Goal: Communication & Community: Participate in discussion

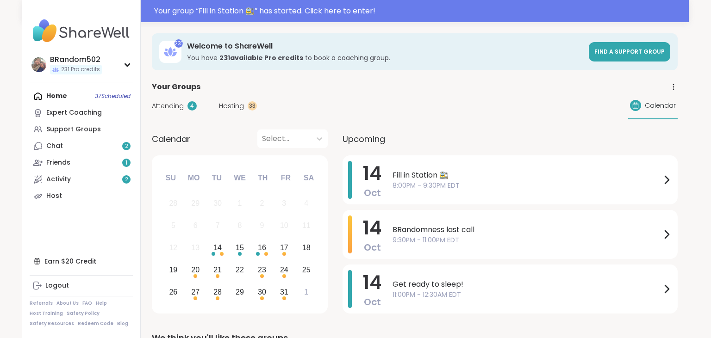
click at [417, 181] on span "8:00PM - 9:30PM EDT" at bounding box center [527, 186] width 269 height 10
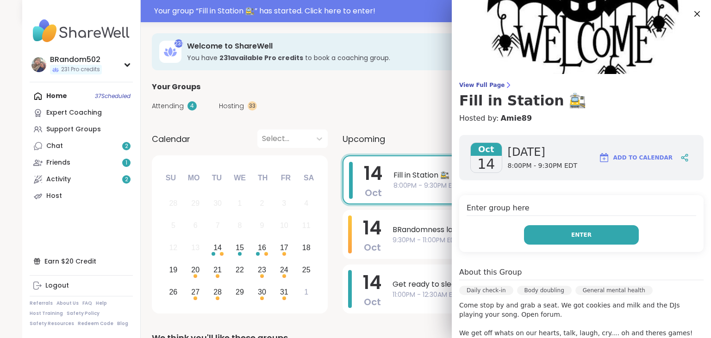
click at [593, 244] on button "Enter" at bounding box center [581, 234] width 115 height 19
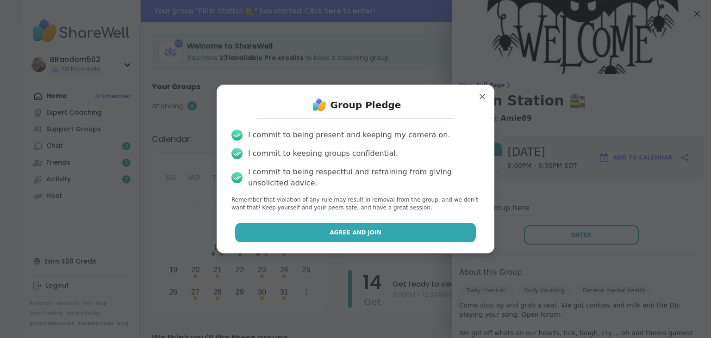
click at [414, 234] on button "Agree and Join" at bounding box center [355, 232] width 241 height 19
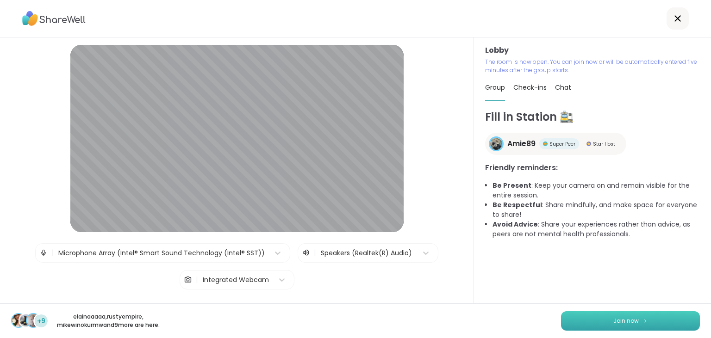
click at [601, 318] on button "Join now" at bounding box center [630, 321] width 139 height 19
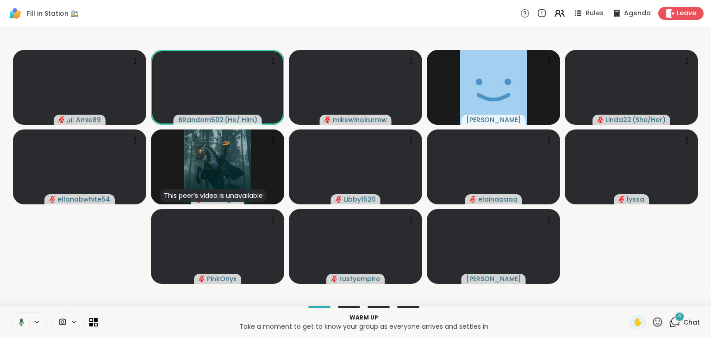
click at [23, 321] on icon at bounding box center [20, 323] width 8 height 8
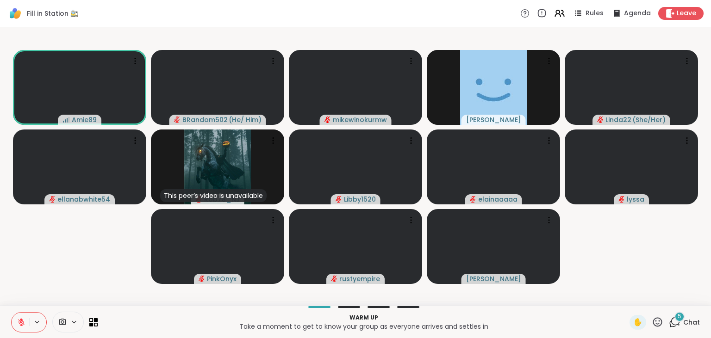
click at [677, 321] on icon at bounding box center [675, 323] width 12 height 12
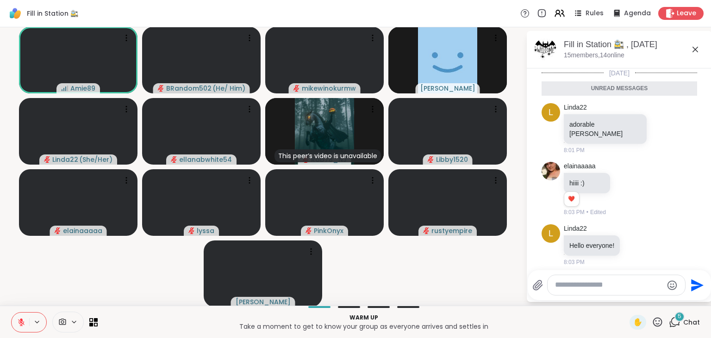
scroll to position [134, 0]
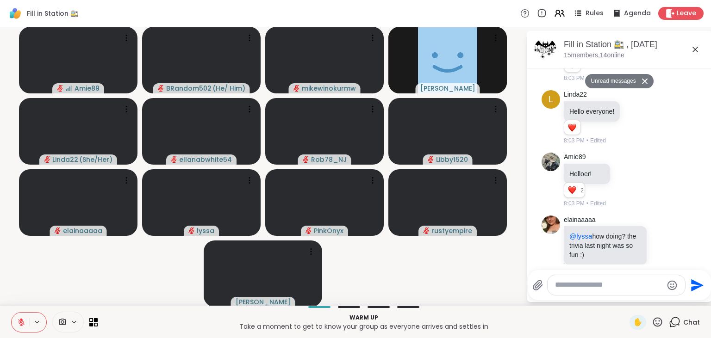
click at [18, 323] on icon at bounding box center [21, 323] width 8 height 8
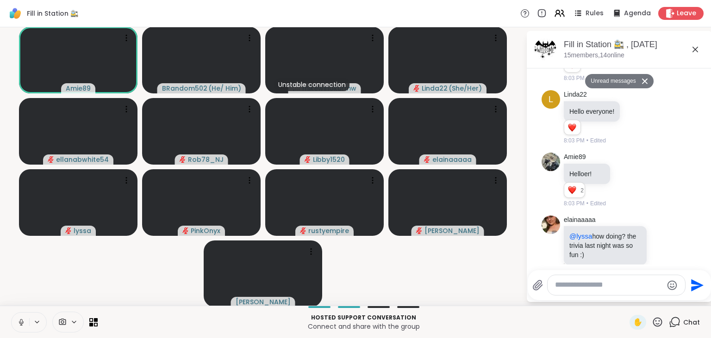
click at [19, 318] on button at bounding box center [21, 322] width 18 height 19
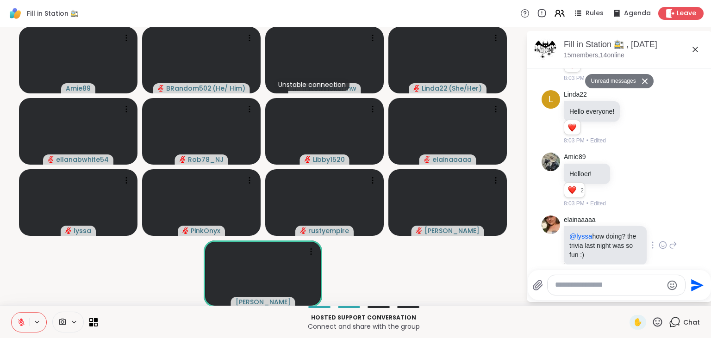
click at [660, 246] on icon at bounding box center [663, 245] width 8 height 9
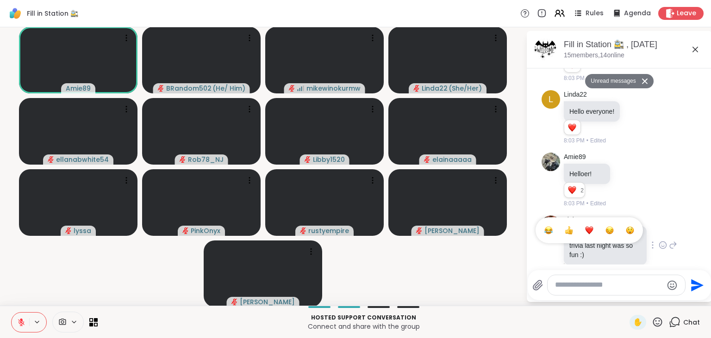
click at [589, 229] on div "Select Reaction: Heart" at bounding box center [589, 230] width 8 height 8
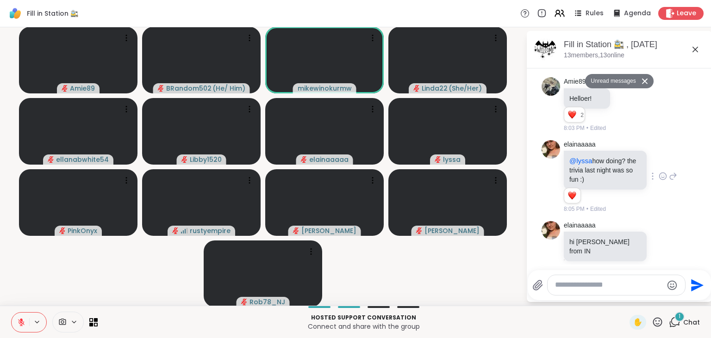
scroll to position [188, 0]
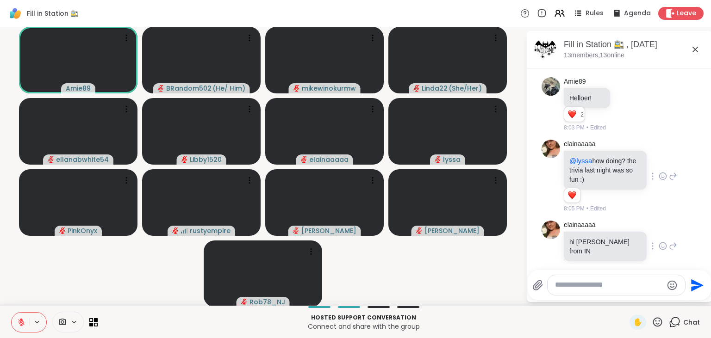
click at [659, 242] on icon at bounding box center [663, 246] width 8 height 9
click at [659, 227] on div "Select Reaction: Heart" at bounding box center [663, 231] width 8 height 8
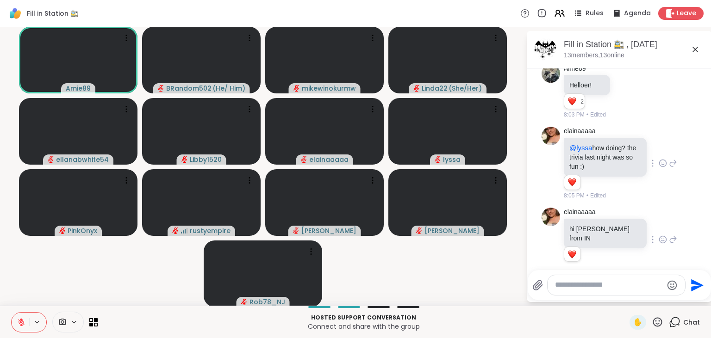
click at [669, 234] on icon at bounding box center [673, 239] width 8 height 11
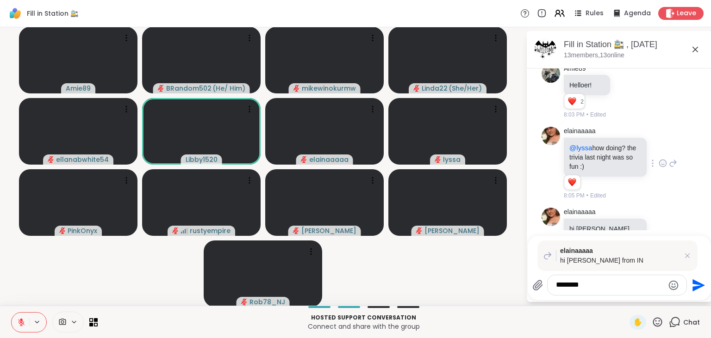
type textarea "*********"
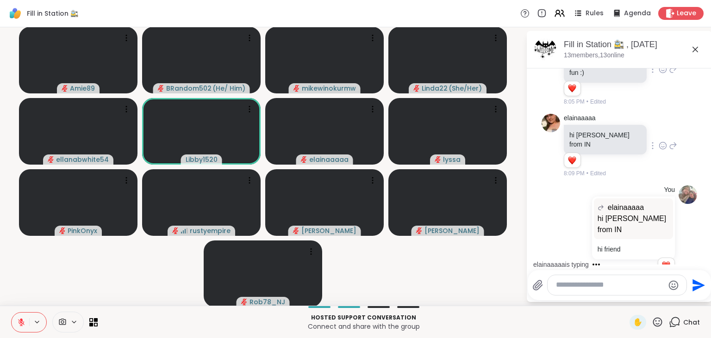
scroll to position [376, 0]
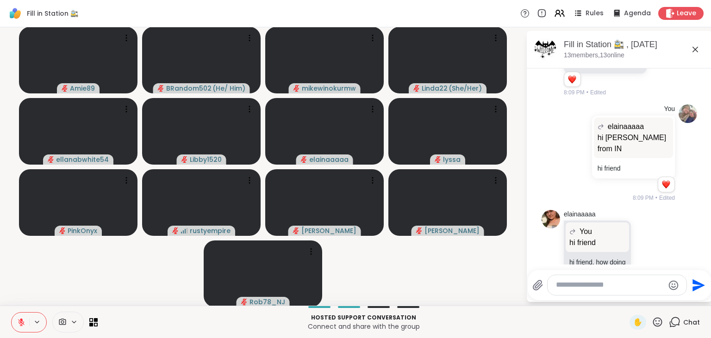
click at [21, 319] on icon at bounding box center [21, 323] width 8 height 8
click at [565, 281] on div at bounding box center [617, 285] width 139 height 20
click at [561, 286] on textarea "Type your message" at bounding box center [610, 286] width 108 height 10
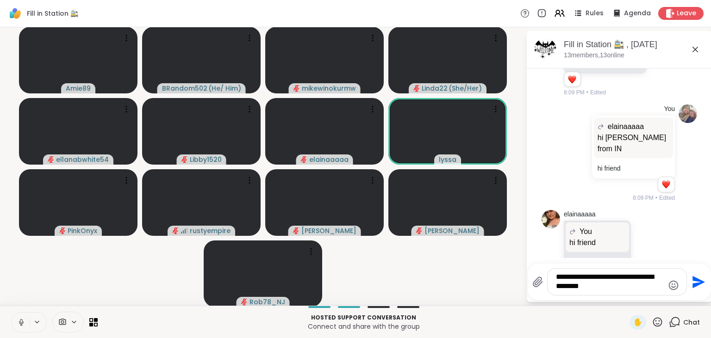
type textarea "**********"
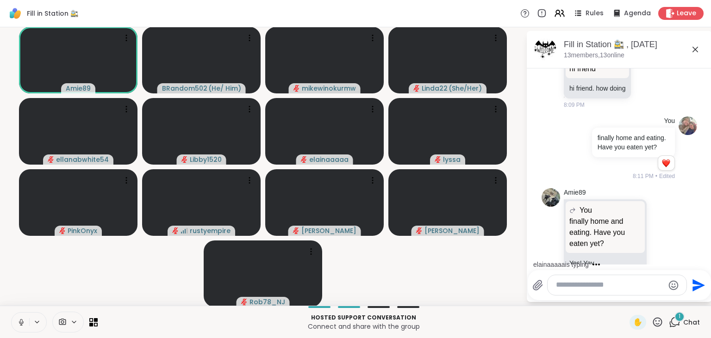
scroll to position [681, 0]
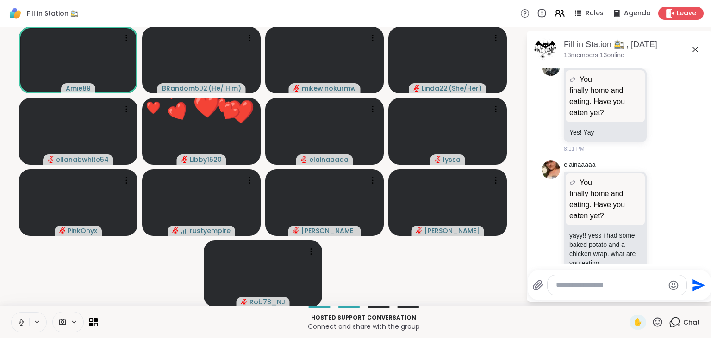
click at [23, 323] on icon at bounding box center [21, 323] width 8 height 8
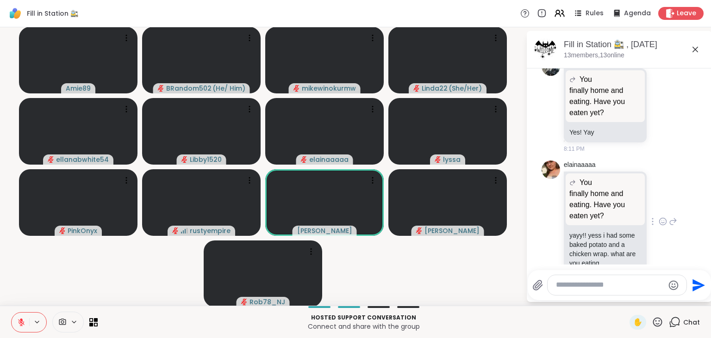
click at [664, 217] on icon at bounding box center [663, 221] width 8 height 9
click at [629, 203] on div "Select Reaction: Astonished" at bounding box center [630, 207] width 8 height 8
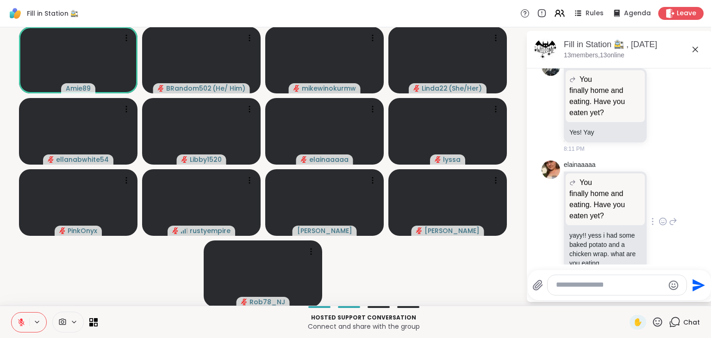
scroll to position [694, 0]
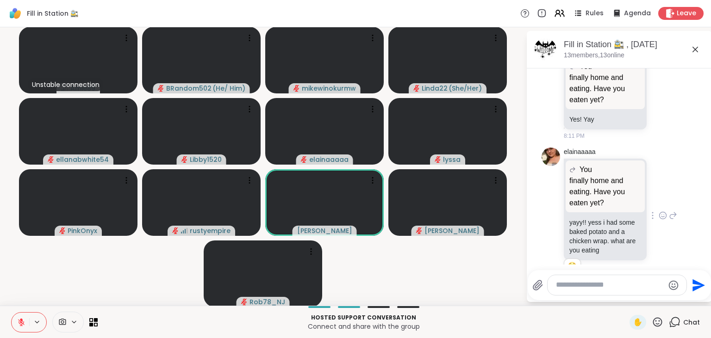
click at [675, 210] on icon at bounding box center [673, 215] width 8 height 11
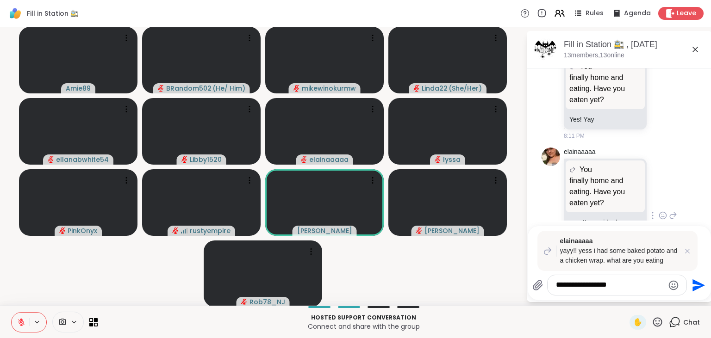
scroll to position [787, 0]
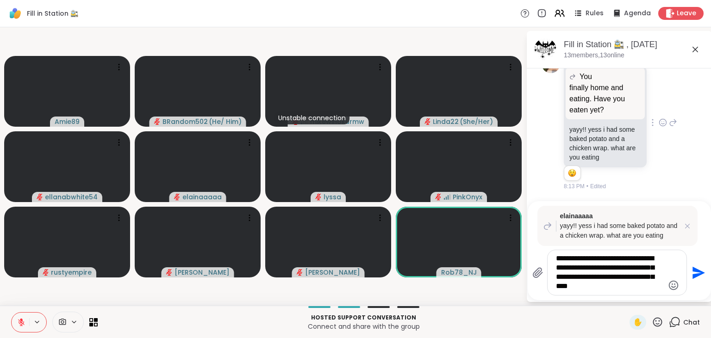
type textarea "**********"
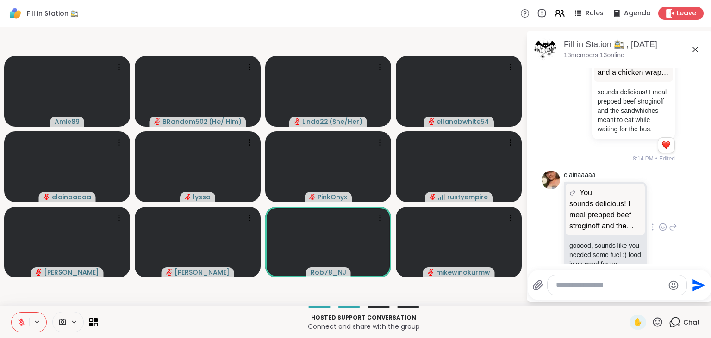
scroll to position [1067, 0]
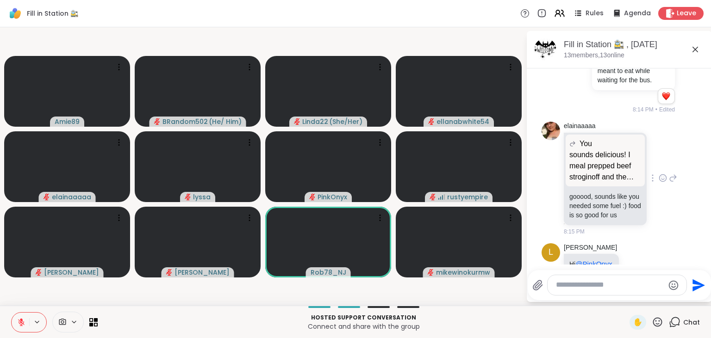
click at [675, 173] on icon at bounding box center [673, 178] width 8 height 11
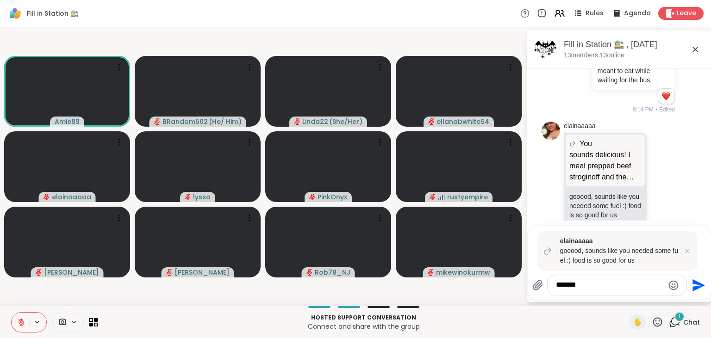
scroll to position [1160, 0]
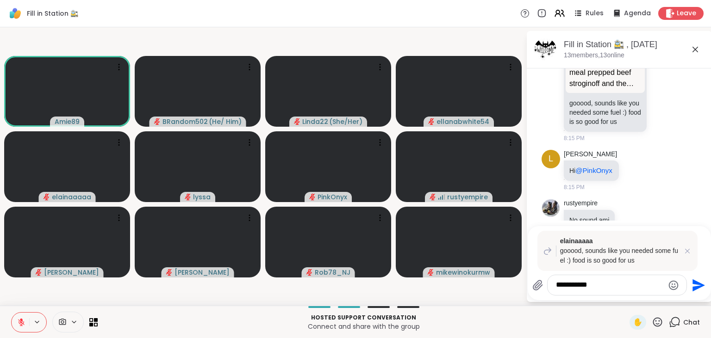
type textarea "**********"
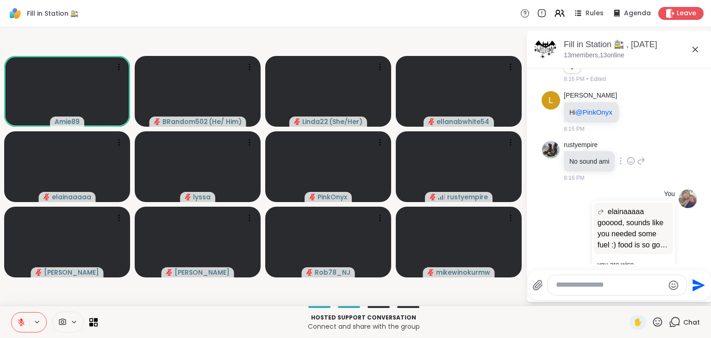
scroll to position [1245, 0]
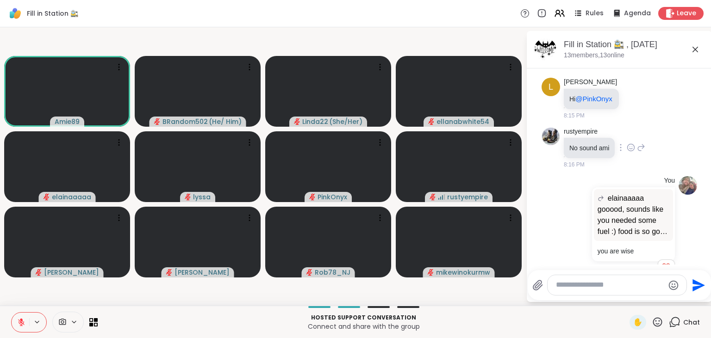
click at [642, 142] on icon at bounding box center [641, 147] width 8 height 11
click at [21, 317] on button at bounding box center [21, 322] width 18 height 19
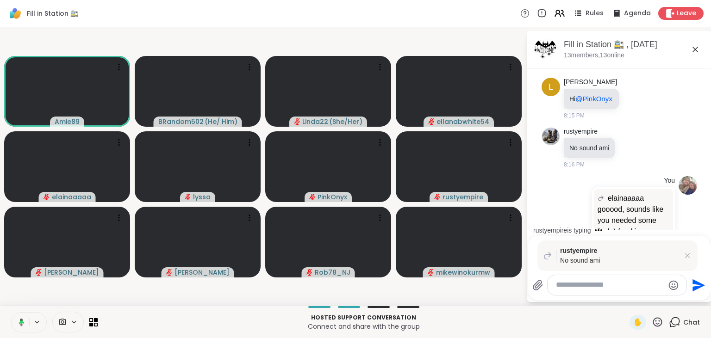
click at [21, 317] on button at bounding box center [19, 322] width 19 height 19
click at [571, 287] on textarea "Type your message" at bounding box center [610, 286] width 108 height 10
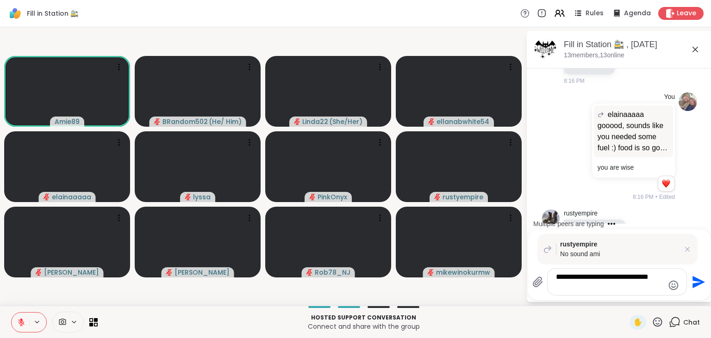
type textarea "**********"
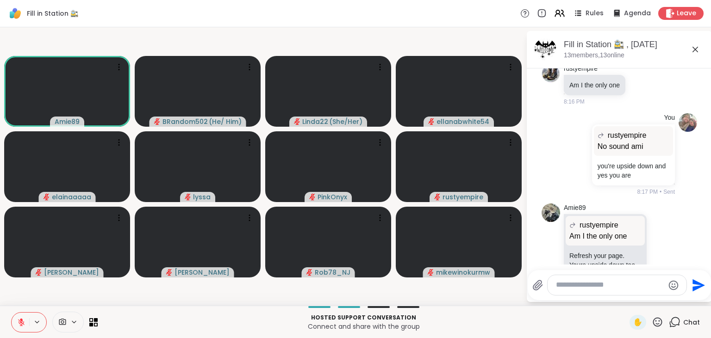
scroll to position [1524, 0]
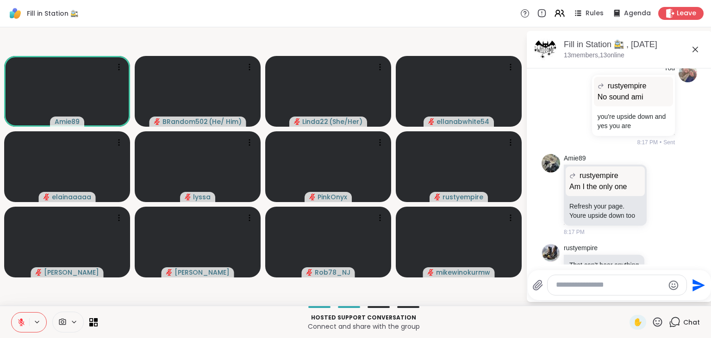
click at [581, 290] on textarea "Type your message" at bounding box center [610, 286] width 108 height 10
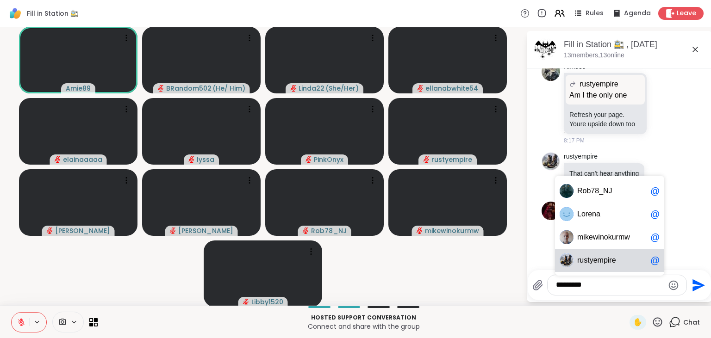
click at [605, 265] on span "ustyempi" at bounding box center [595, 260] width 30 height 9
type textarea "**********"
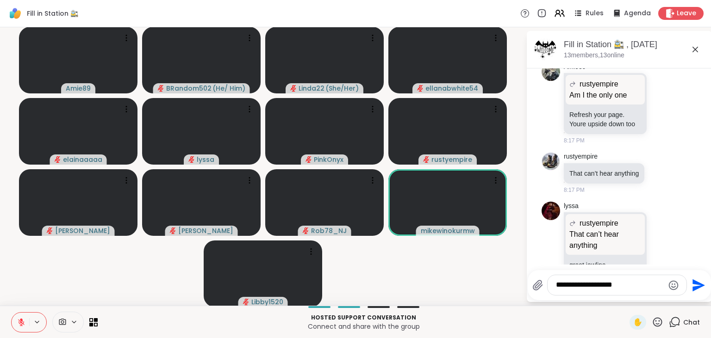
click at [694, 284] on icon "Send" at bounding box center [699, 285] width 12 height 12
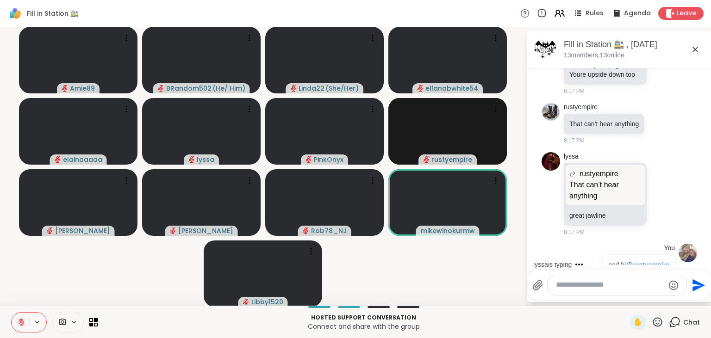
scroll to position [1713, 0]
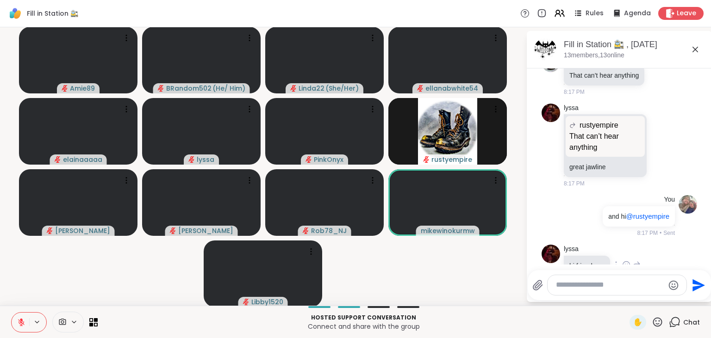
click at [636, 260] on icon at bounding box center [636, 265] width 8 height 11
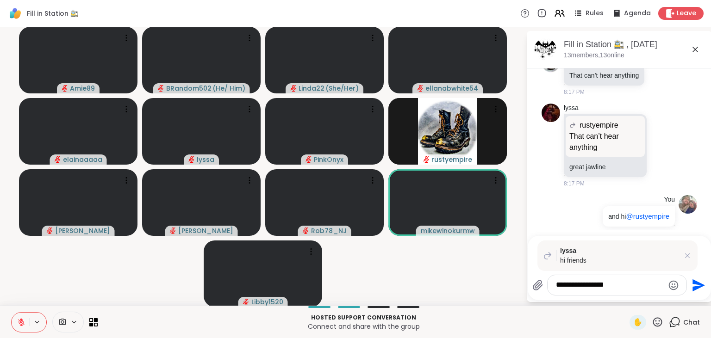
type textarea "**********"
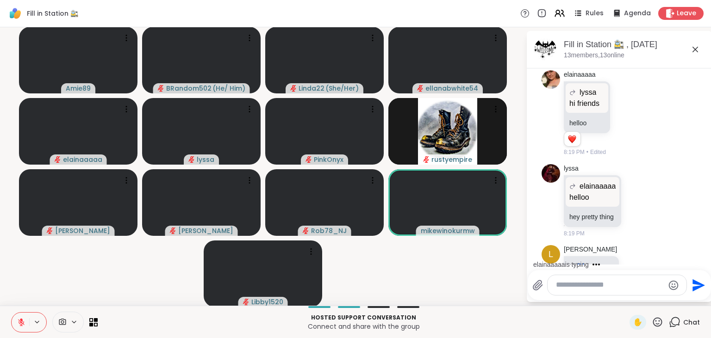
scroll to position [2095, 0]
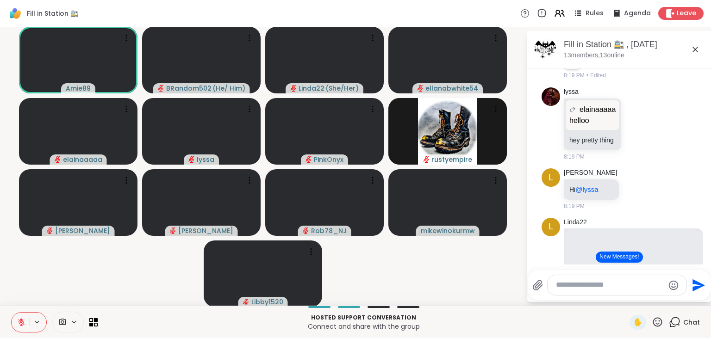
click at [658, 321] on icon at bounding box center [658, 323] width 12 height 12
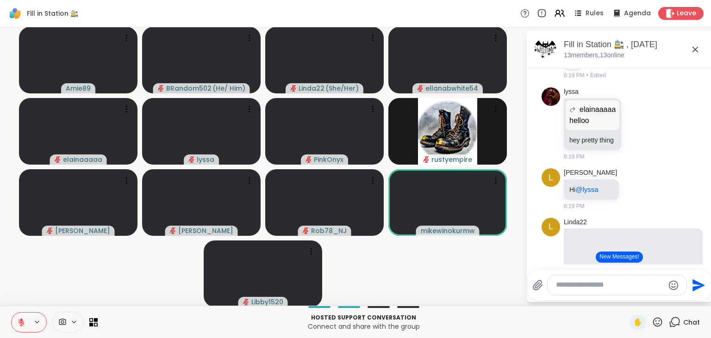
click at [681, 322] on icon at bounding box center [675, 323] width 12 height 12
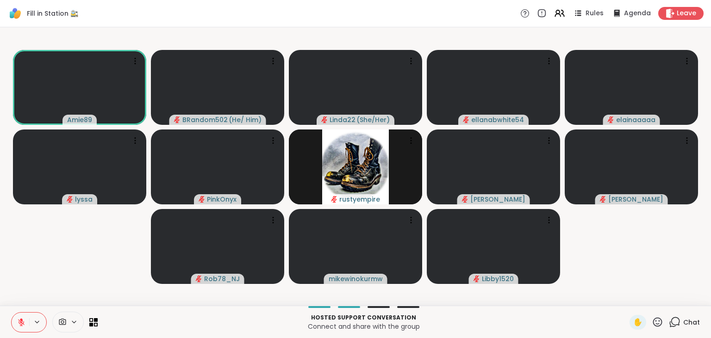
click at [681, 322] on icon at bounding box center [675, 323] width 12 height 12
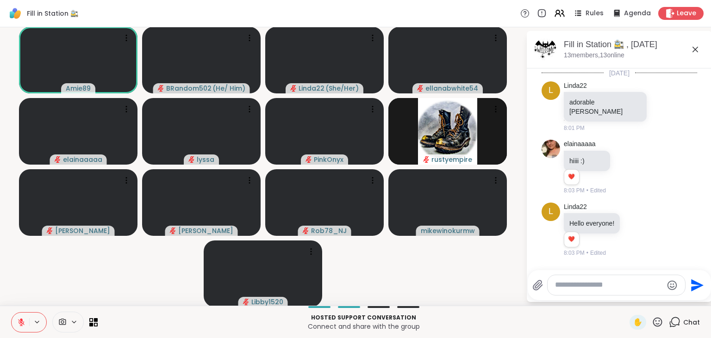
scroll to position [2335, 0]
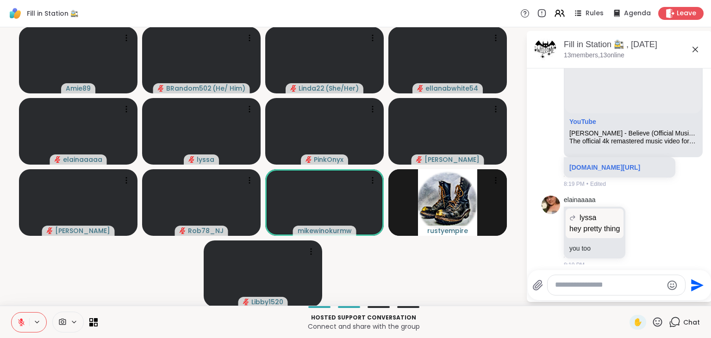
click at [655, 325] on icon at bounding box center [657, 322] width 9 height 9
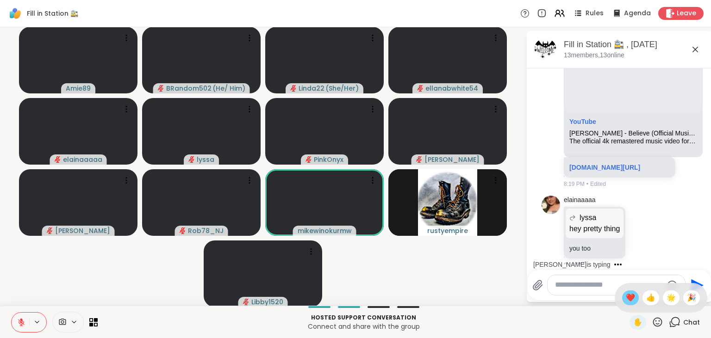
click at [626, 298] on span "❤️" at bounding box center [630, 298] width 9 height 11
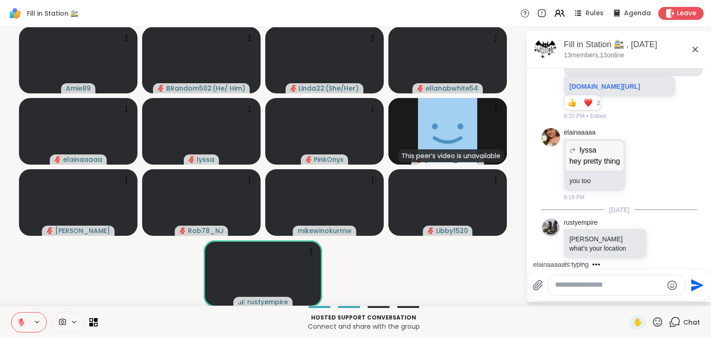
scroll to position [2511, 0]
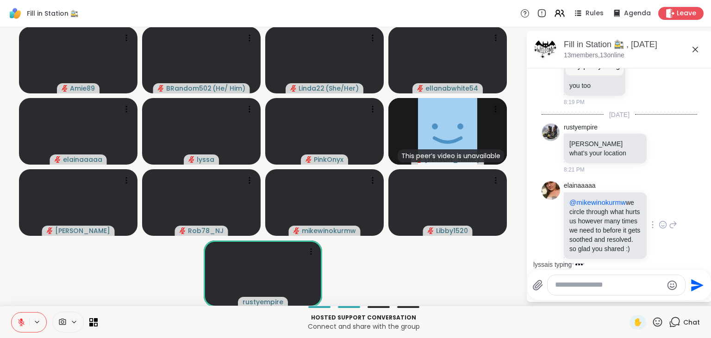
click at [660, 220] on icon at bounding box center [663, 224] width 8 height 9
click at [589, 206] on div "Select Reaction: Heart" at bounding box center [589, 210] width 8 height 8
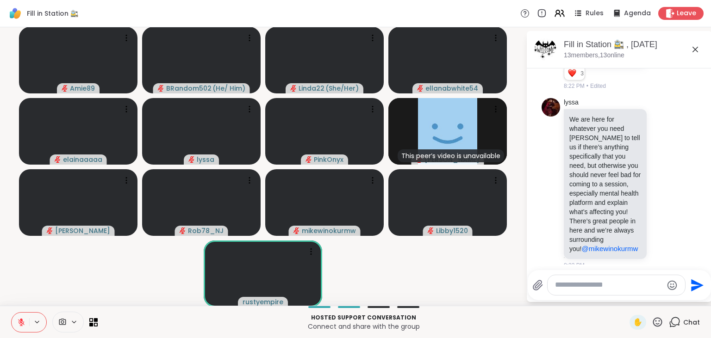
scroll to position [2717, 0]
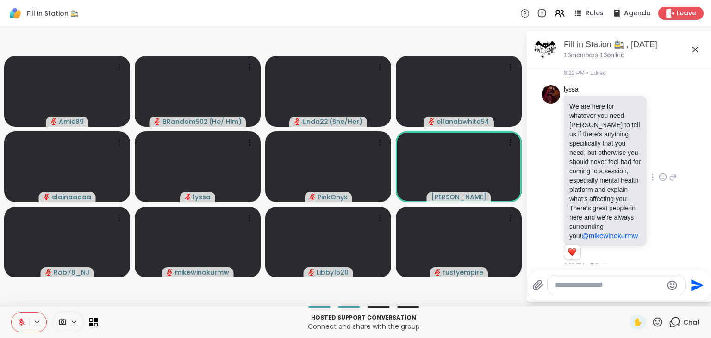
click at [661, 173] on icon at bounding box center [663, 177] width 8 height 9
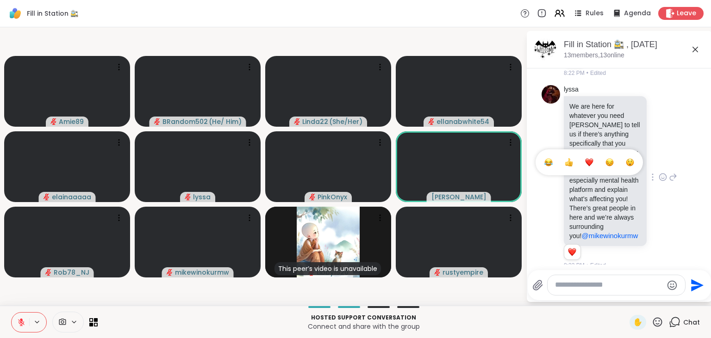
click at [589, 158] on div "Select Reaction: Heart" at bounding box center [589, 162] width 8 height 8
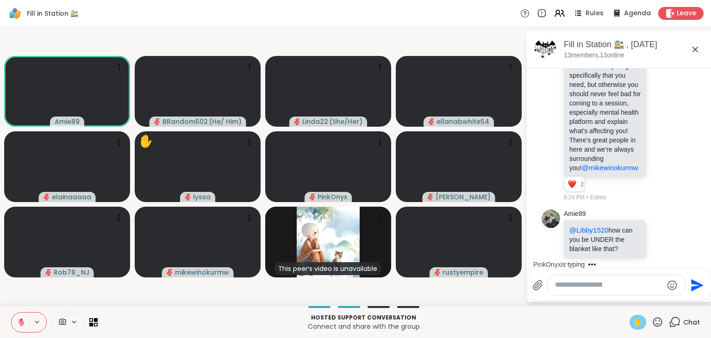
click at [638, 324] on span "✋" at bounding box center [637, 322] width 9 height 11
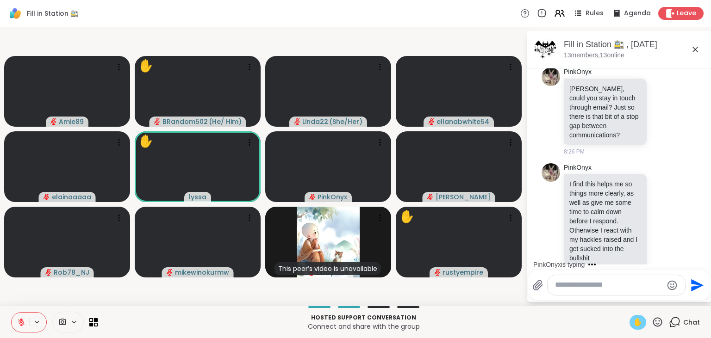
scroll to position [3043, 0]
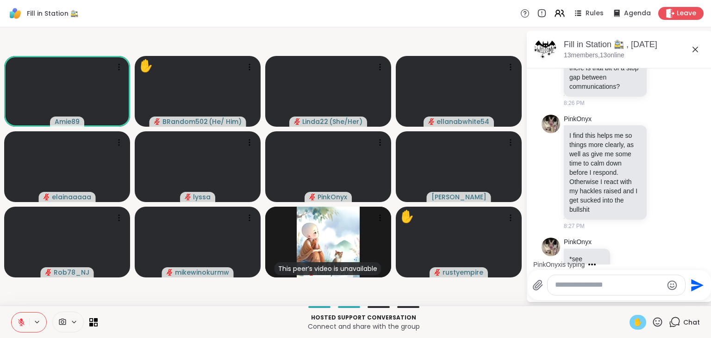
click at [17, 320] on icon at bounding box center [21, 323] width 8 height 8
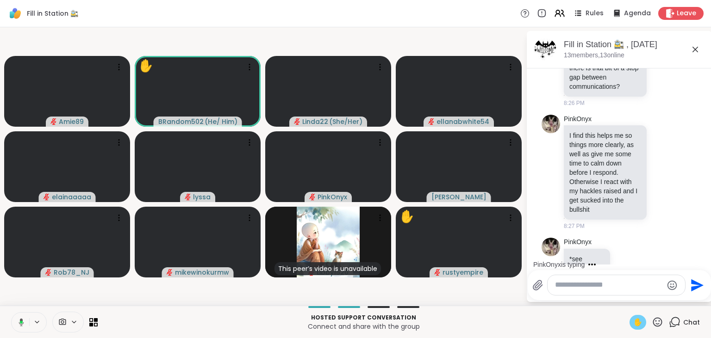
click at [636, 321] on span "✋" at bounding box center [637, 322] width 9 height 11
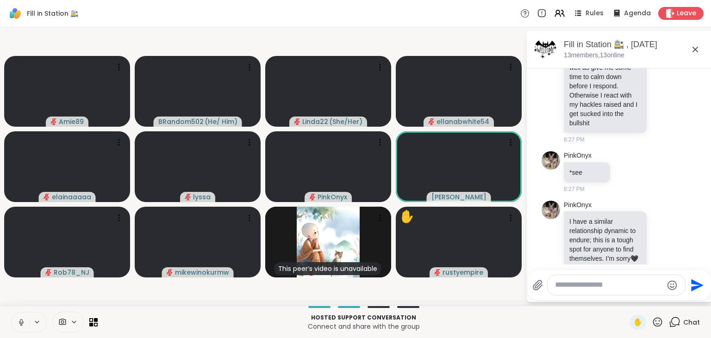
click at [21, 318] on button at bounding box center [21, 322] width 18 height 19
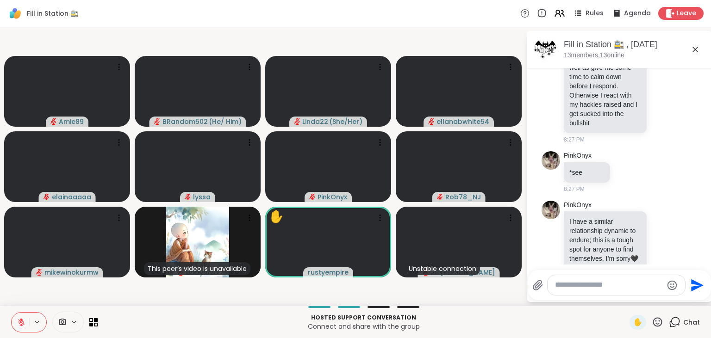
scroll to position [3142, 0]
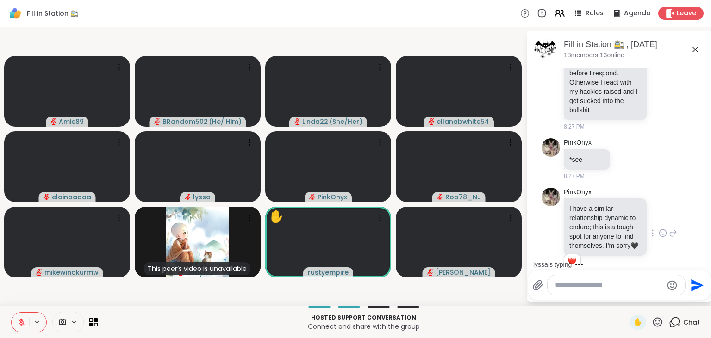
click at [661, 229] on icon at bounding box center [663, 233] width 8 height 9
click at [586, 214] on div "Select Reaction: Heart" at bounding box center [589, 218] width 8 height 8
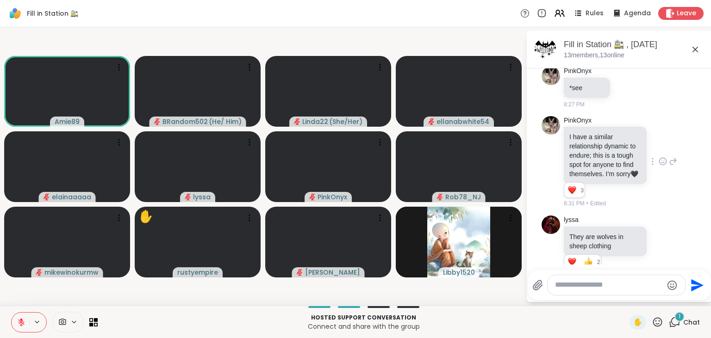
scroll to position [3263, 0]
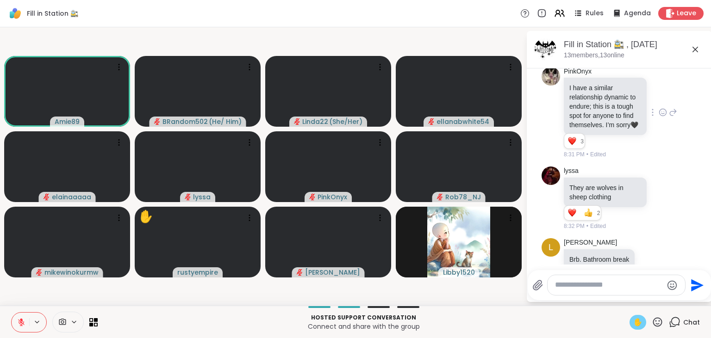
click at [642, 324] on span "✋" at bounding box center [637, 322] width 9 height 11
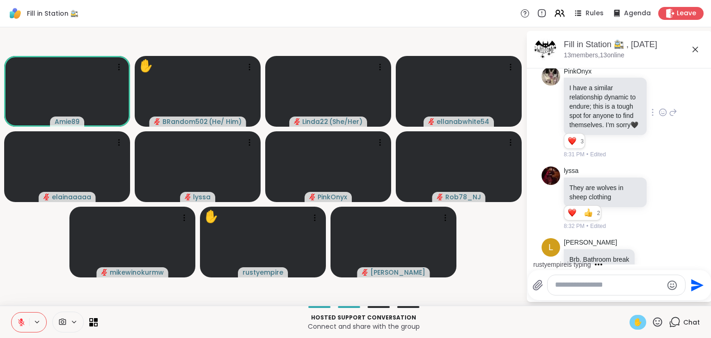
click at [16, 327] on button at bounding box center [21, 322] width 18 height 19
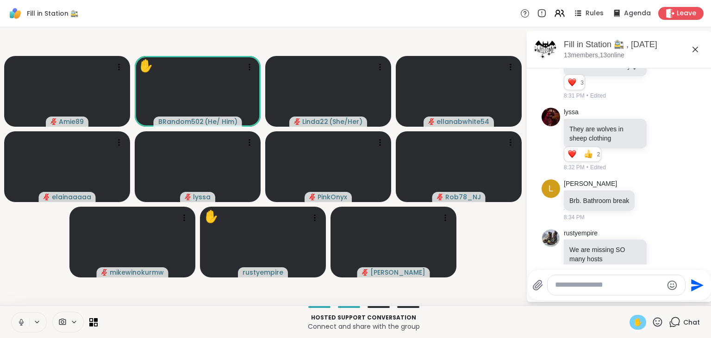
click at [636, 323] on span "✋" at bounding box center [637, 322] width 9 height 11
click at [25, 317] on button at bounding box center [21, 322] width 18 height 19
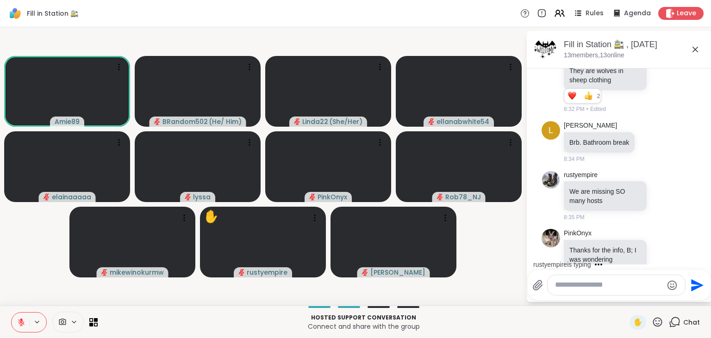
scroll to position [3430, 0]
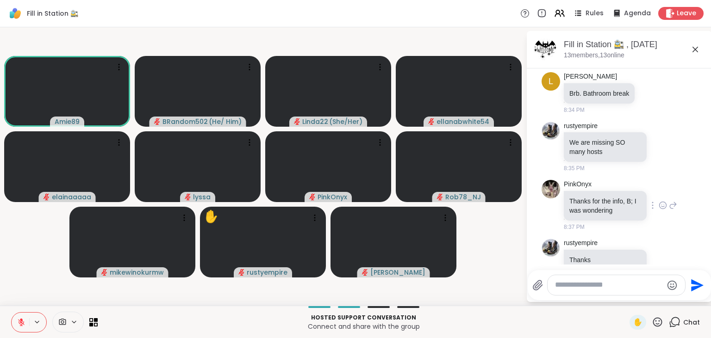
click at [662, 201] on icon at bounding box center [663, 205] width 8 height 9
click at [588, 187] on div "Select Reaction: Heart" at bounding box center [589, 191] width 8 height 8
click at [659, 273] on icon at bounding box center [663, 277] width 8 height 9
click at [654, 253] on button "Select Reaction: Heart" at bounding box center [663, 262] width 19 height 19
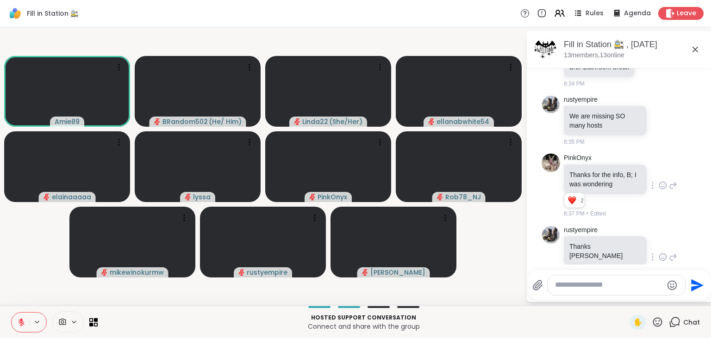
click at [20, 321] on icon at bounding box center [21, 323] width 8 height 8
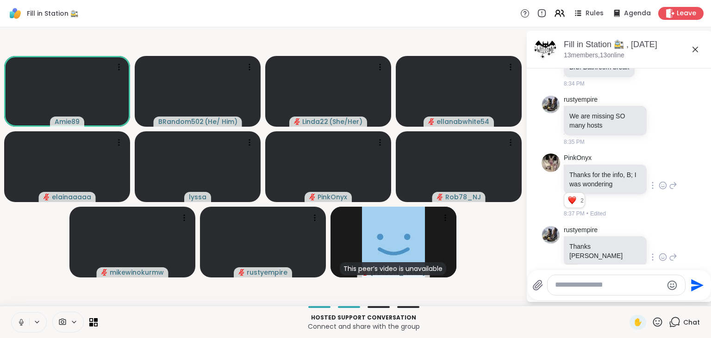
click at [21, 320] on icon at bounding box center [21, 323] width 8 height 8
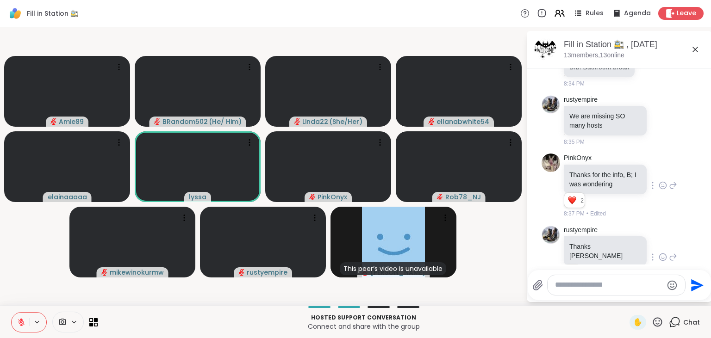
click at [14, 318] on button at bounding box center [21, 322] width 18 height 19
click at [21, 316] on button at bounding box center [21, 322] width 18 height 19
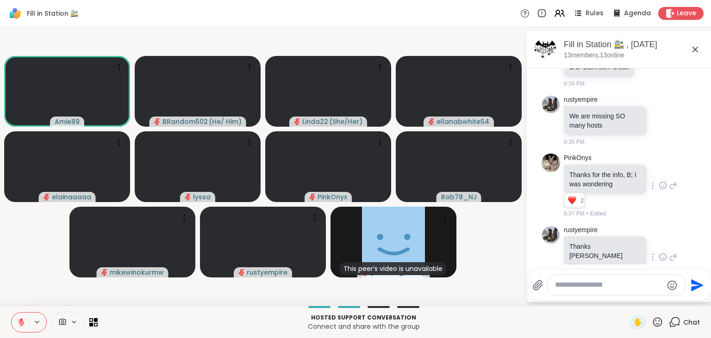
click at [25, 325] on icon at bounding box center [21, 323] width 8 height 8
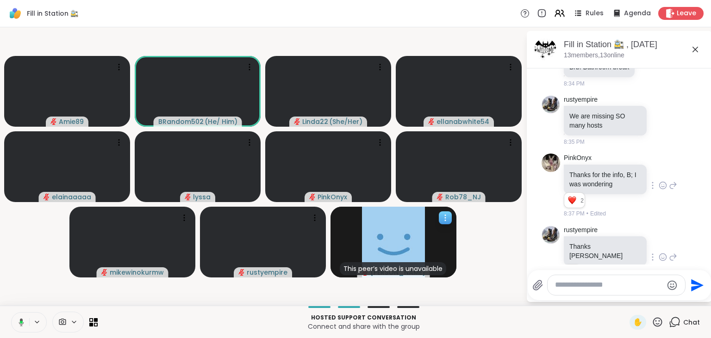
click at [445, 220] on icon at bounding box center [445, 220] width 1 height 1
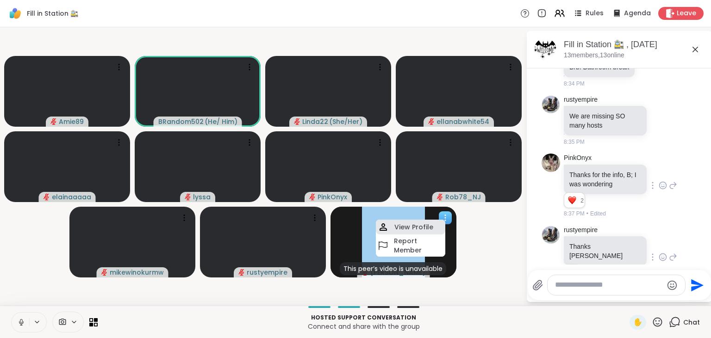
click at [434, 224] on div "View Profile" at bounding box center [410, 227] width 69 height 15
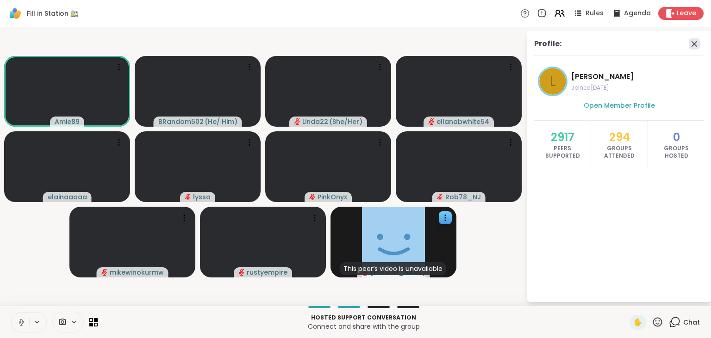
click at [697, 43] on icon at bounding box center [694, 43] width 11 height 11
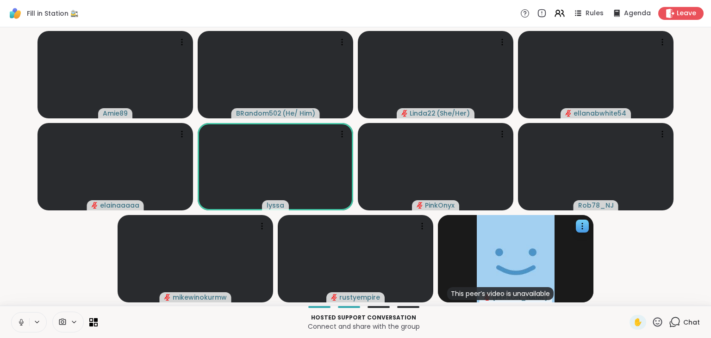
click at [18, 319] on icon at bounding box center [21, 323] width 8 height 8
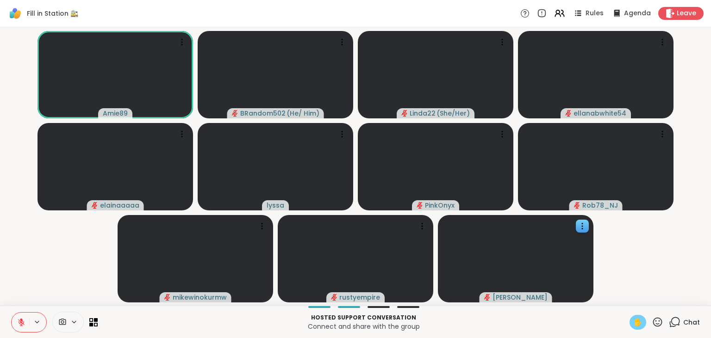
click at [636, 317] on div "✋" at bounding box center [638, 322] width 17 height 15
click at [636, 324] on span "✋" at bounding box center [637, 322] width 9 height 11
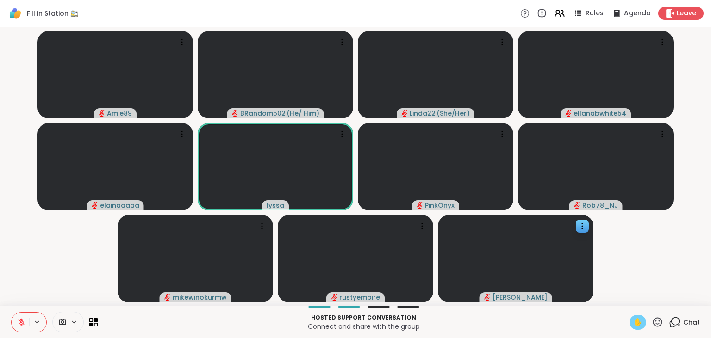
click at [643, 317] on div "✋" at bounding box center [638, 322] width 17 height 15
click at [21, 319] on icon at bounding box center [21, 323] width 8 height 8
click at [636, 321] on span "✋" at bounding box center [637, 322] width 9 height 11
click at [23, 320] on icon at bounding box center [21, 323] width 8 height 8
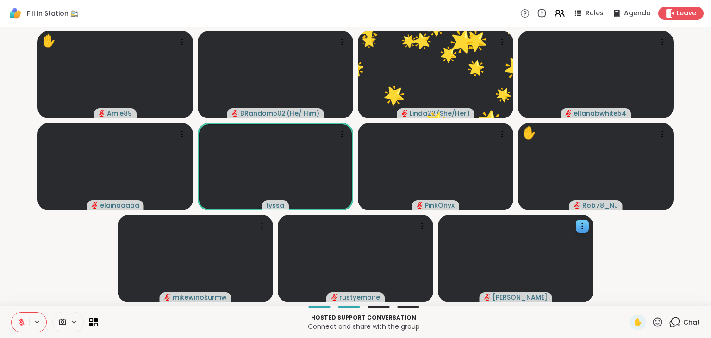
click at [20, 319] on icon at bounding box center [21, 321] width 3 height 4
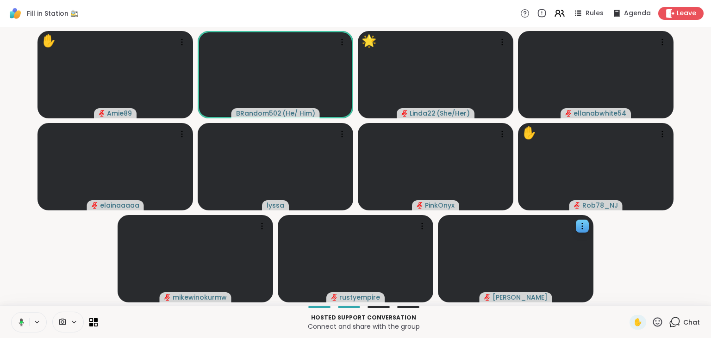
click at [20, 319] on icon at bounding box center [21, 323] width 5 height 8
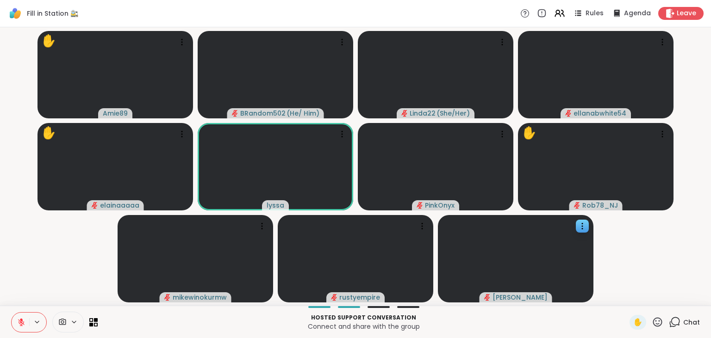
click at [19, 328] on button at bounding box center [21, 322] width 18 height 19
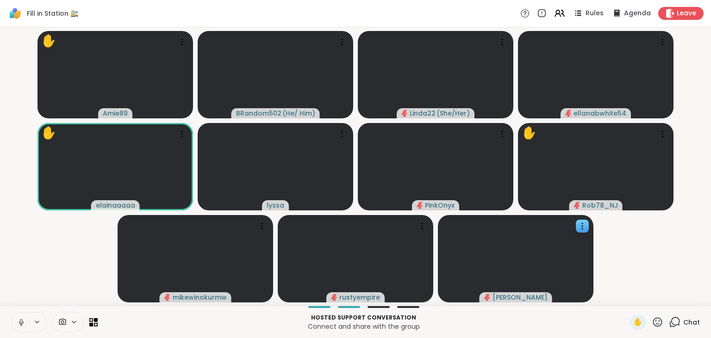
click at [19, 319] on icon at bounding box center [21, 323] width 8 height 8
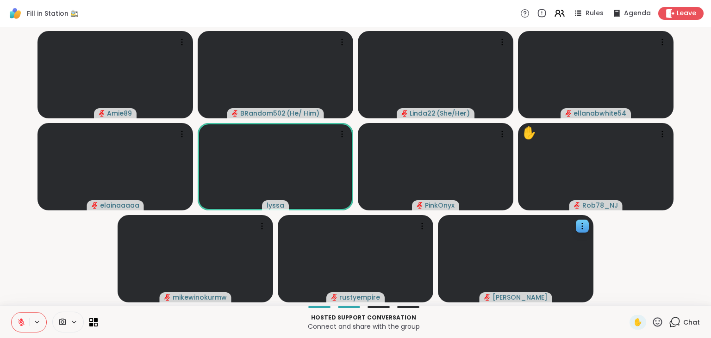
click at [21, 319] on icon at bounding box center [21, 323] width 8 height 8
click at [16, 324] on button at bounding box center [21, 322] width 18 height 19
click at [641, 321] on span "✋" at bounding box center [637, 322] width 9 height 11
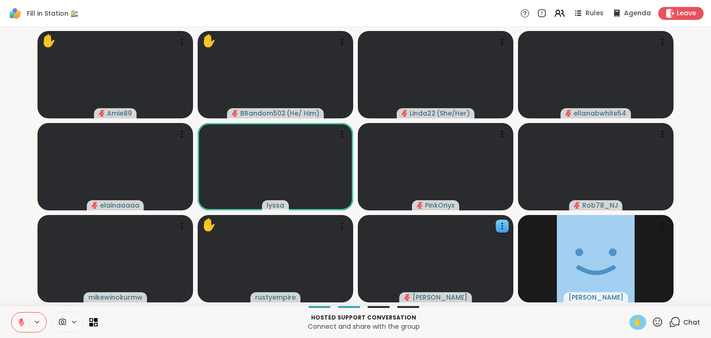
click at [25, 321] on button at bounding box center [21, 322] width 18 height 19
click at [635, 324] on span "✋" at bounding box center [637, 322] width 9 height 11
click at [18, 318] on button at bounding box center [21, 322] width 18 height 19
click at [21, 319] on icon at bounding box center [21, 321] width 3 height 4
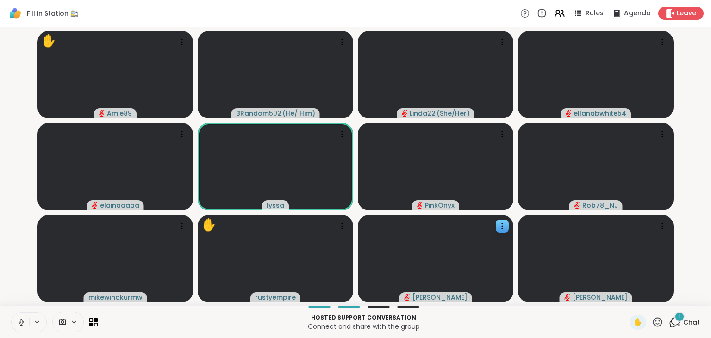
click at [21, 318] on button at bounding box center [21, 322] width 18 height 19
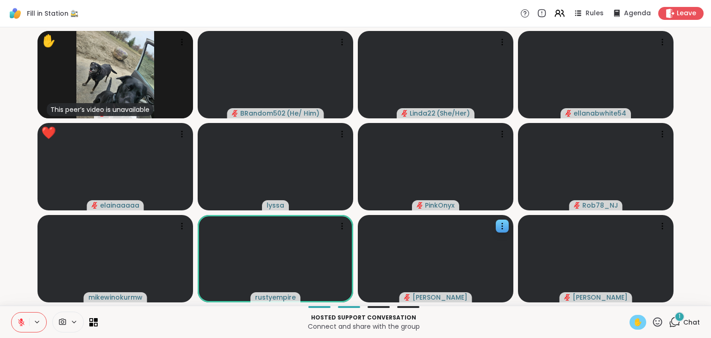
click at [638, 321] on span "✋" at bounding box center [637, 322] width 9 height 11
click at [19, 325] on icon at bounding box center [21, 323] width 8 height 8
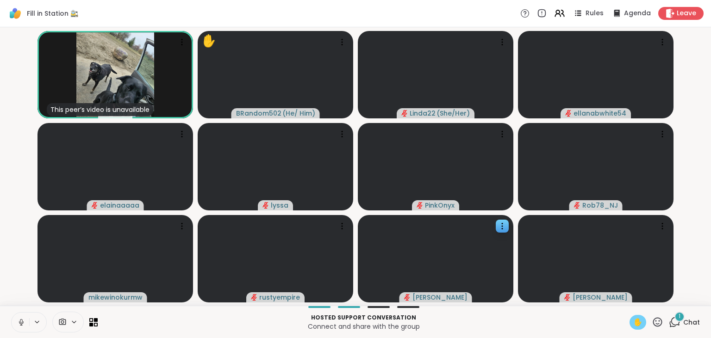
click at [19, 316] on button at bounding box center [21, 322] width 18 height 19
click at [24, 319] on icon at bounding box center [21, 323] width 8 height 8
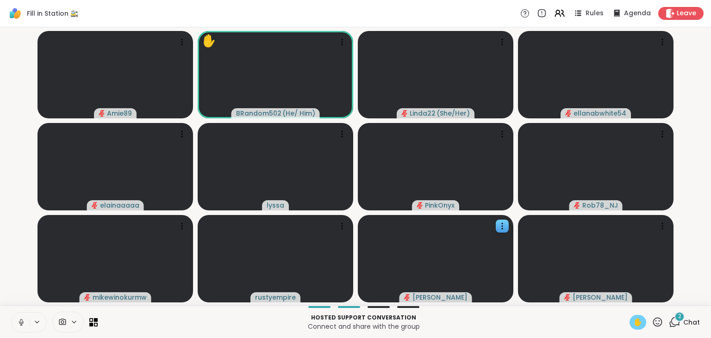
click at [21, 317] on button at bounding box center [21, 322] width 18 height 19
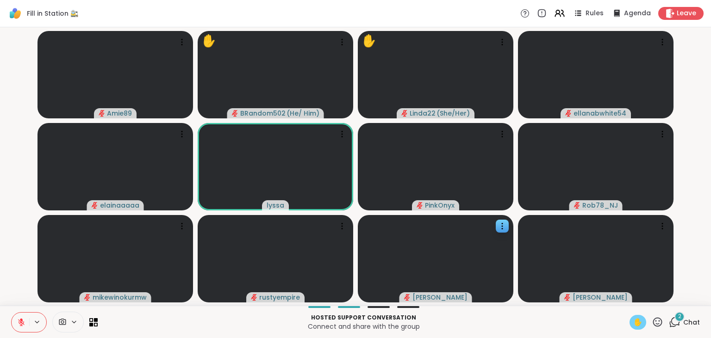
click at [22, 319] on icon at bounding box center [21, 323] width 8 height 8
click at [21, 319] on icon at bounding box center [21, 323] width 8 height 8
click at [634, 319] on span "✋" at bounding box center [637, 322] width 9 height 11
click at [679, 321] on span "3" at bounding box center [679, 317] width 3 height 8
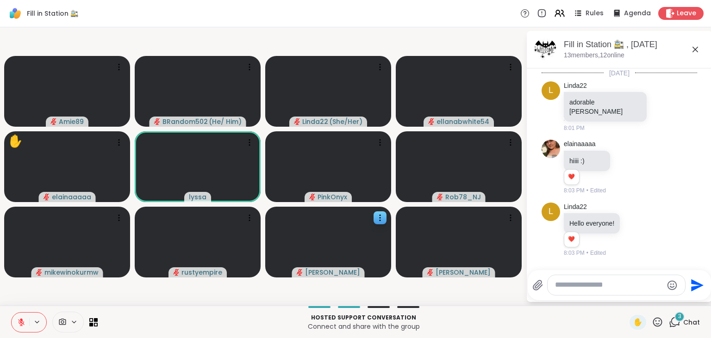
scroll to position [3657, 0]
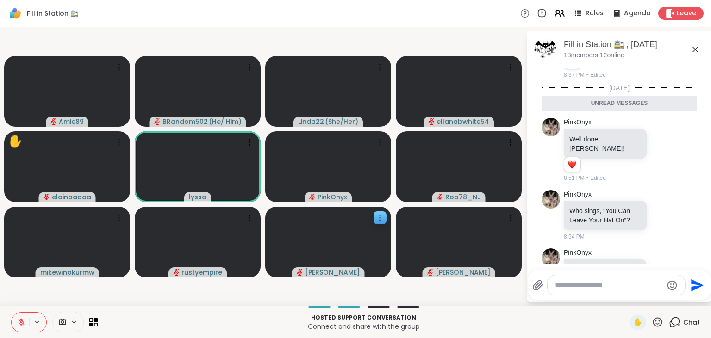
click at [21, 318] on button at bounding box center [21, 322] width 18 height 19
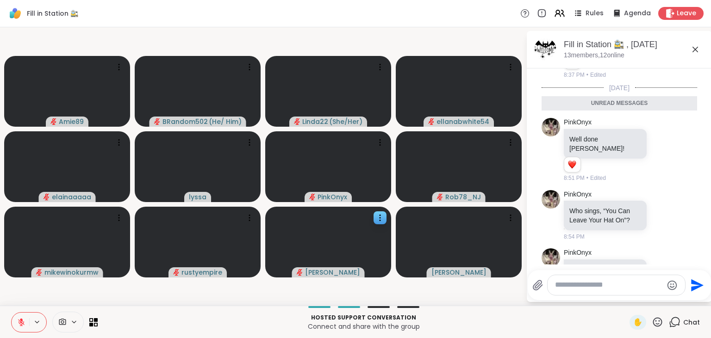
click at [22, 326] on icon at bounding box center [21, 322] width 6 height 6
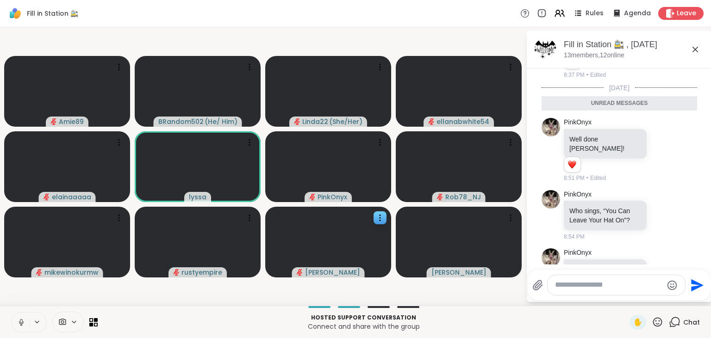
click at [21, 313] on button at bounding box center [21, 322] width 18 height 19
click at [639, 327] on span "✋" at bounding box center [637, 322] width 9 height 11
click at [21, 316] on button at bounding box center [21, 322] width 18 height 19
click at [21, 319] on icon at bounding box center [21, 323] width 8 height 8
click at [23, 325] on icon at bounding box center [21, 323] width 8 height 8
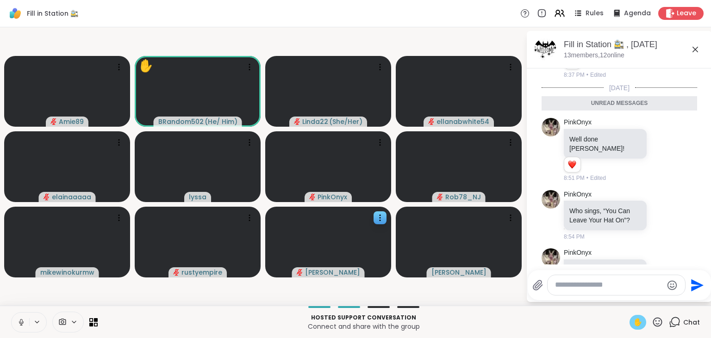
click at [21, 315] on button at bounding box center [21, 322] width 18 height 19
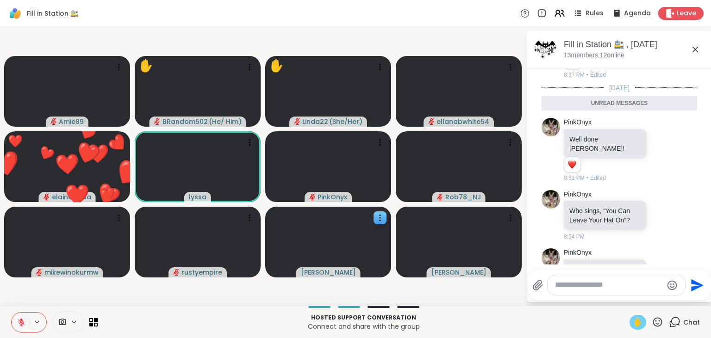
click at [20, 318] on button at bounding box center [21, 322] width 18 height 19
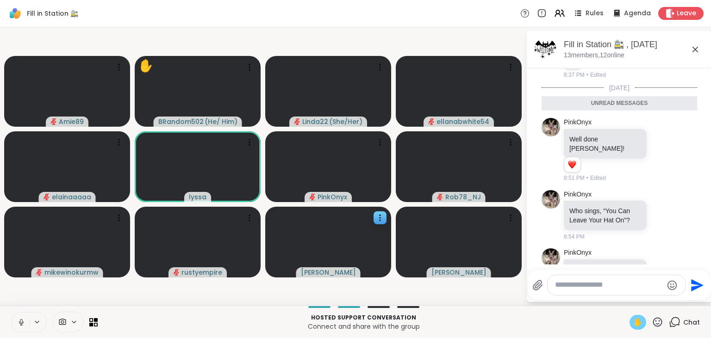
click at [19, 325] on icon at bounding box center [21, 323] width 8 height 8
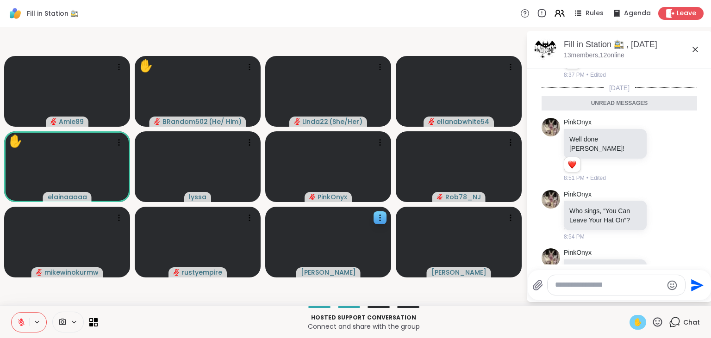
click at [19, 316] on button at bounding box center [21, 322] width 18 height 19
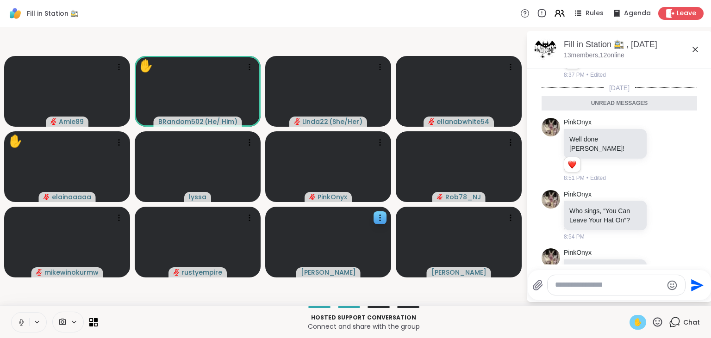
click at [18, 318] on button at bounding box center [21, 322] width 18 height 19
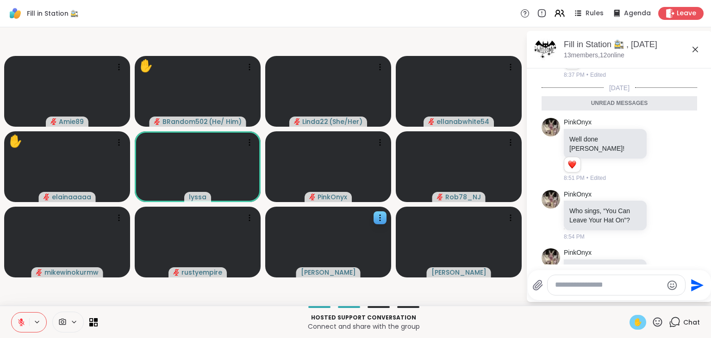
click at [632, 318] on div "✋" at bounding box center [638, 322] width 17 height 15
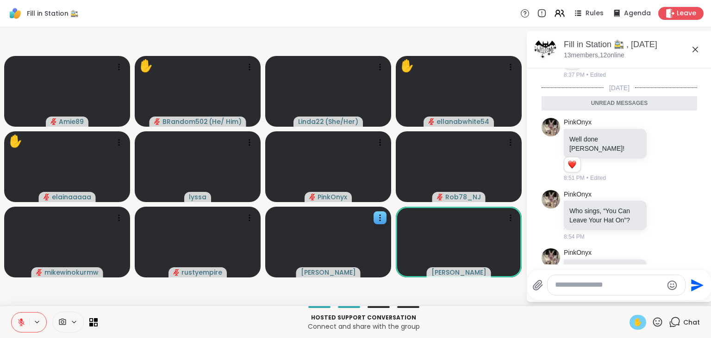
click at [19, 325] on icon at bounding box center [21, 323] width 8 height 8
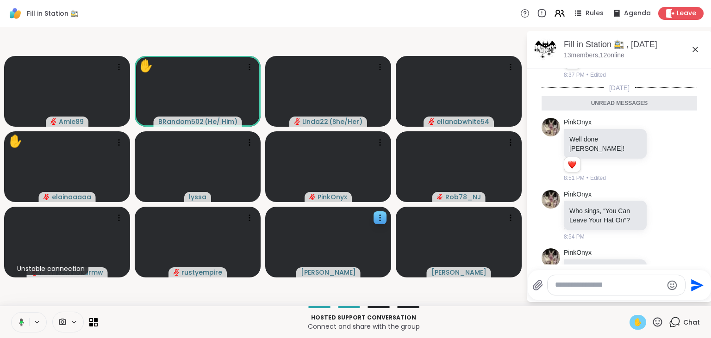
click at [22, 316] on button at bounding box center [19, 322] width 19 height 19
click at [22, 316] on button at bounding box center [21, 322] width 18 height 19
click at [22, 318] on button at bounding box center [21, 322] width 18 height 19
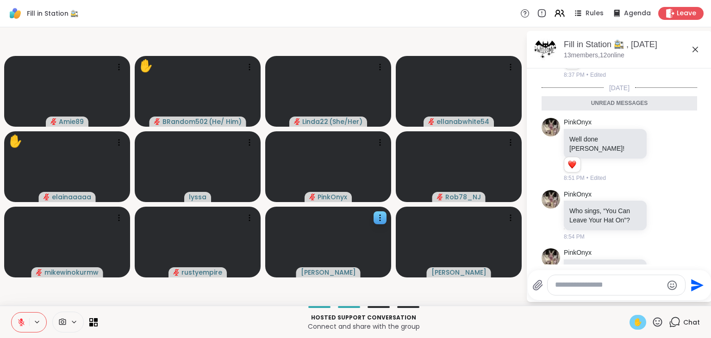
click at [21, 325] on icon at bounding box center [21, 322] width 6 height 6
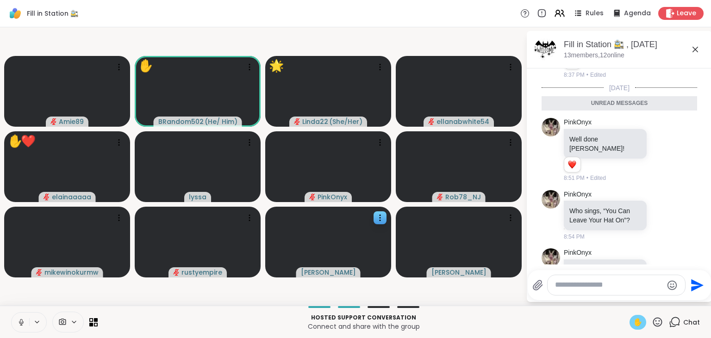
click at [22, 319] on icon at bounding box center [21, 323] width 8 height 8
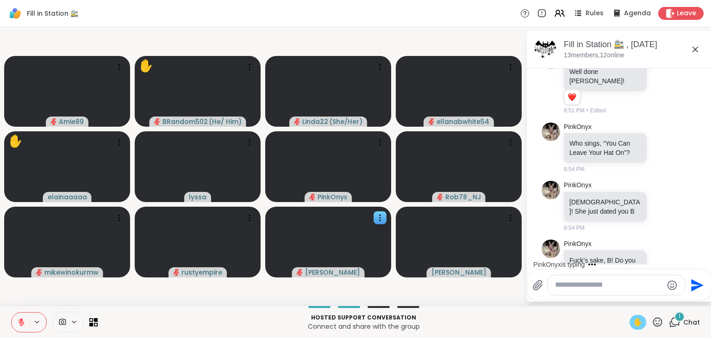
scroll to position [3703, 0]
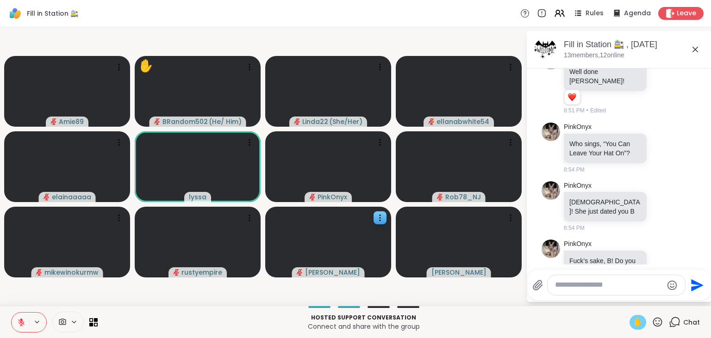
click at [637, 323] on span "✋" at bounding box center [637, 322] width 9 height 11
click at [26, 316] on button at bounding box center [21, 322] width 18 height 19
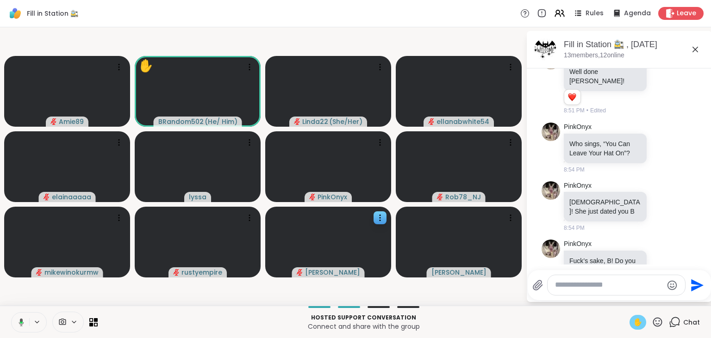
click at [26, 316] on button at bounding box center [19, 322] width 19 height 19
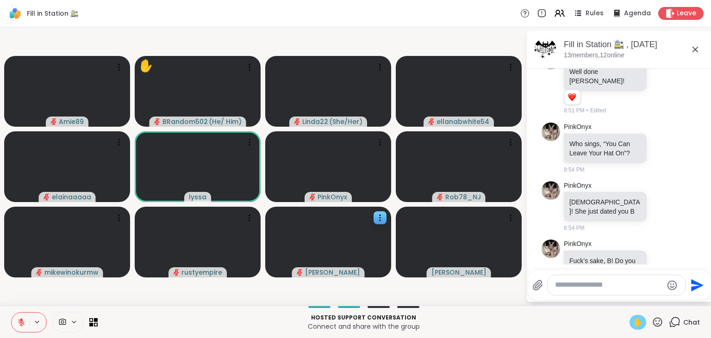
click at [640, 324] on span "✋" at bounding box center [637, 322] width 9 height 11
click at [634, 325] on span "✋" at bounding box center [637, 322] width 9 height 11
click at [23, 316] on button at bounding box center [21, 322] width 18 height 19
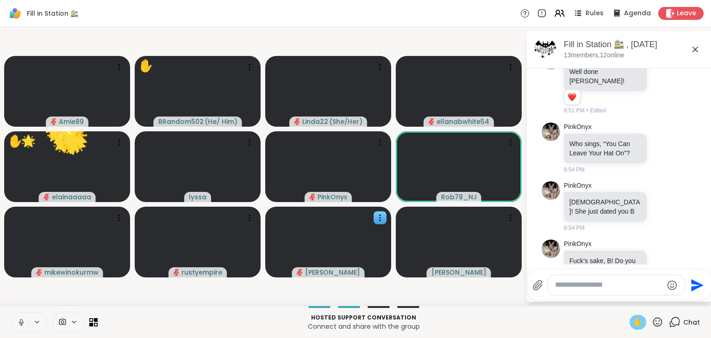
click at [23, 318] on button at bounding box center [21, 322] width 18 height 19
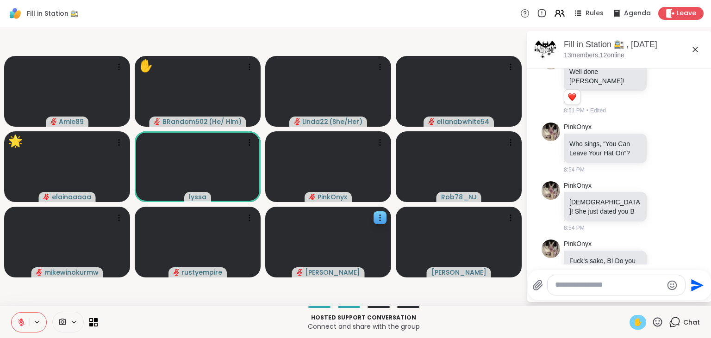
click at [633, 321] on span "✋" at bounding box center [637, 322] width 9 height 11
click at [662, 265] on icon at bounding box center [663, 269] width 8 height 9
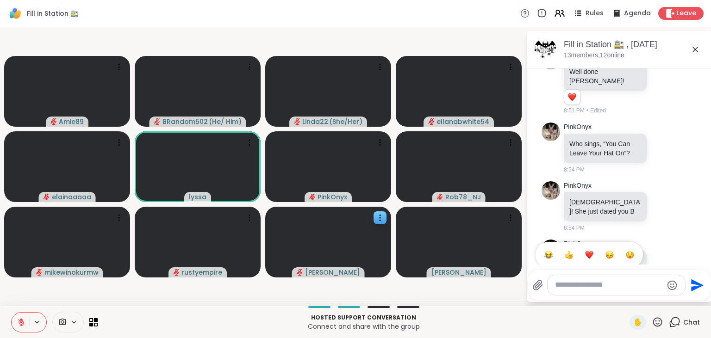
click at [550, 251] on div "Select Reaction: Joy" at bounding box center [548, 255] width 8 height 8
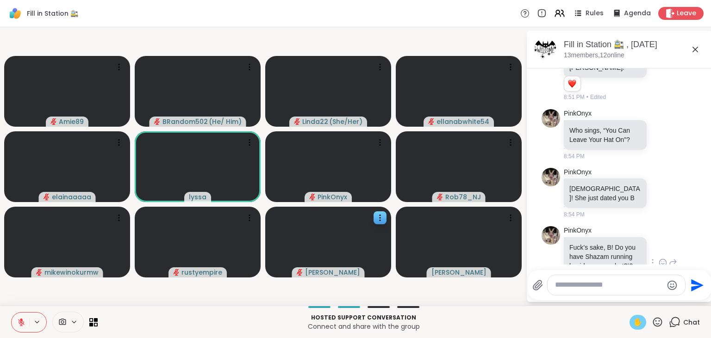
click at [634, 321] on span "✋" at bounding box center [637, 322] width 9 height 11
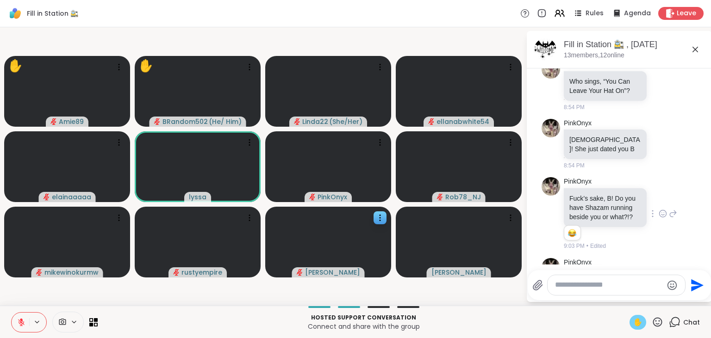
click at [24, 322] on icon at bounding box center [21, 322] width 6 height 6
click at [640, 324] on span "✋" at bounding box center [637, 322] width 9 height 11
click at [24, 319] on icon at bounding box center [21, 323] width 8 height 8
click at [644, 321] on div "✋" at bounding box center [638, 322] width 17 height 15
click at [625, 275] on icon at bounding box center [626, 279] width 8 height 9
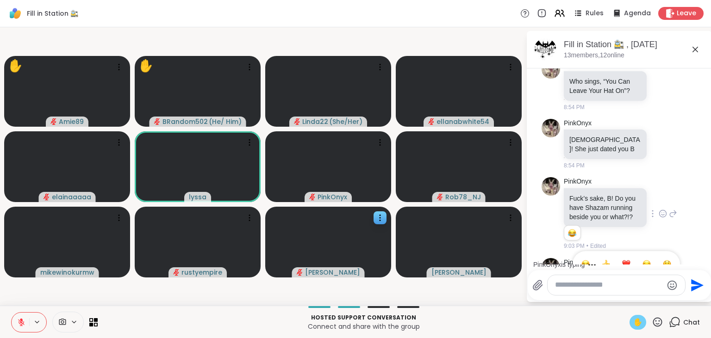
click at [627, 260] on div "Select Reaction: Heart" at bounding box center [626, 264] width 8 height 8
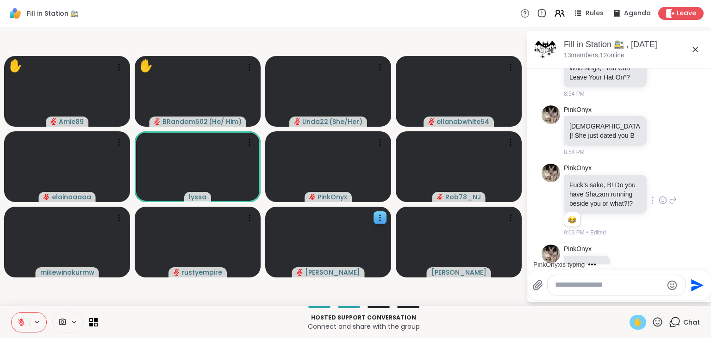
scroll to position [3846, 0]
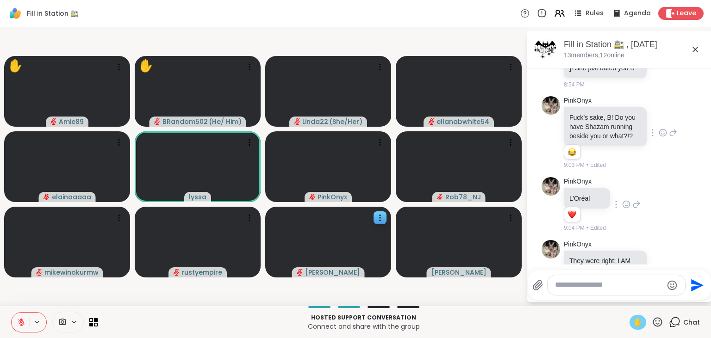
click at [638, 325] on span "✋" at bounding box center [637, 322] width 9 height 11
click at [639, 319] on span "✋" at bounding box center [637, 322] width 9 height 11
click at [634, 316] on div "✋" at bounding box center [638, 322] width 17 height 15
click at [664, 265] on icon at bounding box center [663, 269] width 8 height 9
click at [550, 251] on div "Select Reaction: Joy" at bounding box center [548, 255] width 8 height 8
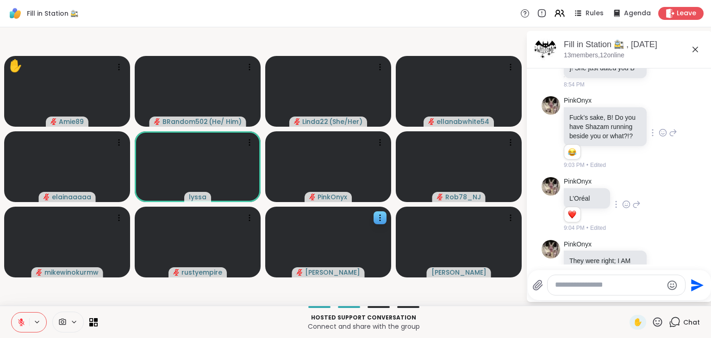
scroll to position [3859, 0]
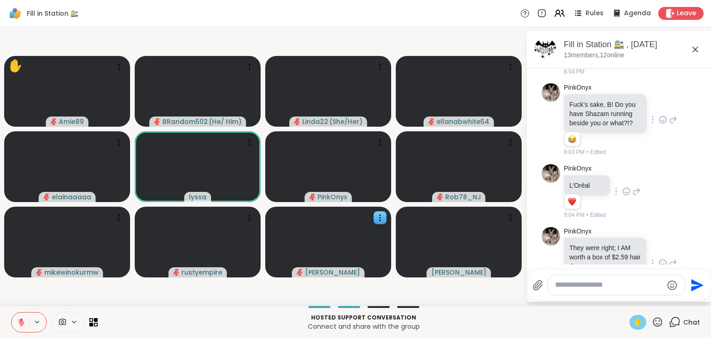
click at [636, 322] on span "✋" at bounding box center [637, 322] width 9 height 11
click at [19, 316] on button at bounding box center [21, 322] width 18 height 19
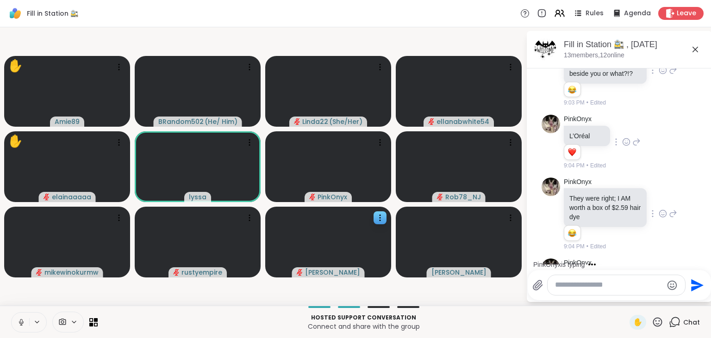
click at [23, 327] on button at bounding box center [21, 322] width 18 height 19
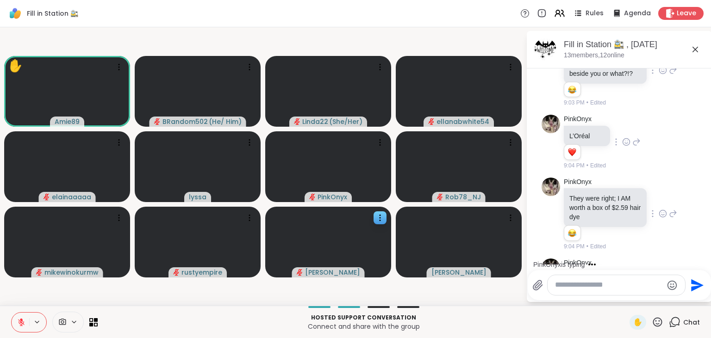
click at [23, 327] on button at bounding box center [21, 322] width 18 height 19
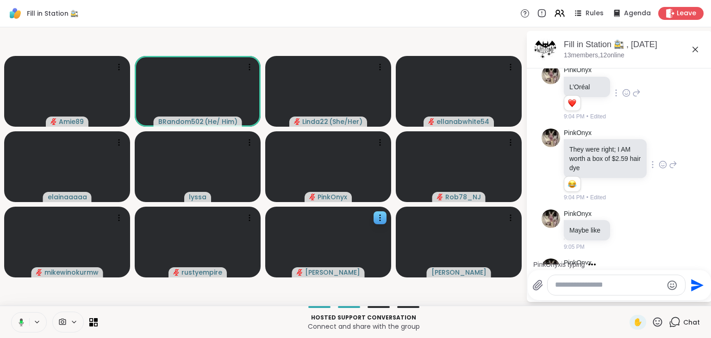
scroll to position [4007, 0]
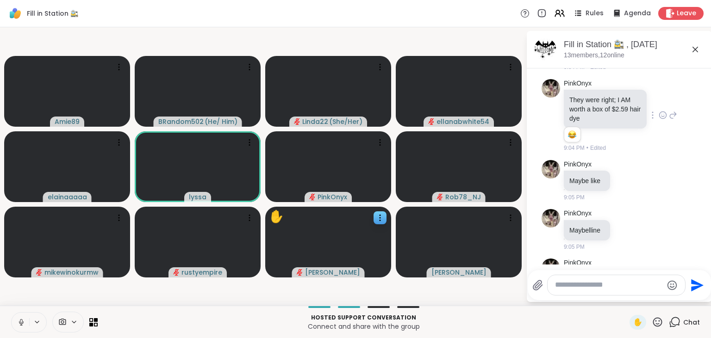
click at [21, 319] on icon at bounding box center [21, 323] width 8 height 8
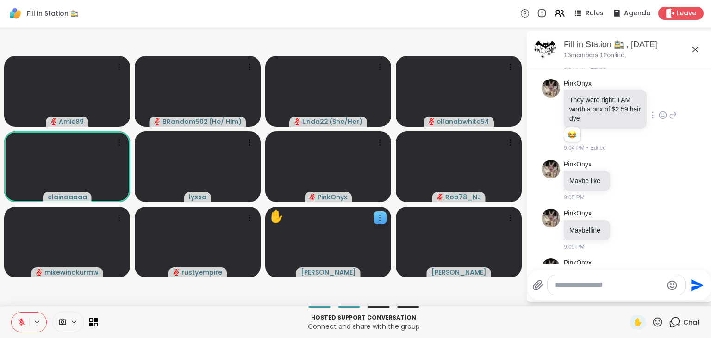
click at [21, 319] on icon at bounding box center [21, 323] width 8 height 8
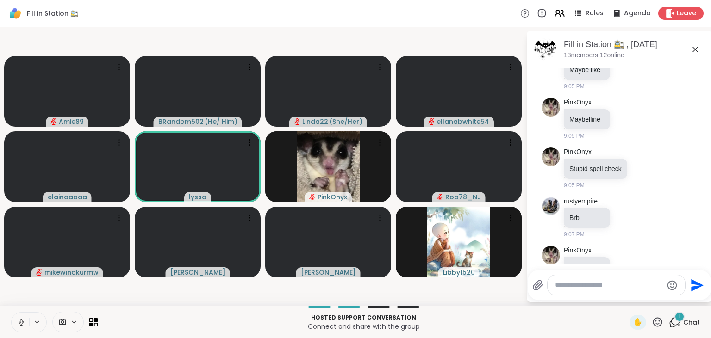
scroll to position [4186, 0]
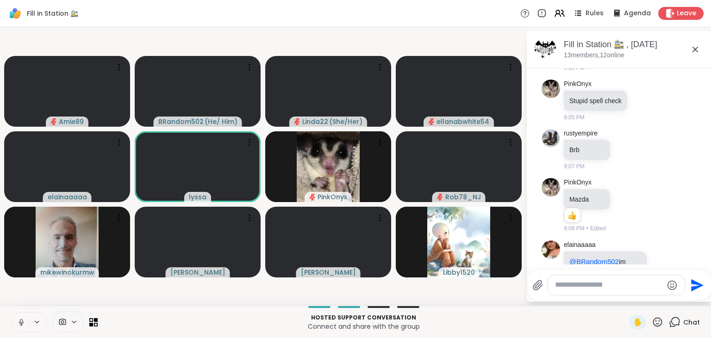
click at [666, 271] on icon at bounding box center [663, 275] width 8 height 9
click at [553, 251] on button "Select Reaction: Joy" at bounding box center [548, 260] width 19 height 19
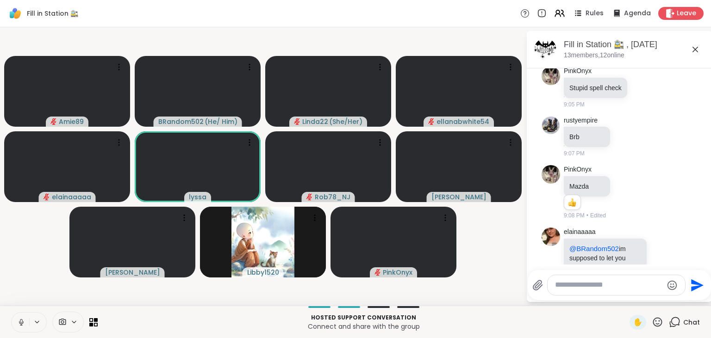
click at [673, 263] on icon at bounding box center [673, 268] width 8 height 11
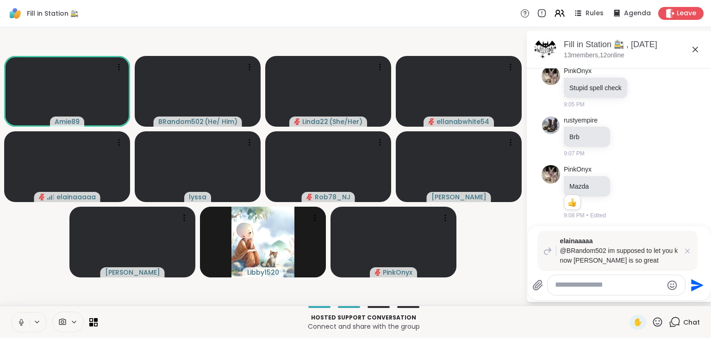
click at [606, 283] on textarea "Type your message" at bounding box center [609, 286] width 108 height 10
type textarea "**********"
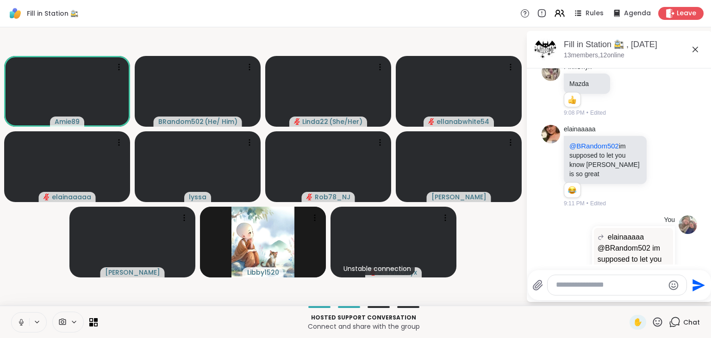
scroll to position [4316, 0]
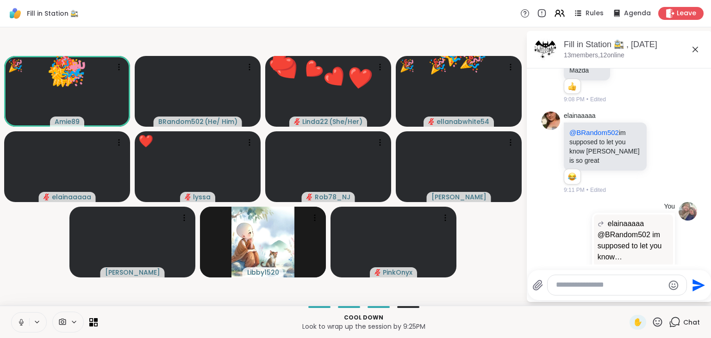
click at [656, 323] on icon at bounding box center [658, 323] width 12 height 12
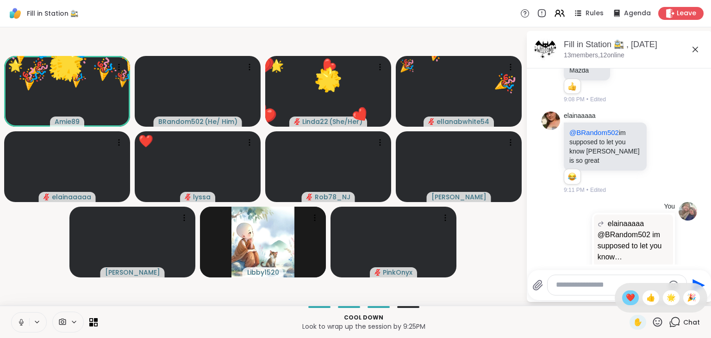
click at [630, 294] on span "❤️" at bounding box center [630, 298] width 9 height 11
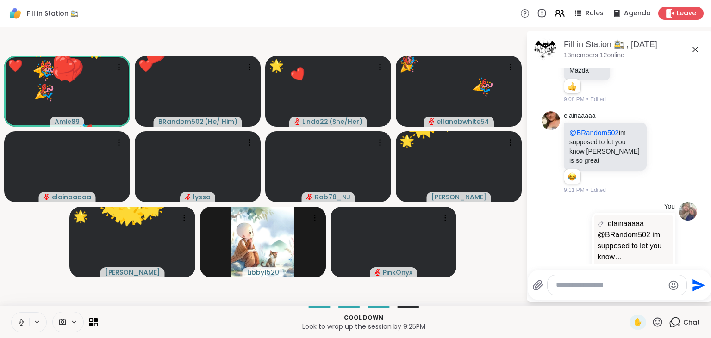
click at [658, 323] on icon at bounding box center [658, 323] width 12 height 12
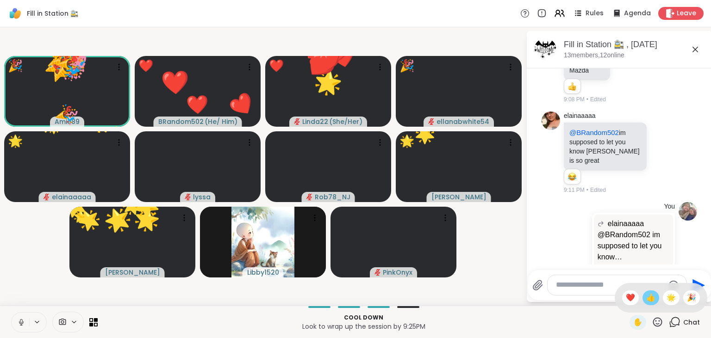
click at [647, 297] on span "👍" at bounding box center [650, 298] width 9 height 11
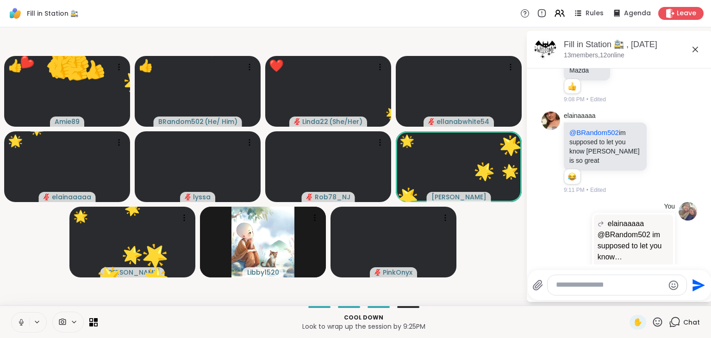
click at [658, 321] on icon at bounding box center [658, 323] width 12 height 12
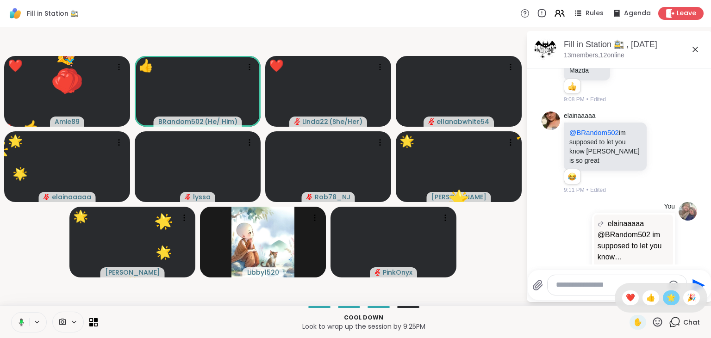
click at [671, 298] on span "🌟" at bounding box center [671, 298] width 9 height 11
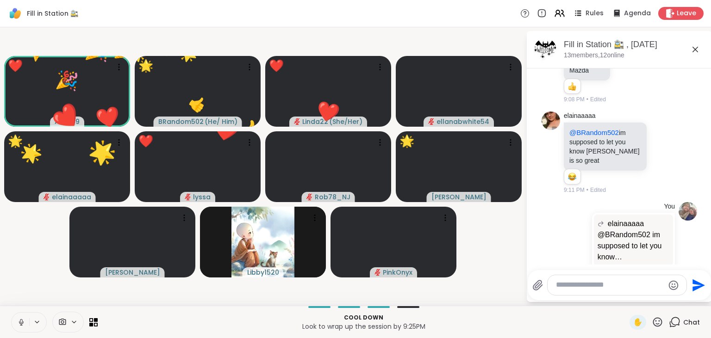
click at [663, 318] on icon at bounding box center [658, 323] width 12 height 12
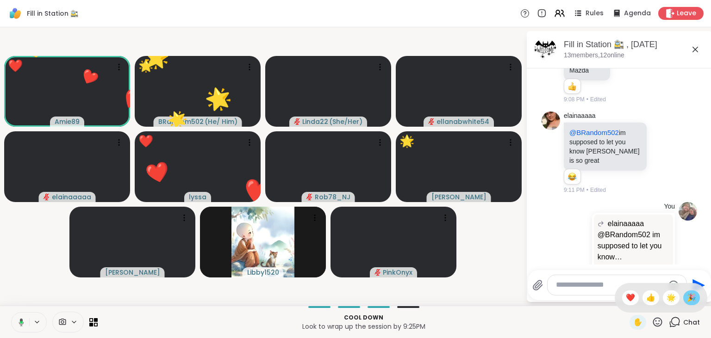
click at [691, 300] on span "🎉" at bounding box center [691, 298] width 9 height 11
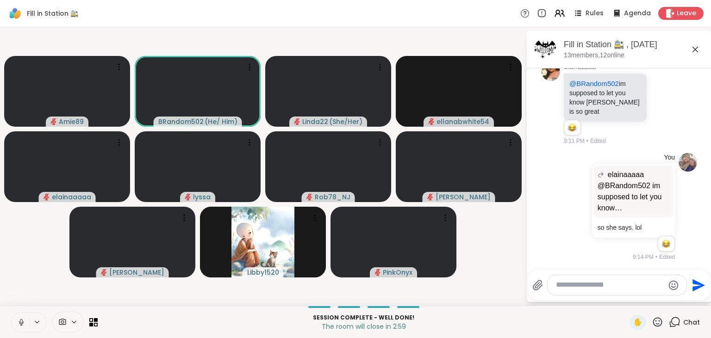
scroll to position [4378, 0]
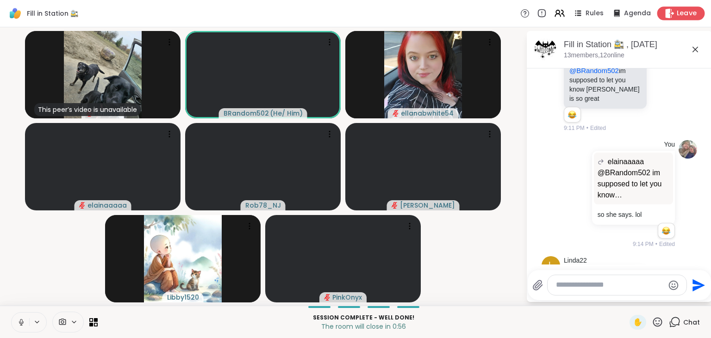
click at [688, 10] on span "Leave" at bounding box center [687, 14] width 20 height 10
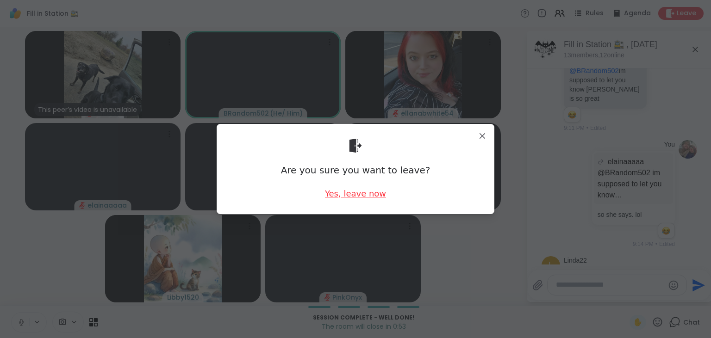
click at [361, 190] on div "Yes, leave now" at bounding box center [355, 194] width 61 height 12
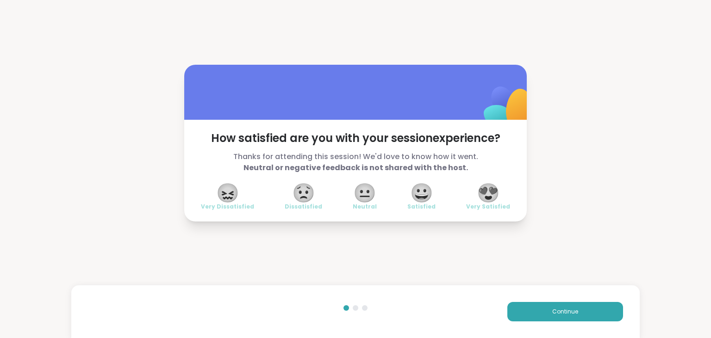
click at [492, 195] on span "😍" at bounding box center [488, 193] width 23 height 17
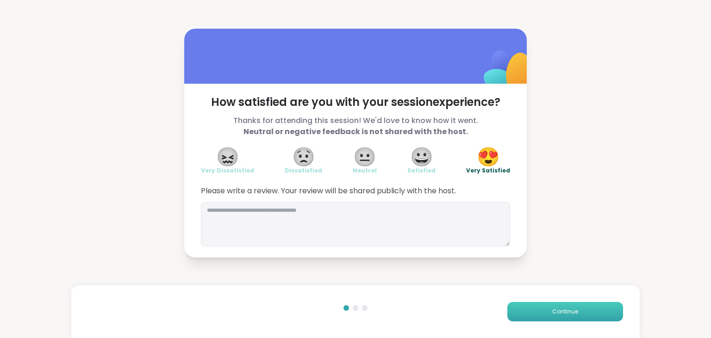
click at [567, 304] on button "Continue" at bounding box center [565, 311] width 116 height 19
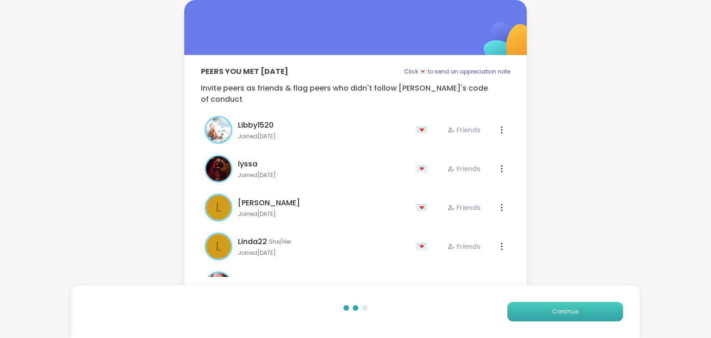
click at [567, 304] on button "Continue" at bounding box center [565, 311] width 116 height 19
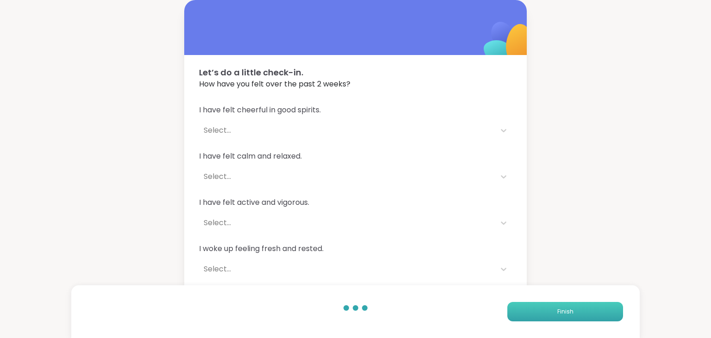
click at [567, 304] on button "Finish" at bounding box center [565, 311] width 116 height 19
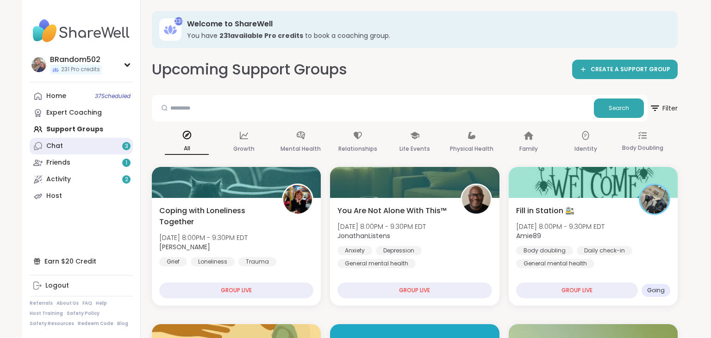
click at [68, 150] on link "Chat 3" at bounding box center [81, 146] width 103 height 17
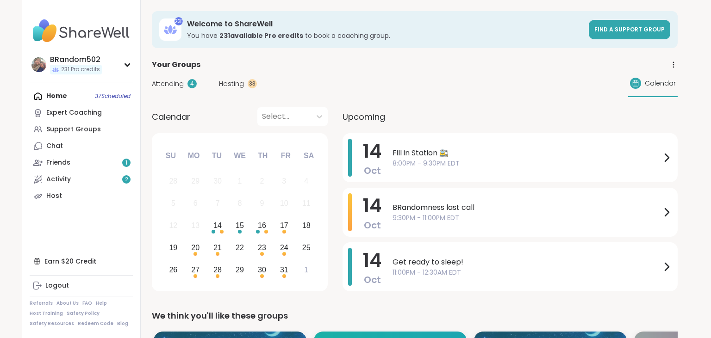
click at [84, 165] on link "Friends 1" at bounding box center [81, 163] width 103 height 17
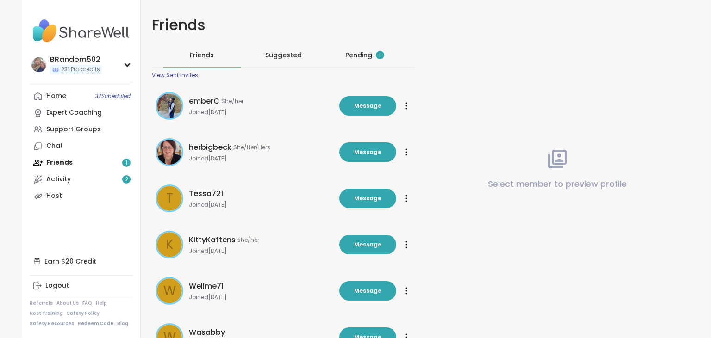
click at [356, 57] on div "Pending 1" at bounding box center [364, 54] width 39 height 9
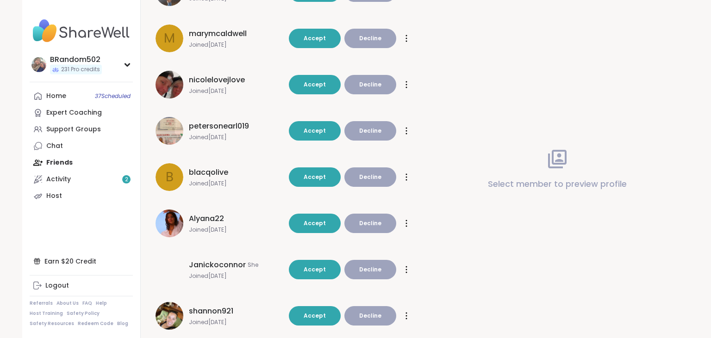
scroll to position [183, 0]
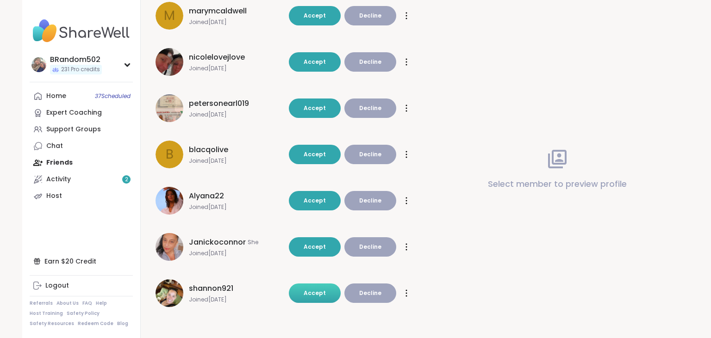
click at [319, 286] on button "Accept" at bounding box center [315, 293] width 52 height 19
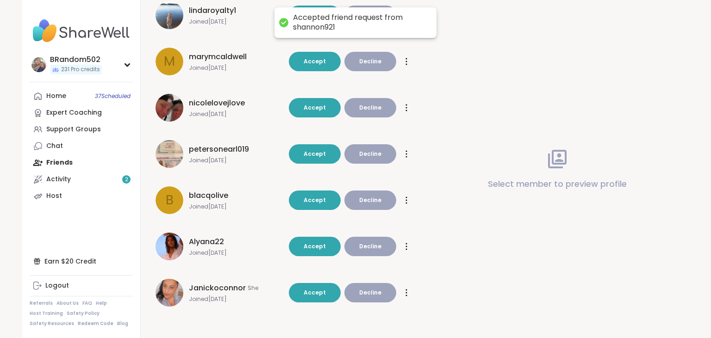
scroll to position [137, 0]
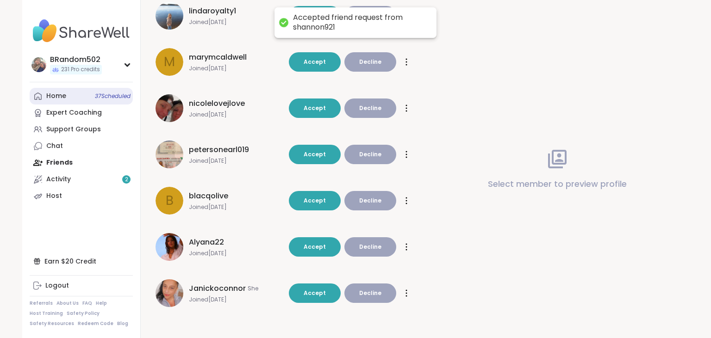
click at [81, 92] on link "Home 37 Scheduled" at bounding box center [81, 96] width 103 height 17
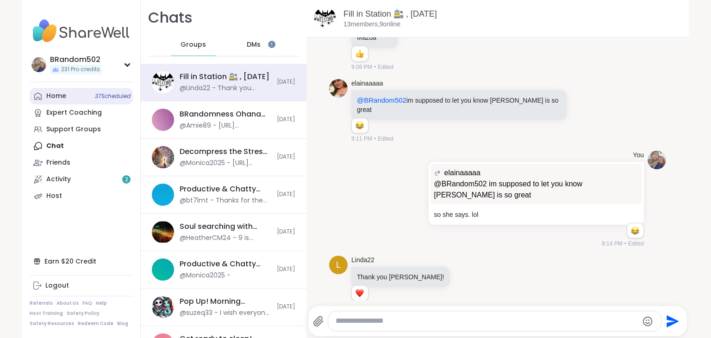
click at [68, 95] on link "Home 37 Scheduled" at bounding box center [81, 96] width 103 height 17
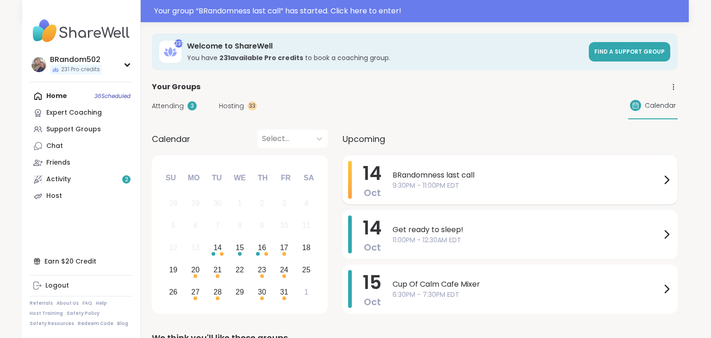
click at [421, 187] on span "9:30PM - 11:00PM EDT" at bounding box center [527, 186] width 269 height 10
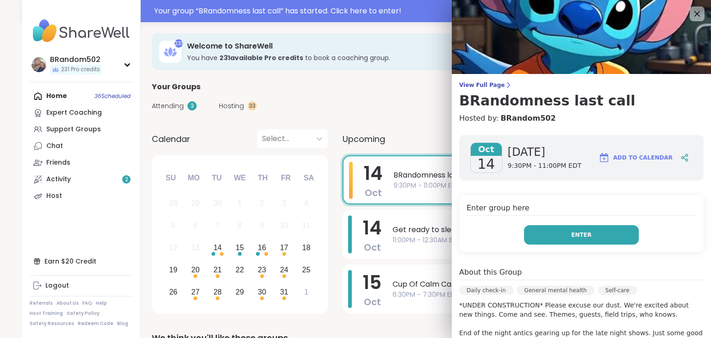
click at [566, 235] on button "Enter" at bounding box center [581, 234] width 115 height 19
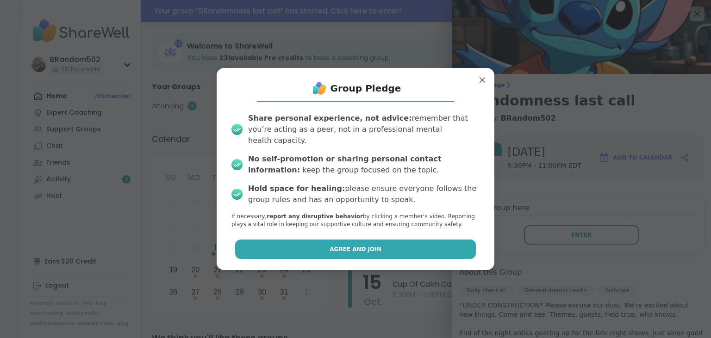
click at [389, 240] on button "Agree and Join" at bounding box center [355, 249] width 241 height 19
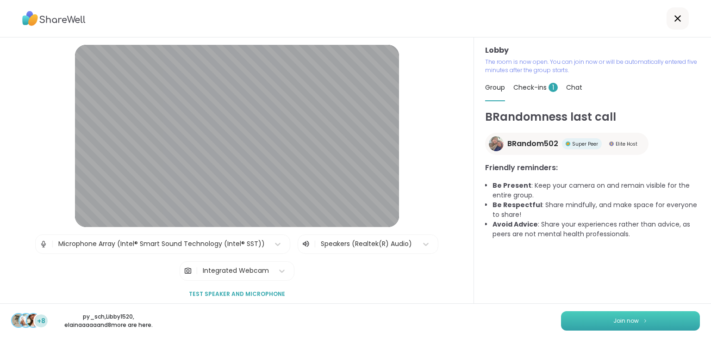
click at [605, 328] on button "Join now" at bounding box center [630, 321] width 139 height 19
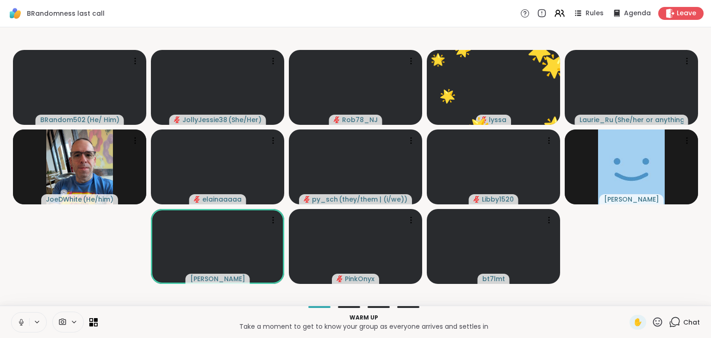
click at [24, 317] on button at bounding box center [21, 322] width 18 height 19
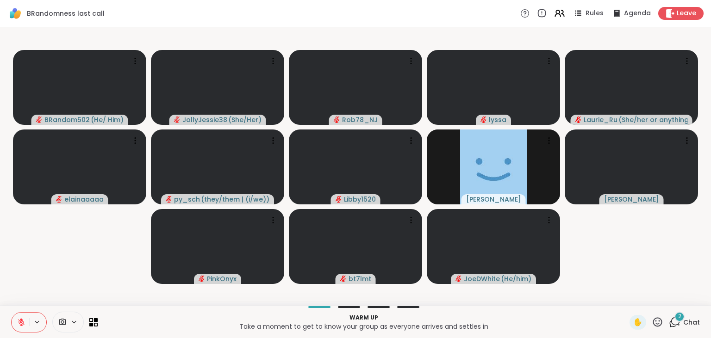
click at [21, 321] on icon at bounding box center [21, 321] width 3 height 4
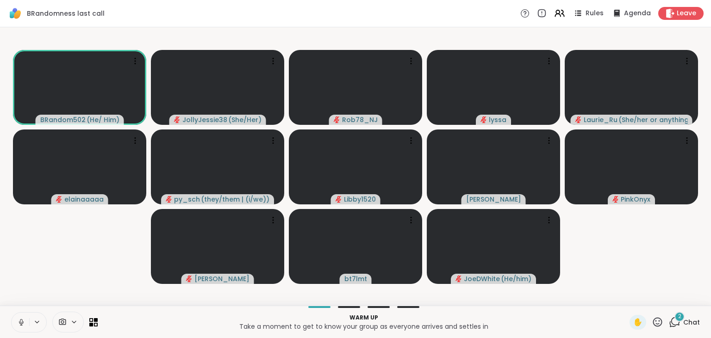
click at [678, 319] on div "2" at bounding box center [680, 317] width 10 height 10
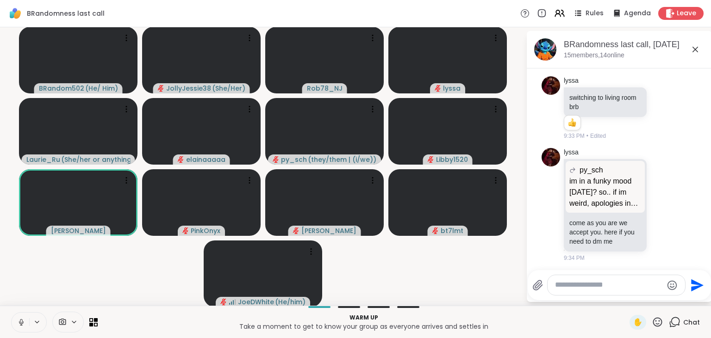
scroll to position [100, 0]
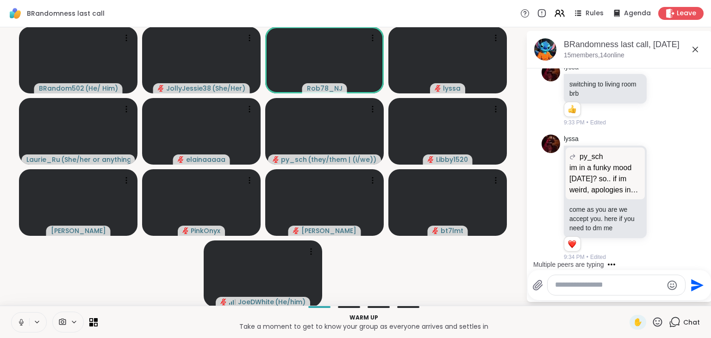
click at [694, 45] on icon at bounding box center [695, 49] width 11 height 11
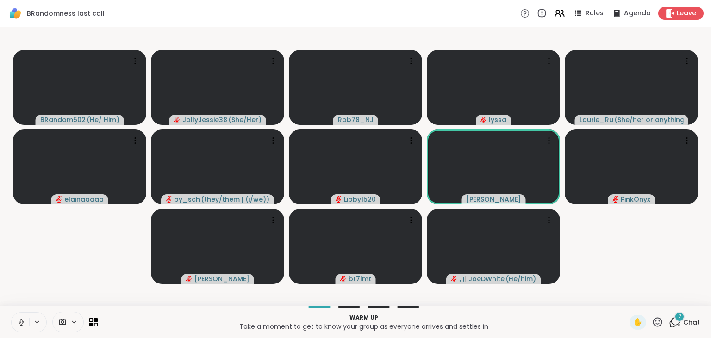
click at [678, 324] on icon at bounding box center [675, 323] width 12 height 12
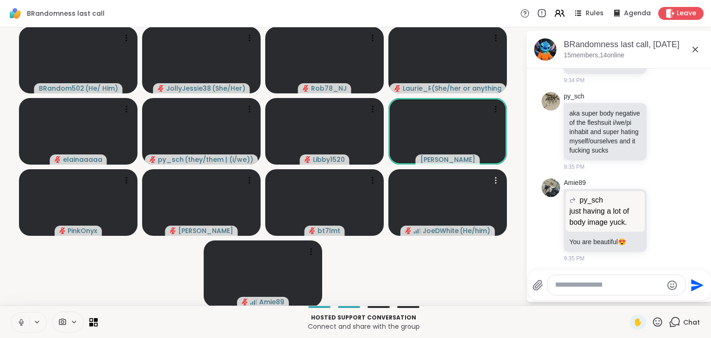
scroll to position [430, 0]
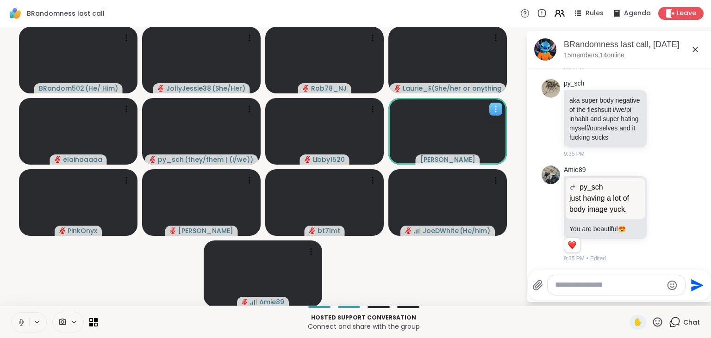
click at [498, 105] on icon at bounding box center [495, 109] width 9 height 9
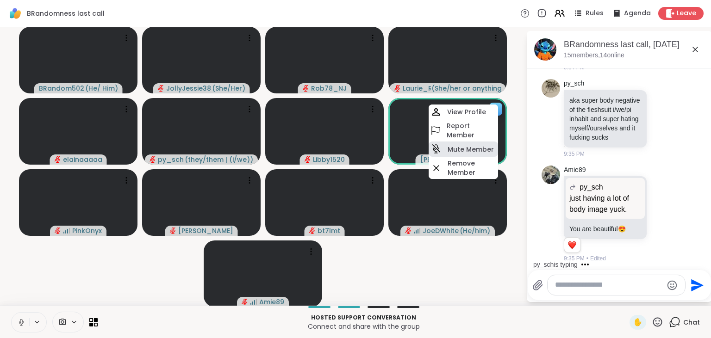
click at [479, 144] on div "Mute Member" at bounding box center [463, 149] width 69 height 15
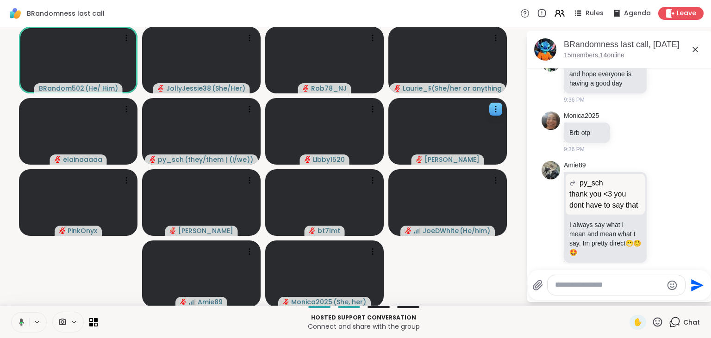
scroll to position [827, 0]
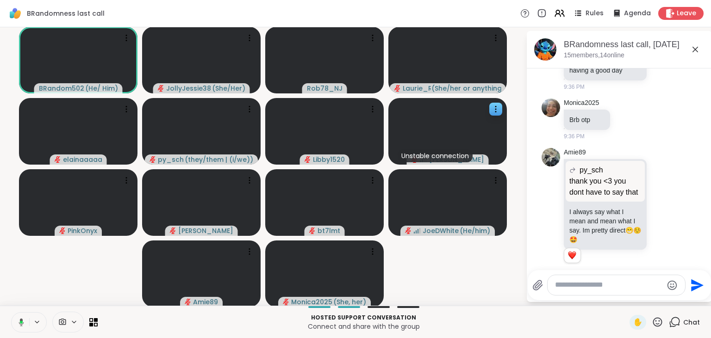
click at [696, 45] on icon at bounding box center [695, 49] width 11 height 11
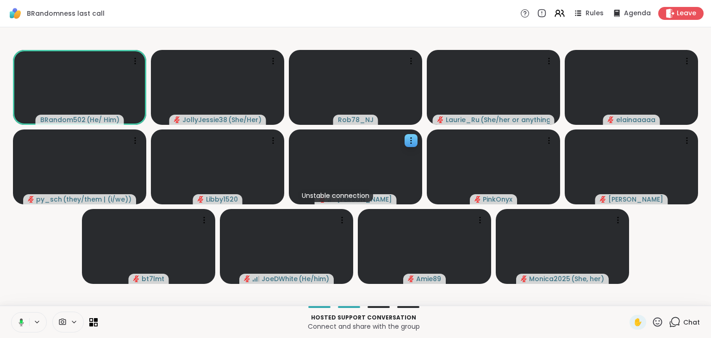
click at [678, 320] on icon at bounding box center [675, 323] width 12 height 12
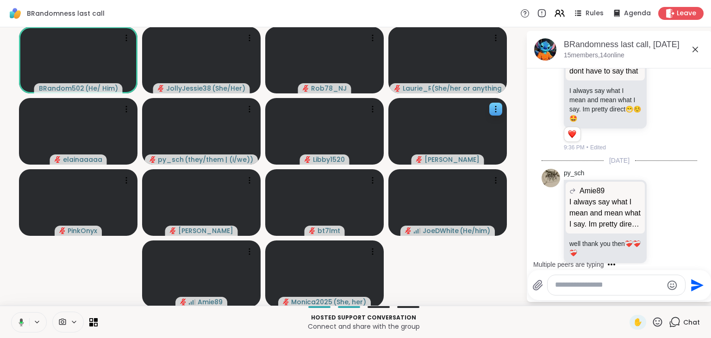
scroll to position [1007, 0]
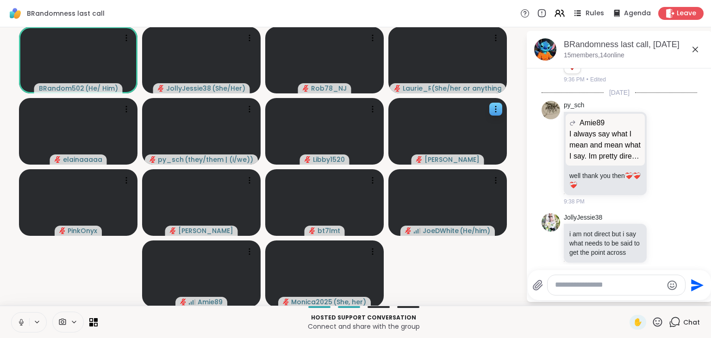
click at [592, 18] on span "Rules" at bounding box center [595, 14] width 19 height 10
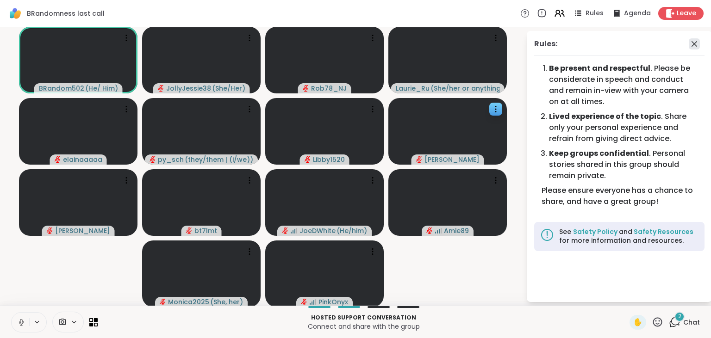
click at [692, 43] on icon at bounding box center [694, 43] width 11 height 11
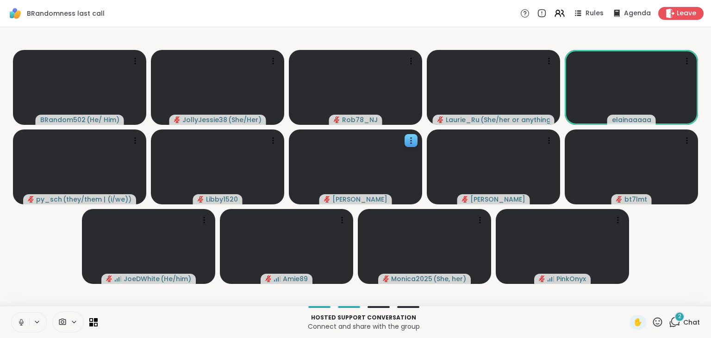
click at [675, 319] on icon at bounding box center [675, 323] width 12 height 12
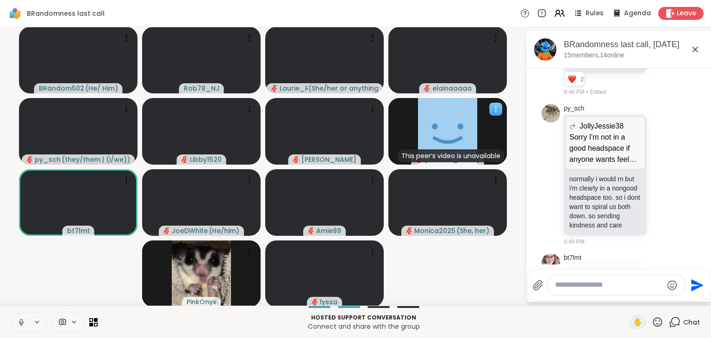
scroll to position [2830, 0]
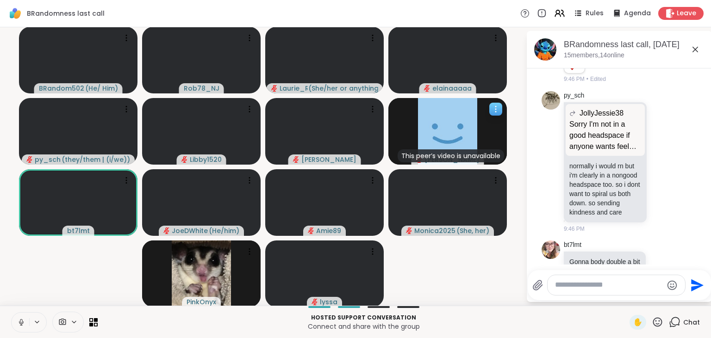
click at [498, 112] on icon at bounding box center [495, 109] width 9 height 9
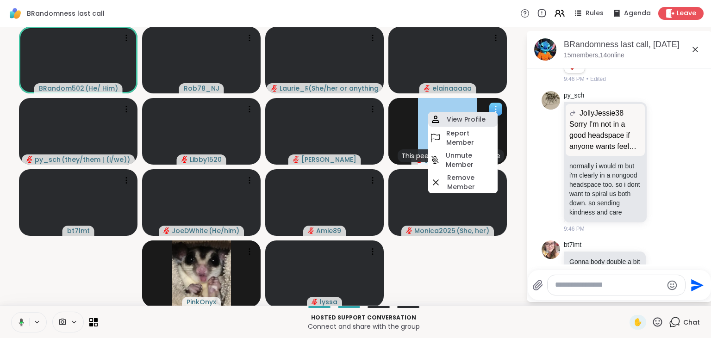
click at [481, 115] on div "View Profile" at bounding box center [462, 119] width 69 height 15
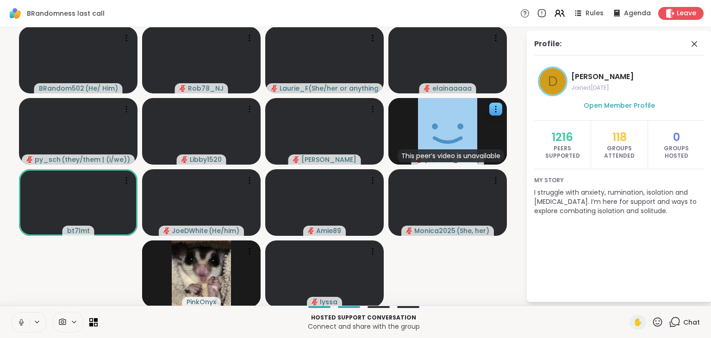
click at [701, 42] on span at bounding box center [695, 43] width 13 height 11
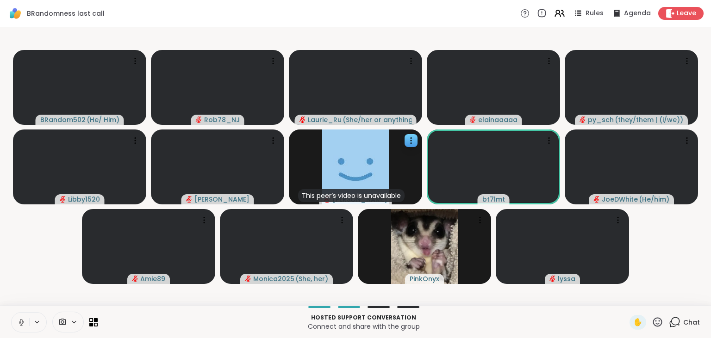
click at [672, 317] on icon at bounding box center [675, 323] width 12 height 12
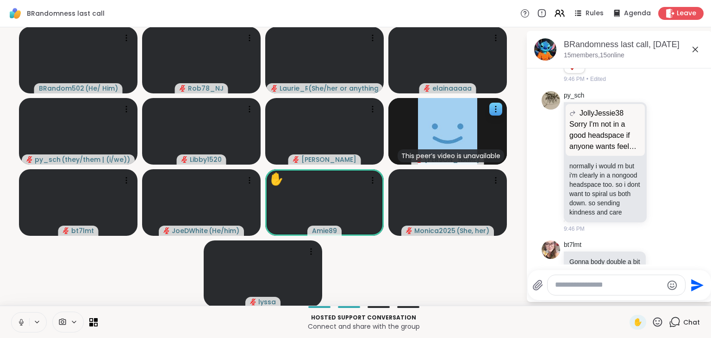
scroll to position [2879, 0]
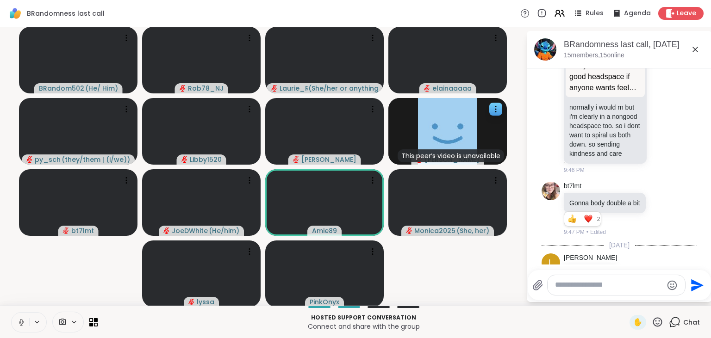
click at [19, 316] on button at bounding box center [21, 322] width 18 height 19
click at [22, 323] on icon at bounding box center [21, 322] width 6 height 6
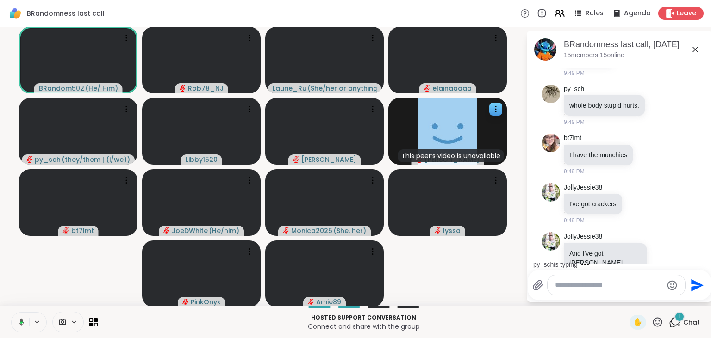
scroll to position [3364, 0]
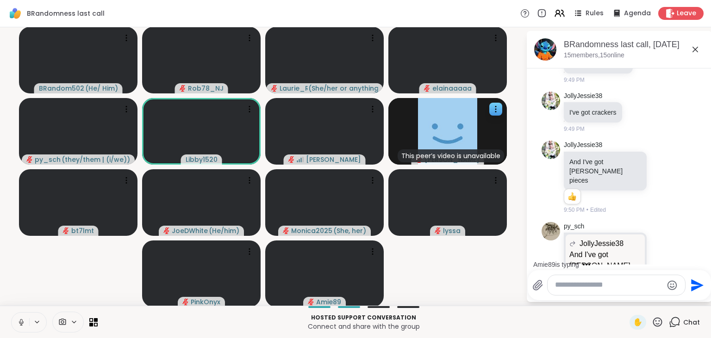
click at [587, 284] on textarea "Type your message" at bounding box center [609, 286] width 108 height 10
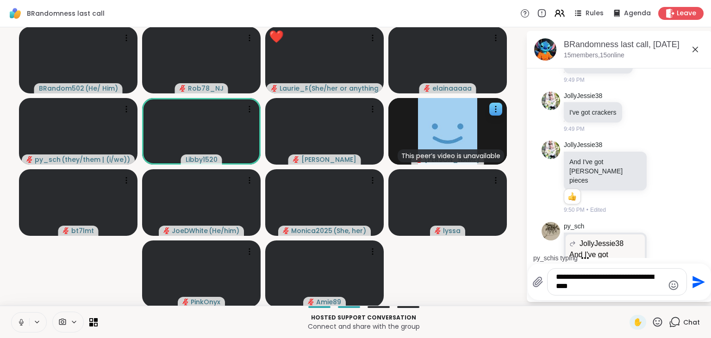
type textarea "**********"
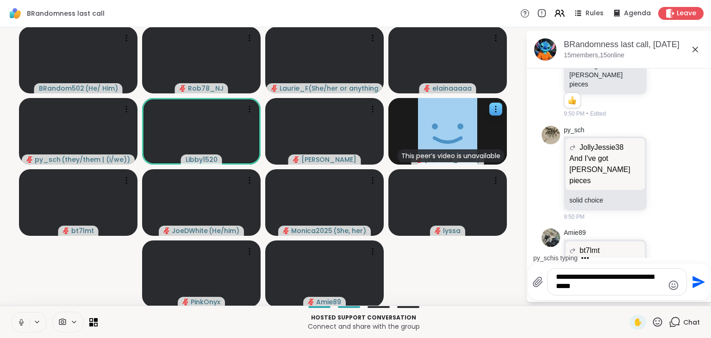
click at [587, 284] on textarea "**********" at bounding box center [610, 282] width 108 height 19
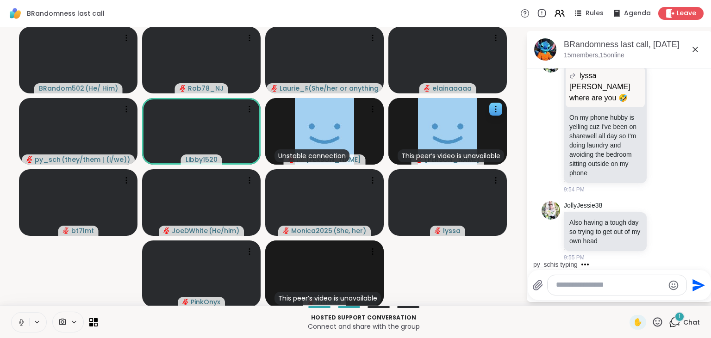
scroll to position [4496, 0]
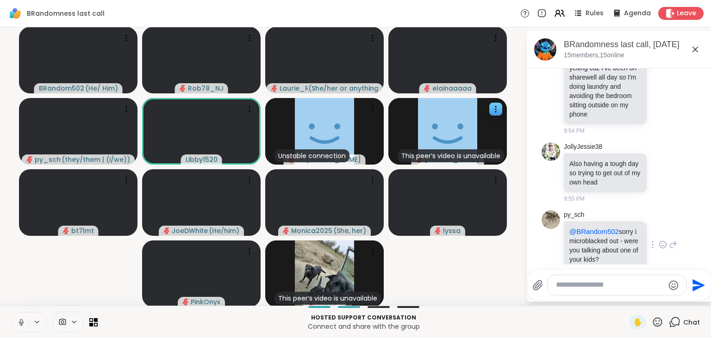
click at [671, 239] on icon at bounding box center [673, 244] width 8 height 11
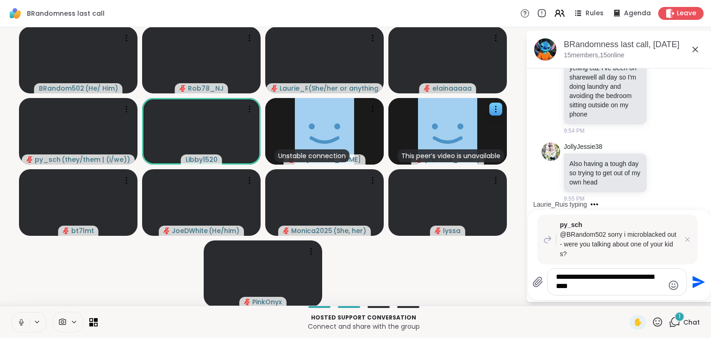
scroll to position [4659, 0]
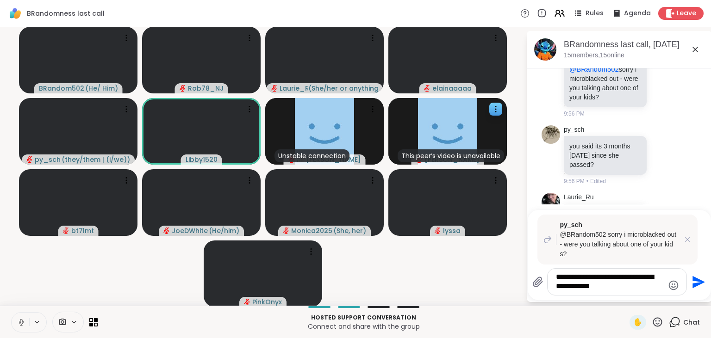
type textarea "**********"
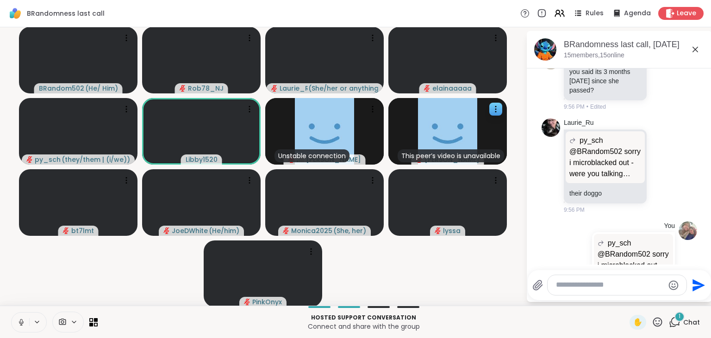
scroll to position [4792, 0]
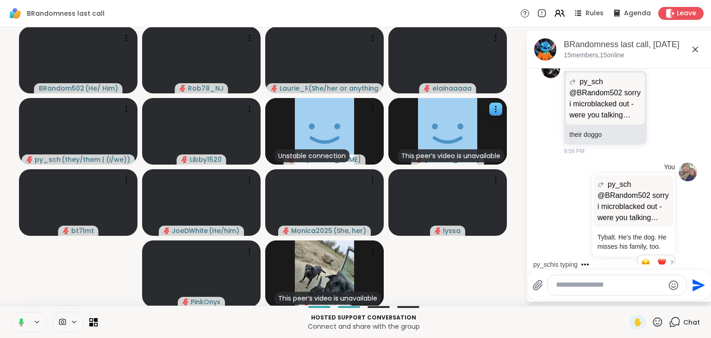
click at [22, 318] on button at bounding box center [19, 322] width 19 height 19
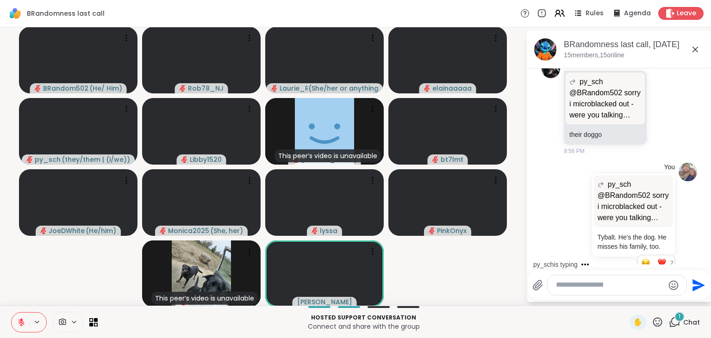
scroll to position [4932, 0]
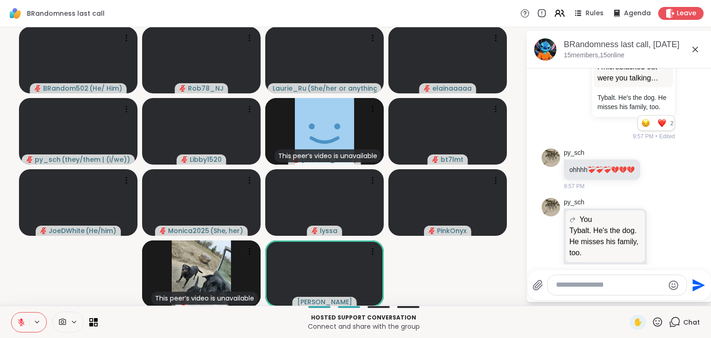
click at [22, 318] on button at bounding box center [21, 322] width 18 height 19
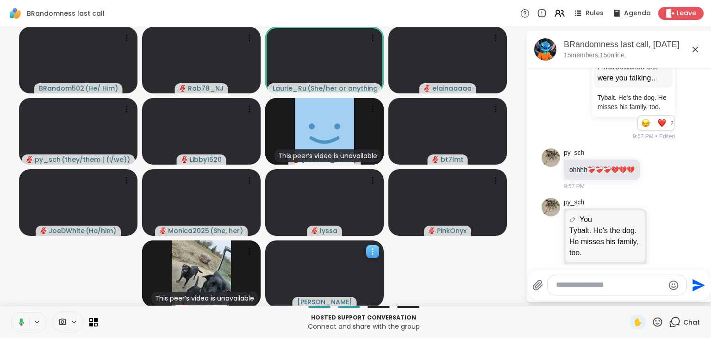
click at [370, 247] on div at bounding box center [372, 251] width 13 height 13
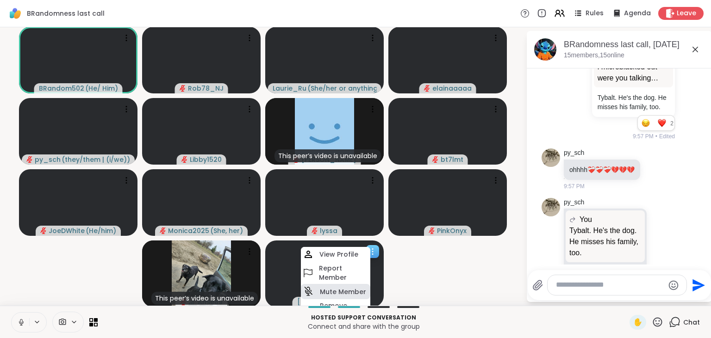
click at [348, 289] on h4 "Mute Member" at bounding box center [343, 291] width 46 height 9
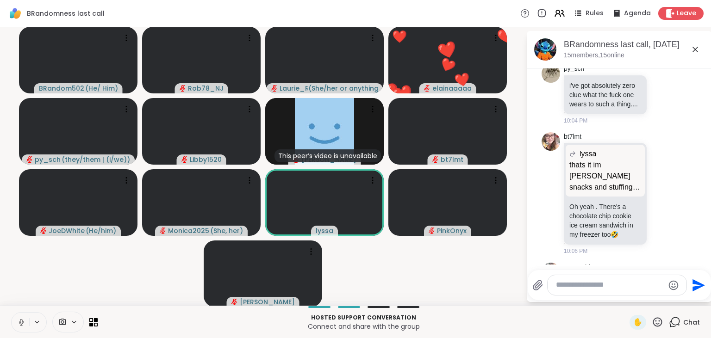
scroll to position [5843, 0]
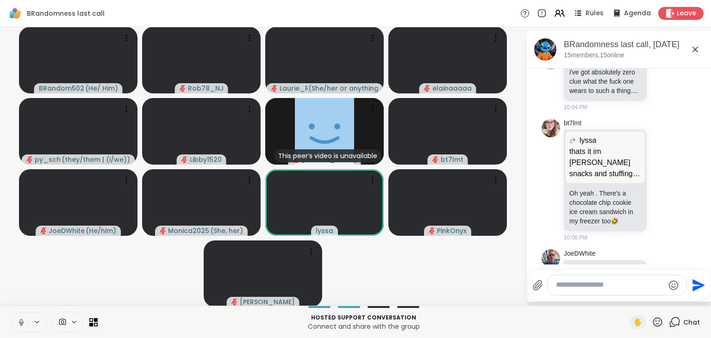
click at [676, 294] on icon at bounding box center [673, 299] width 8 height 11
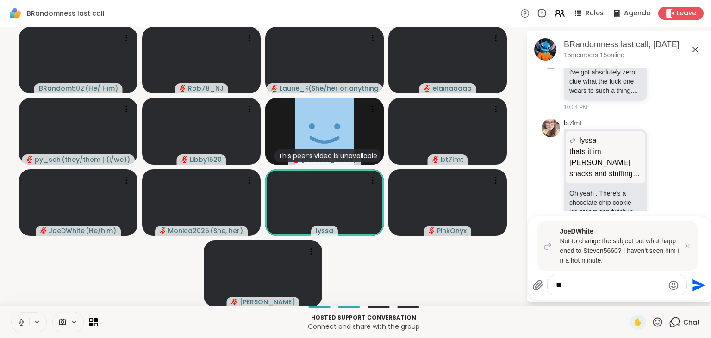
type textarea "*"
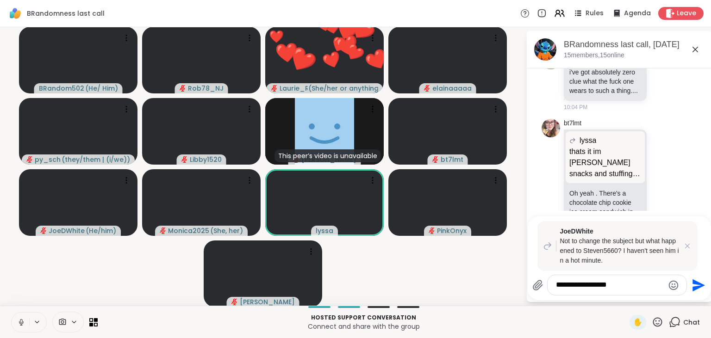
type textarea "**********"
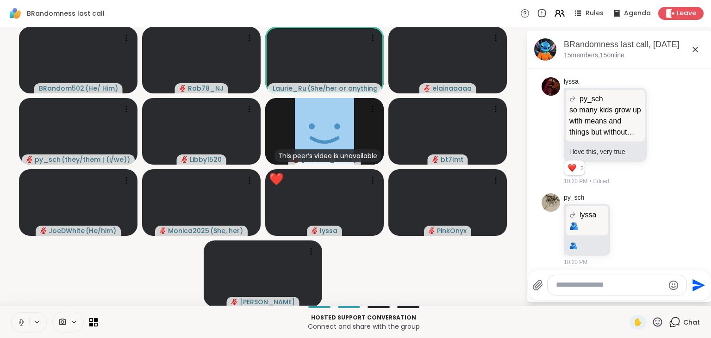
scroll to position [7133, 0]
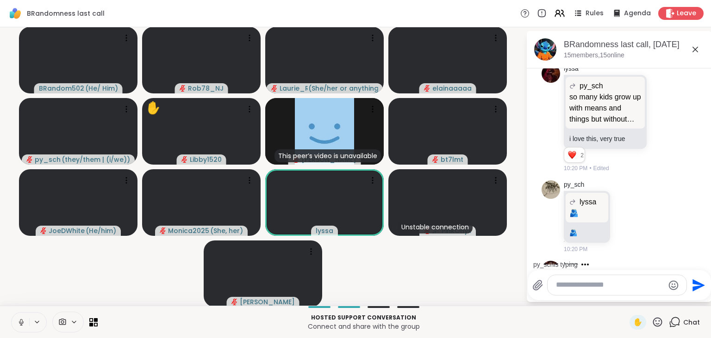
click at [23, 313] on button at bounding box center [21, 322] width 18 height 19
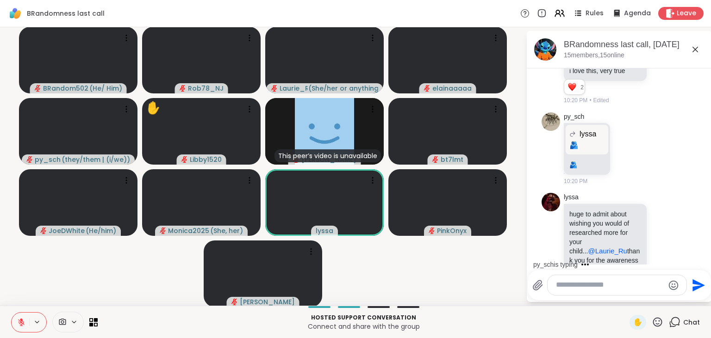
click at [22, 324] on icon at bounding box center [21, 323] width 8 height 8
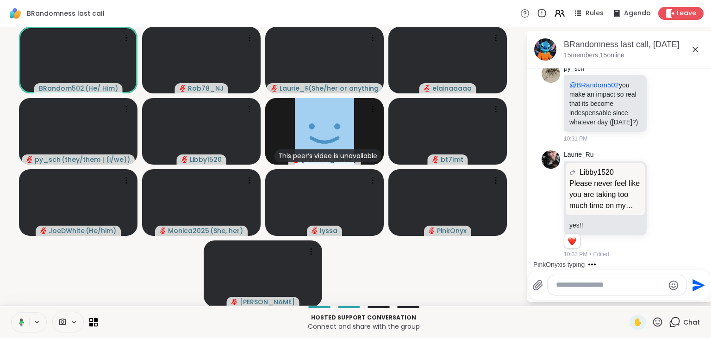
scroll to position [9122, 0]
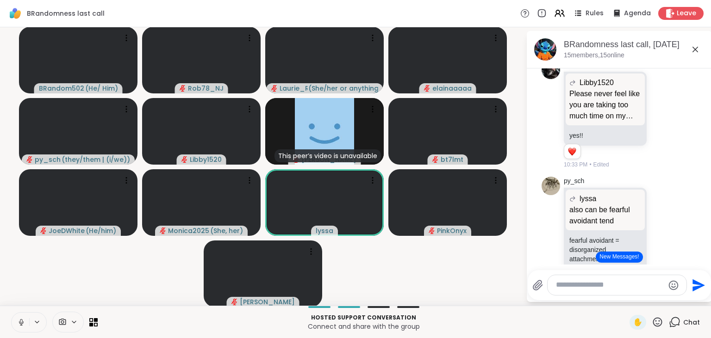
click at [620, 256] on button "New Messages!" at bounding box center [619, 257] width 47 height 11
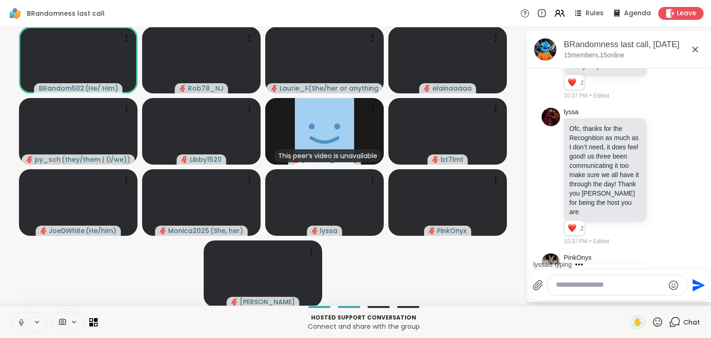
scroll to position [9921, 0]
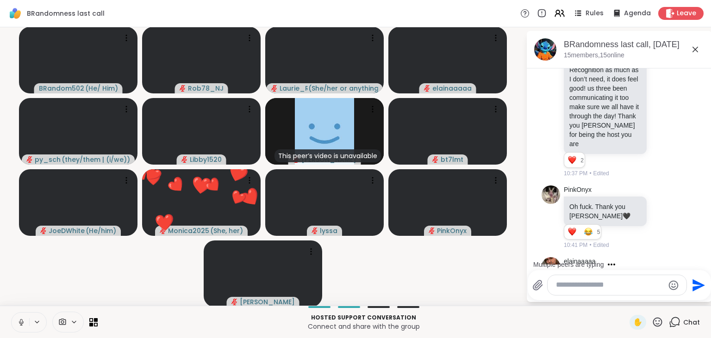
click at [663, 337] on icon at bounding box center [663, 341] width 8 height 9
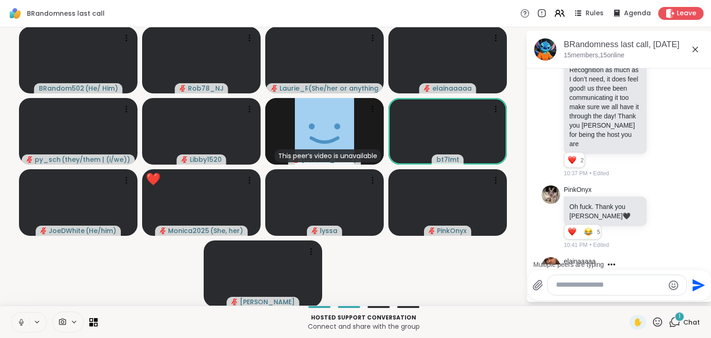
scroll to position [9970, 0]
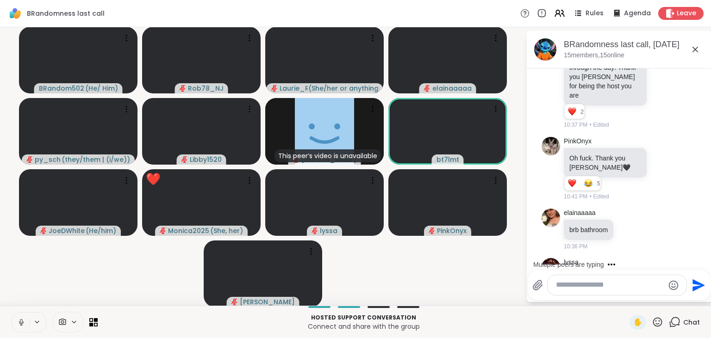
click at [591, 255] on div "lyssa how i feel over you and amie and brina @BRandom502 10:42 PM" at bounding box center [620, 293] width 156 height 77
click at [664, 288] on icon at bounding box center [663, 292] width 8 height 9
click at [588, 274] on div "Select Reaction: Heart" at bounding box center [589, 278] width 8 height 8
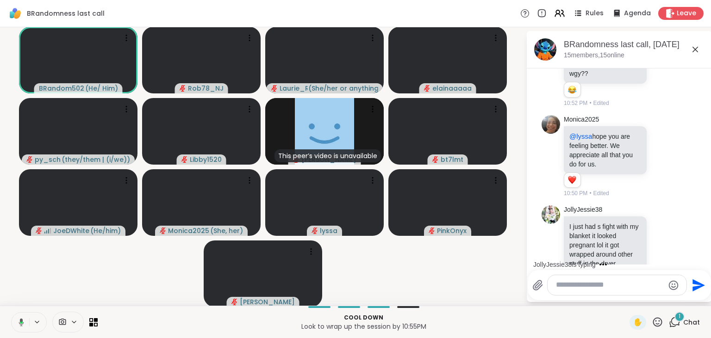
scroll to position [11165, 0]
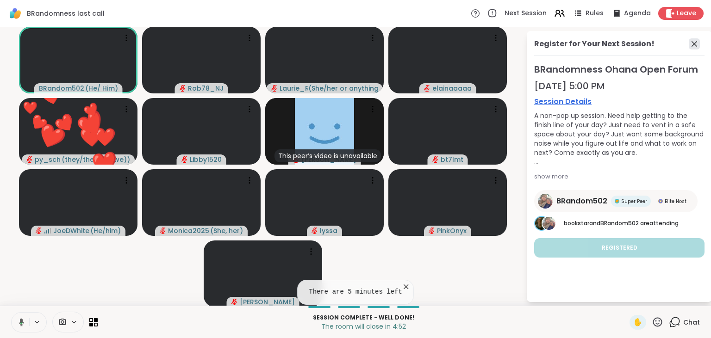
click at [693, 44] on icon at bounding box center [694, 43] width 11 height 11
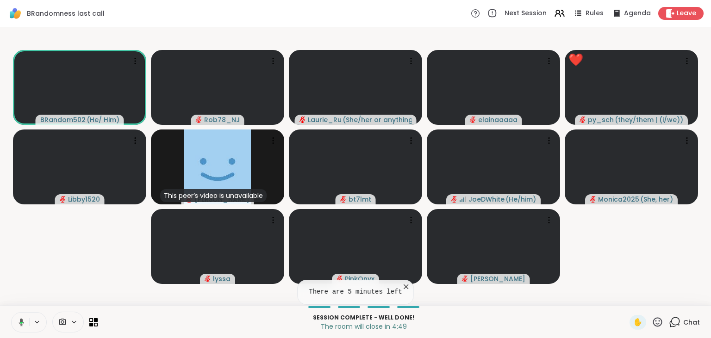
click at [673, 319] on icon at bounding box center [675, 322] width 9 height 8
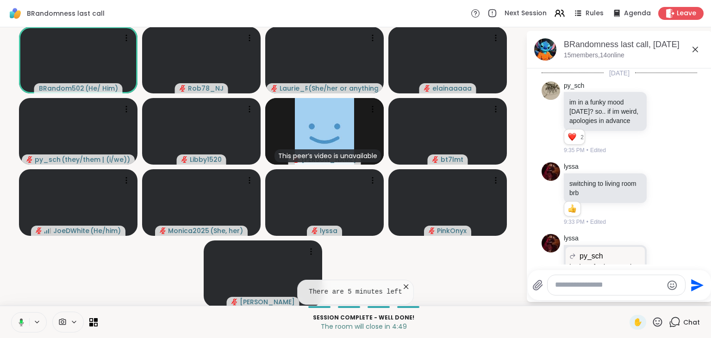
scroll to position [11156, 0]
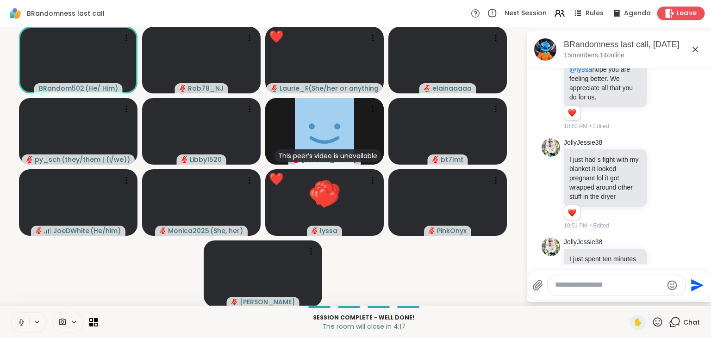
click at [686, 16] on span "Leave" at bounding box center [687, 14] width 20 height 10
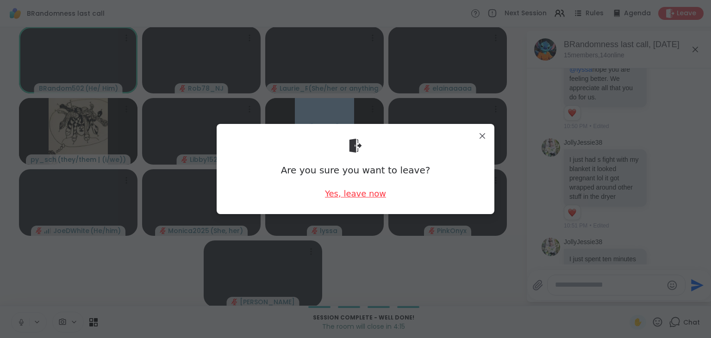
click at [349, 196] on div "Yes, leave now" at bounding box center [355, 194] width 61 height 12
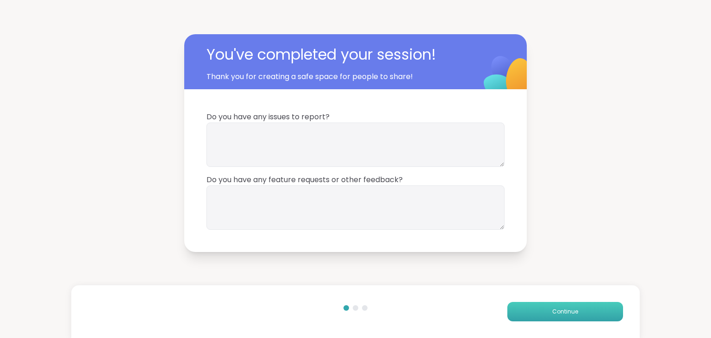
click at [531, 310] on button "Continue" at bounding box center [565, 311] width 116 height 19
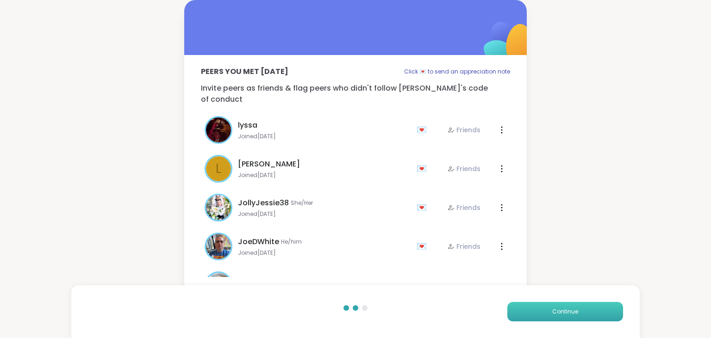
click at [531, 310] on button "Continue" at bounding box center [565, 311] width 116 height 19
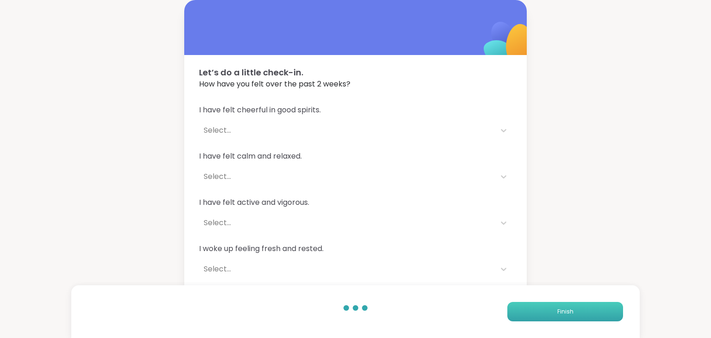
click at [531, 310] on button "Finish" at bounding box center [565, 311] width 116 height 19
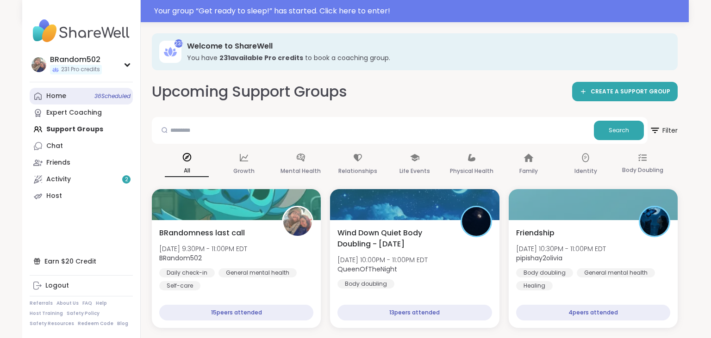
click at [68, 95] on link "Home 36 Scheduled" at bounding box center [81, 96] width 103 height 17
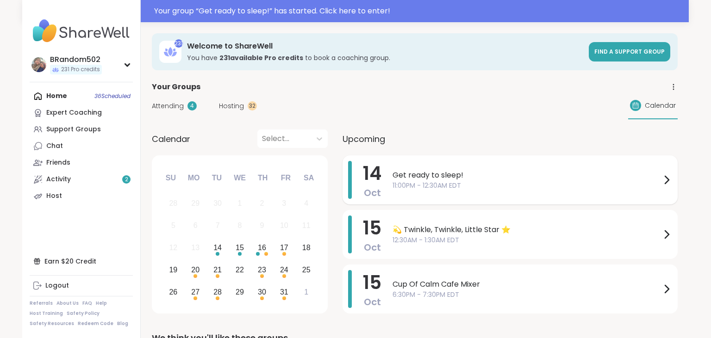
click at [442, 183] on span "11:00PM - 12:30AM EDT" at bounding box center [527, 186] width 269 height 10
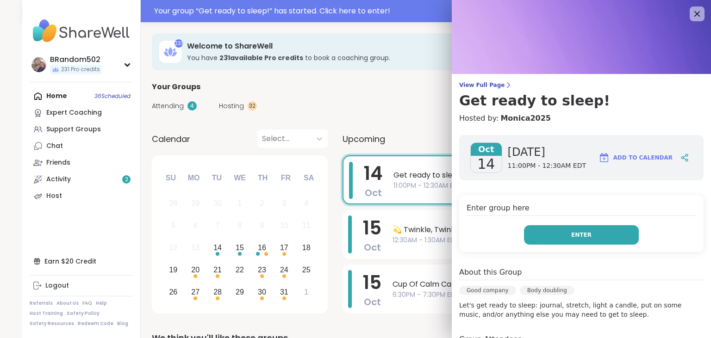
click at [544, 239] on button "Enter" at bounding box center [581, 234] width 115 height 19
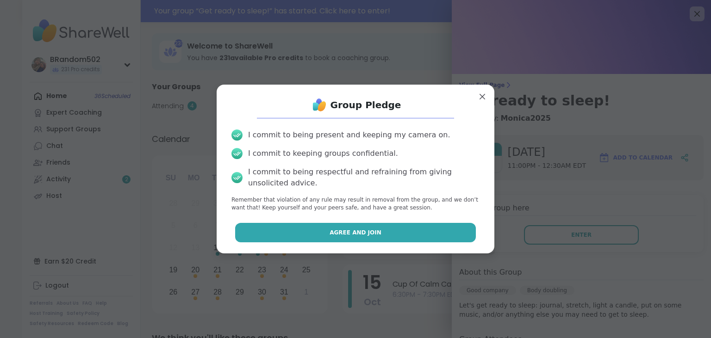
click at [416, 229] on button "Agree and Join" at bounding box center [355, 232] width 241 height 19
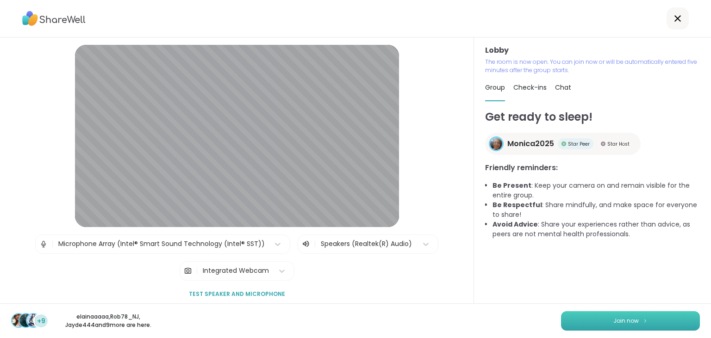
click at [621, 325] on button "Join now" at bounding box center [630, 321] width 139 height 19
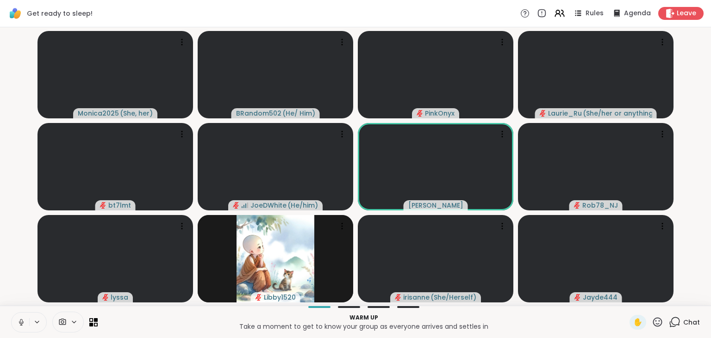
click at [18, 320] on icon at bounding box center [21, 323] width 8 height 8
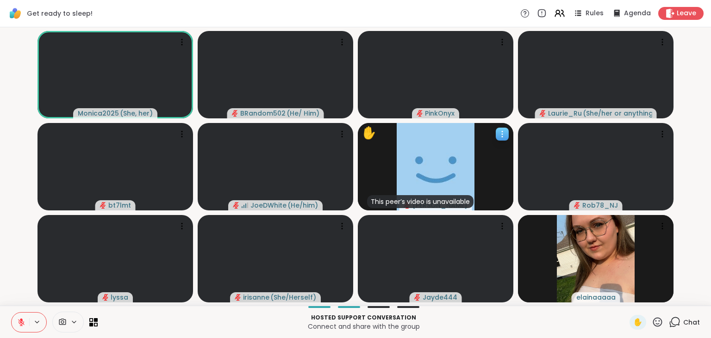
click at [503, 138] on icon at bounding box center [502, 134] width 9 height 9
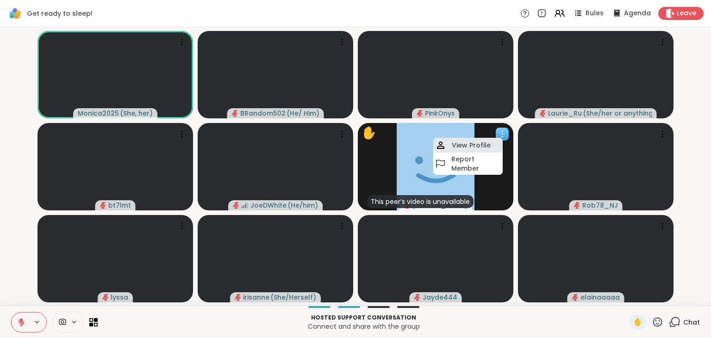
click at [491, 141] on div "View Profile" at bounding box center [467, 145] width 69 height 15
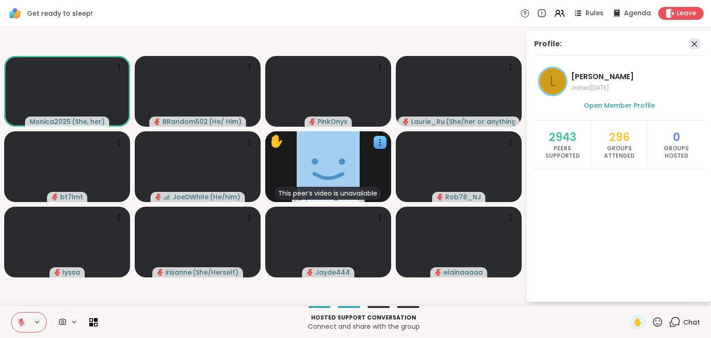
click at [697, 48] on icon at bounding box center [694, 43] width 11 height 11
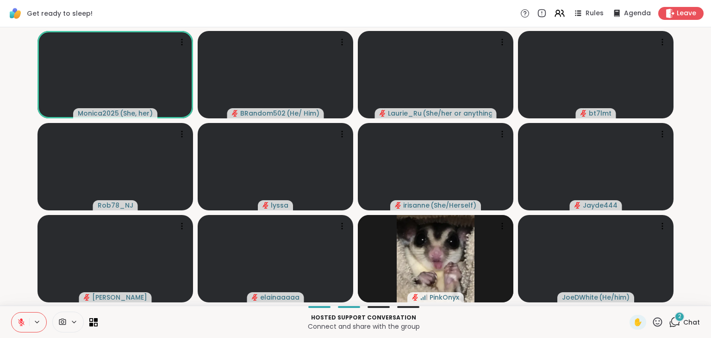
click at [16, 320] on button at bounding box center [21, 322] width 18 height 19
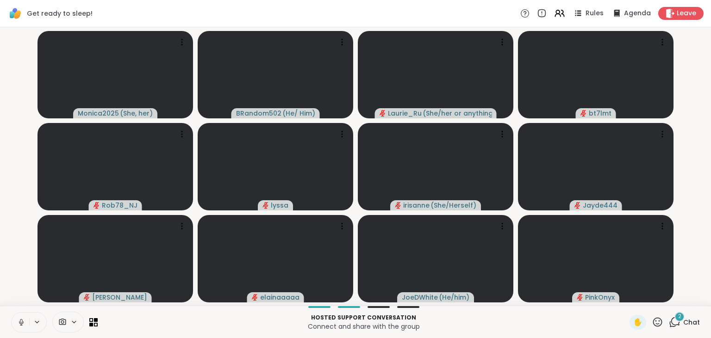
click at [18, 321] on button at bounding box center [21, 322] width 18 height 19
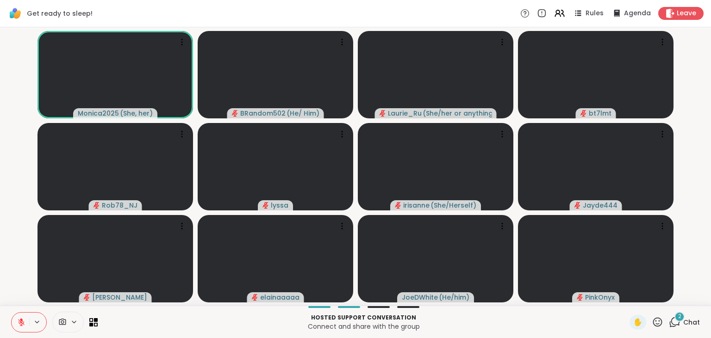
click at [18, 321] on icon at bounding box center [21, 323] width 8 height 8
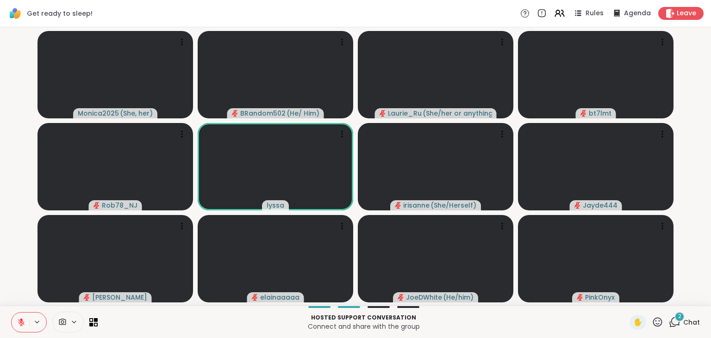
click at [18, 322] on icon at bounding box center [21, 323] width 8 height 8
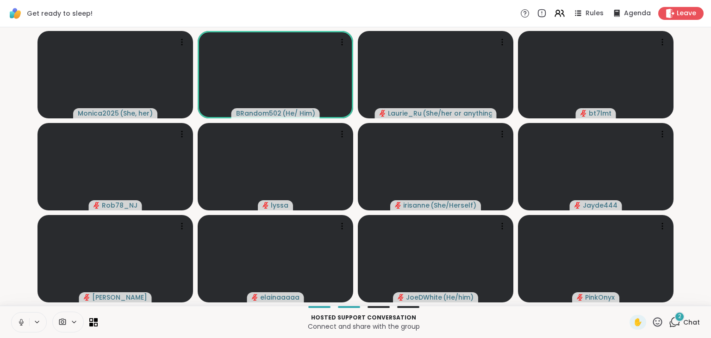
click at [19, 319] on icon at bounding box center [21, 323] width 8 height 8
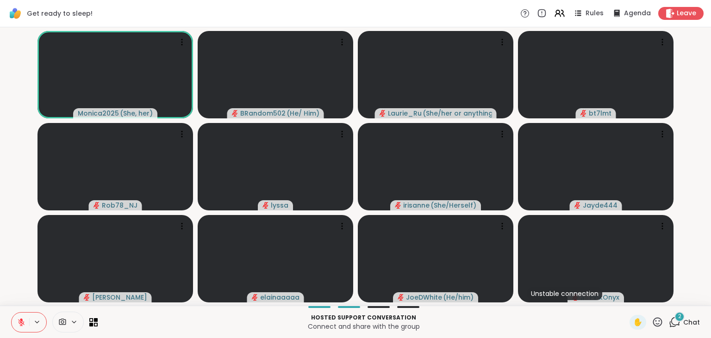
click at [18, 324] on icon at bounding box center [21, 323] width 8 height 8
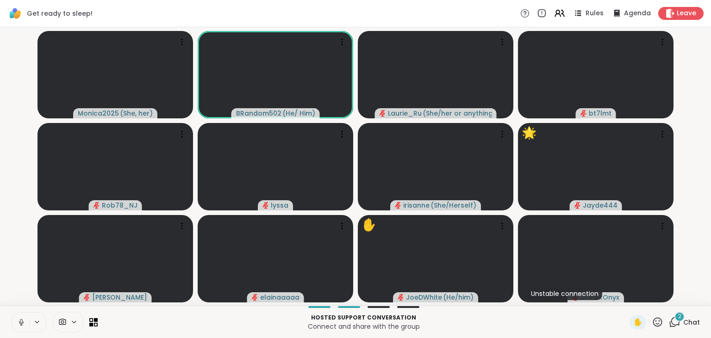
click at [19, 319] on icon at bounding box center [21, 323] width 8 height 8
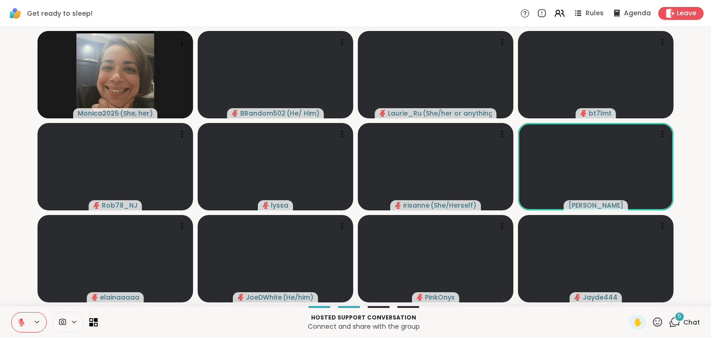
click at [19, 316] on button at bounding box center [21, 322] width 18 height 19
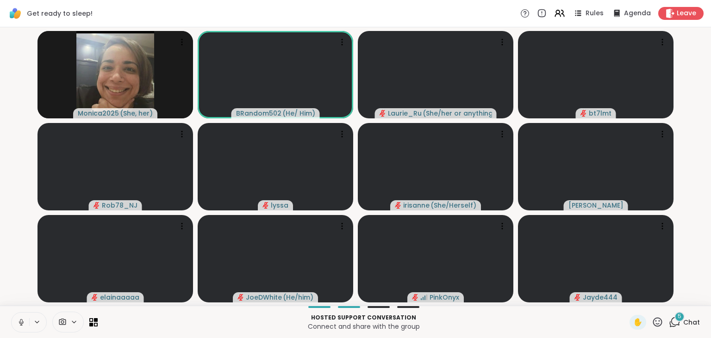
click at [680, 317] on span "5" at bounding box center [680, 317] width 4 height 8
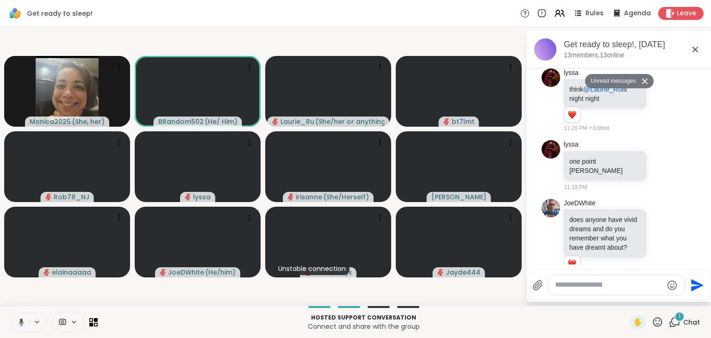
scroll to position [379, 0]
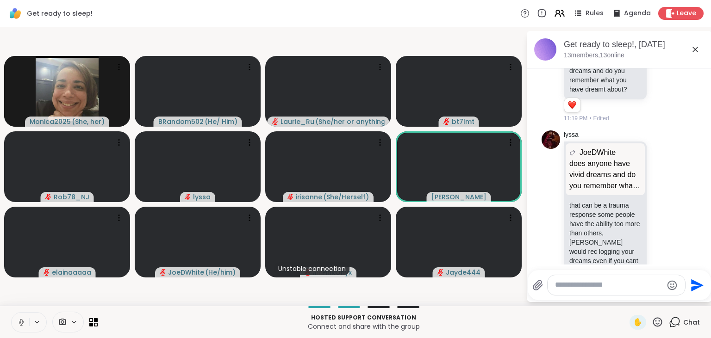
click at [24, 318] on button at bounding box center [21, 322] width 18 height 19
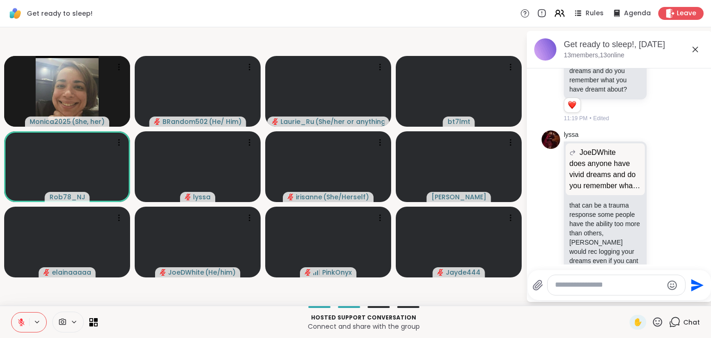
click at [25, 313] on button at bounding box center [21, 322] width 18 height 19
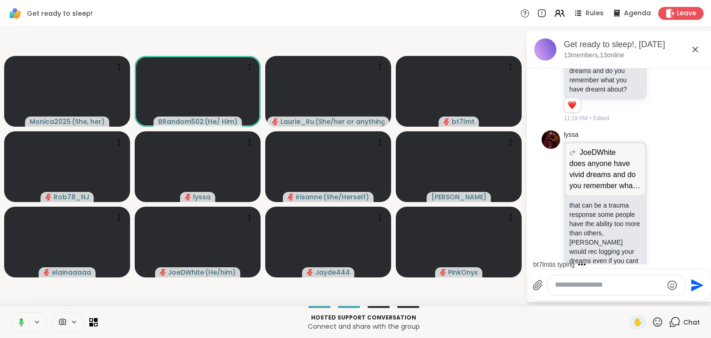
scroll to position [428, 0]
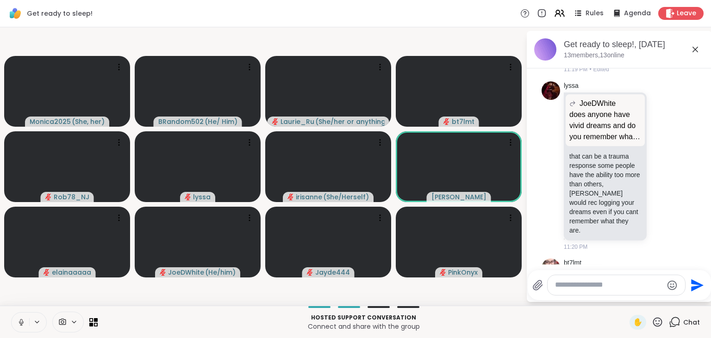
click at [18, 316] on button at bounding box center [21, 322] width 18 height 19
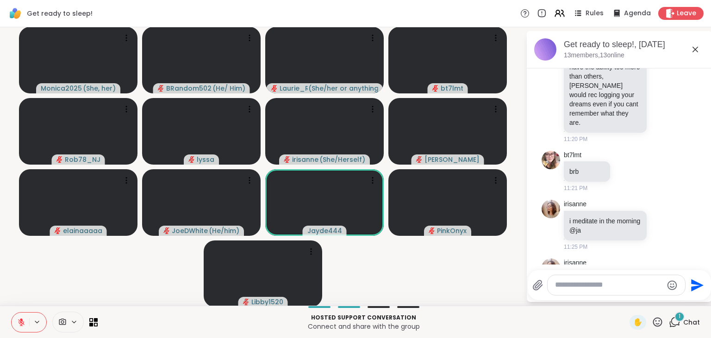
scroll to position [604, 0]
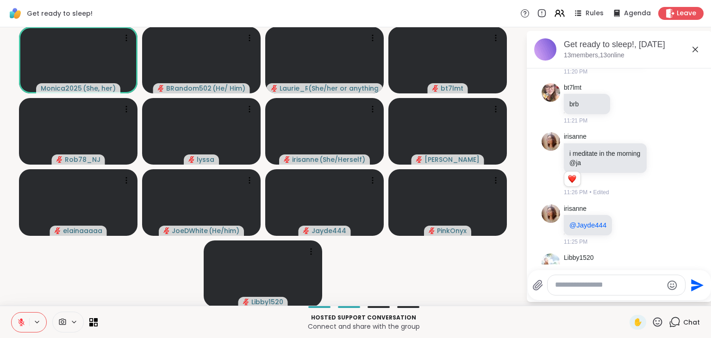
click at [677, 321] on icon at bounding box center [675, 323] width 12 height 12
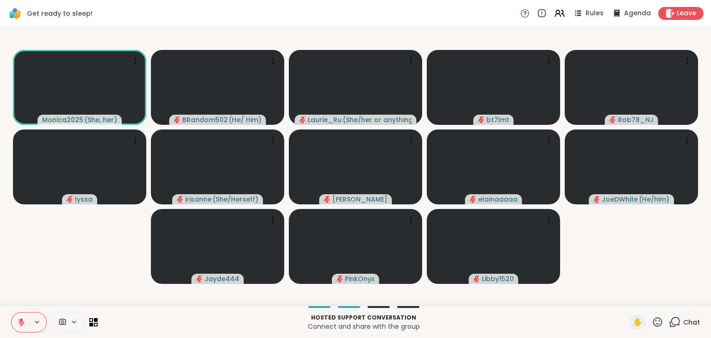
click at [677, 321] on icon at bounding box center [675, 323] width 12 height 12
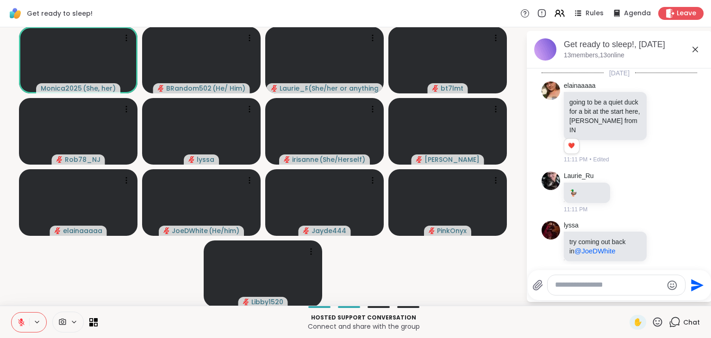
scroll to position [768, 0]
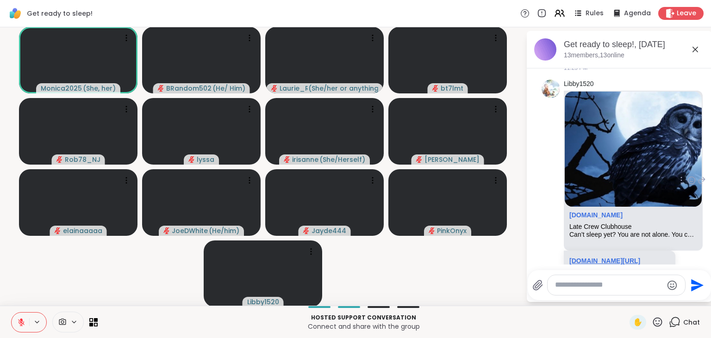
click at [606, 257] on link "[DOMAIN_NAME][URL]" at bounding box center [604, 260] width 71 height 7
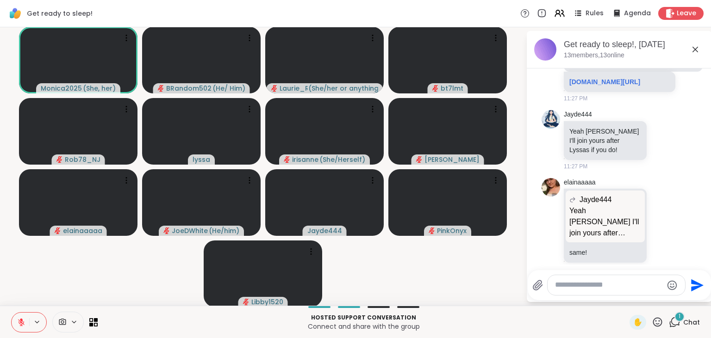
scroll to position [1248, 0]
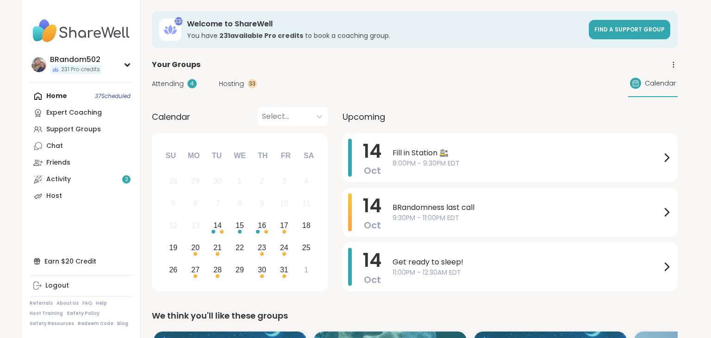
click at [237, 86] on span "Hosting" at bounding box center [231, 84] width 25 height 10
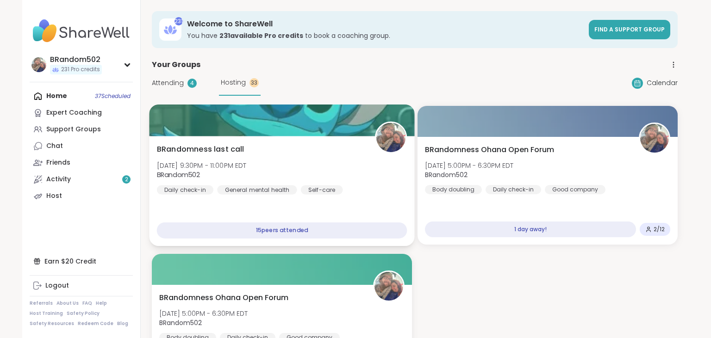
click at [360, 136] on div at bounding box center [281, 120] width 265 height 31
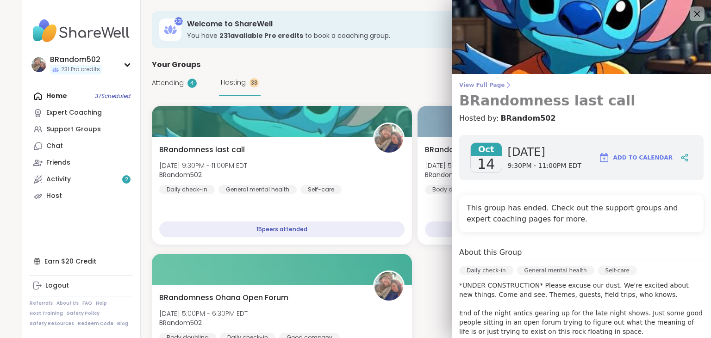
click at [493, 83] on span "View Full Page" at bounding box center [581, 84] width 244 height 7
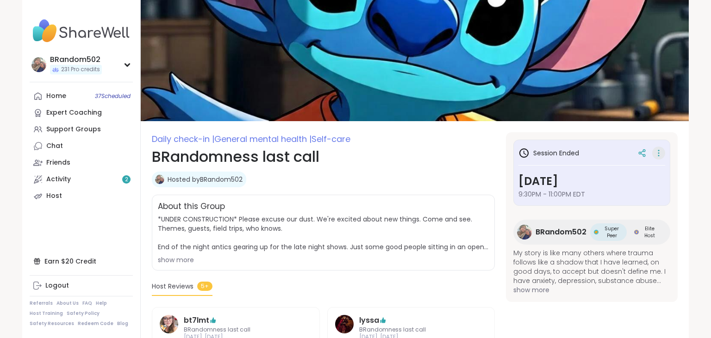
click at [658, 156] on icon at bounding box center [658, 153] width 9 height 13
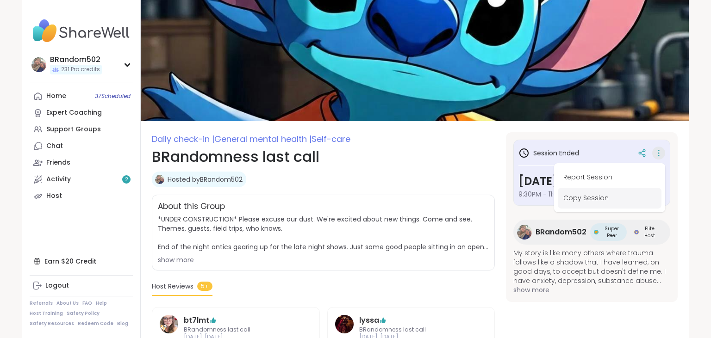
click at [593, 197] on button "Copy Session" at bounding box center [610, 198] width 104 height 21
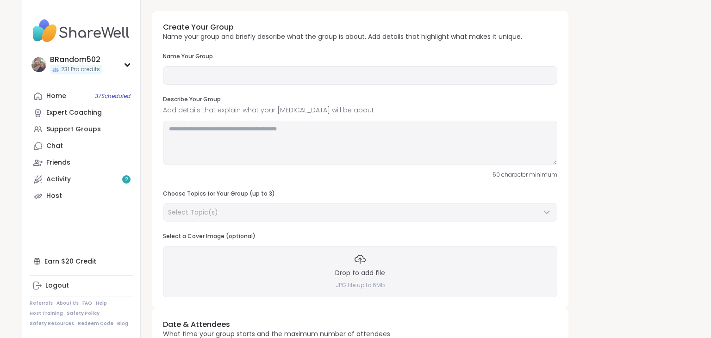
type input "**********"
type textarea "**********"
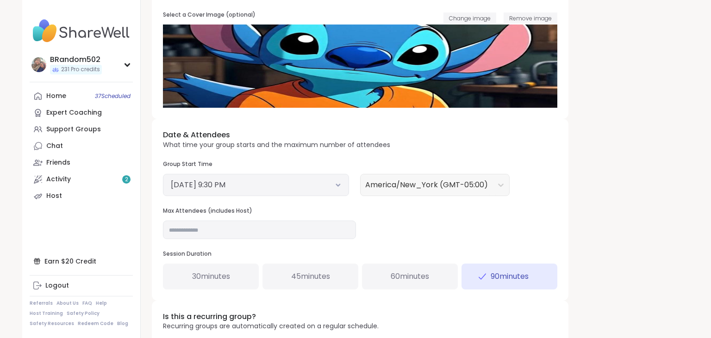
scroll to position [227, 0]
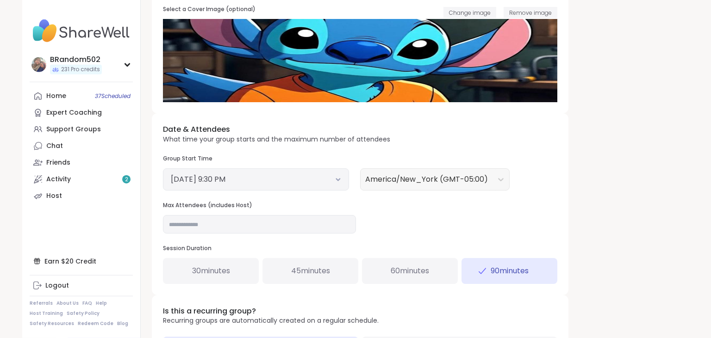
click at [341, 178] on icon at bounding box center [338, 180] width 6 height 4
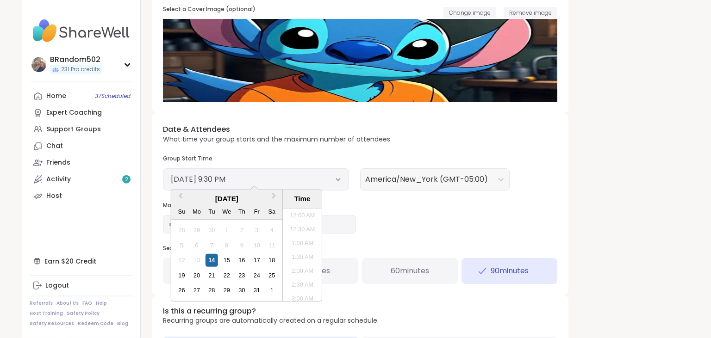
scroll to position [557, 0]
click at [228, 261] on div "15" at bounding box center [226, 260] width 12 height 12
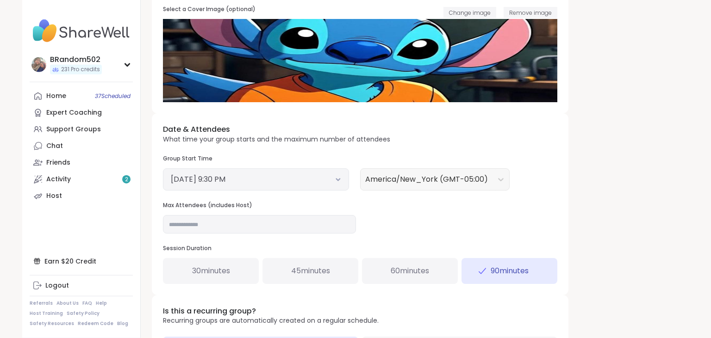
click at [370, 228] on div "Date & Attendees What time your group starts and the maximum number of attendee…" at bounding box center [360, 203] width 417 height 181
click at [185, 221] on input "**" at bounding box center [259, 224] width 193 height 19
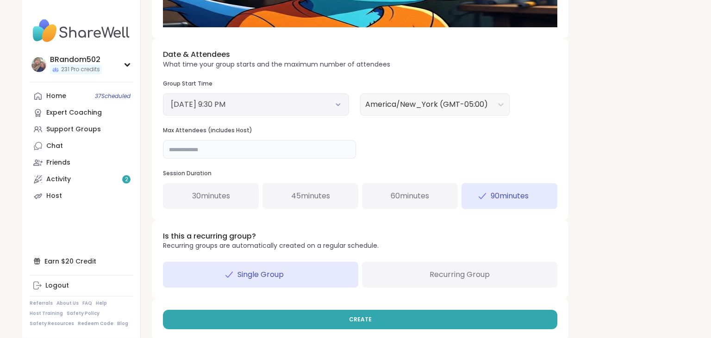
scroll to position [313, 0]
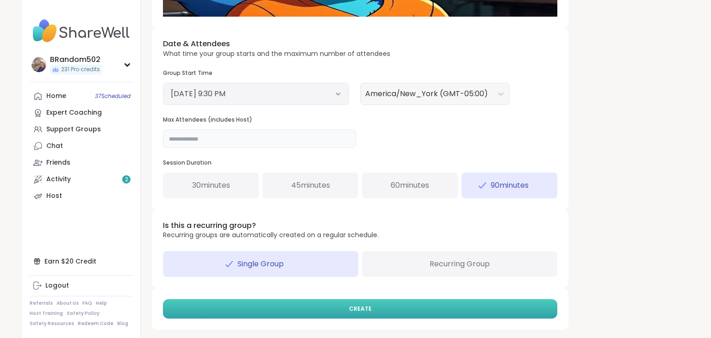
type input "**"
click at [454, 309] on button "CREATE" at bounding box center [360, 309] width 394 height 19
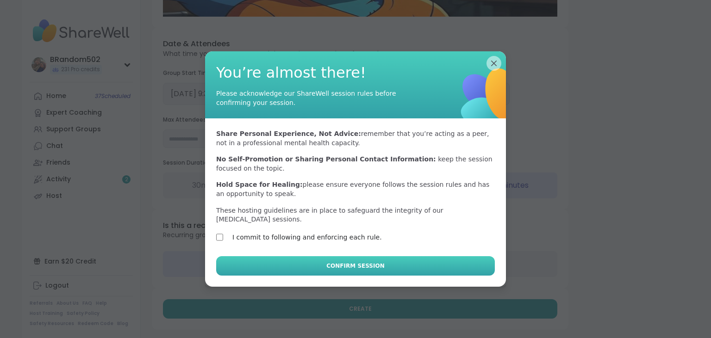
click at [266, 263] on button "Confirm Session" at bounding box center [355, 265] width 279 height 19
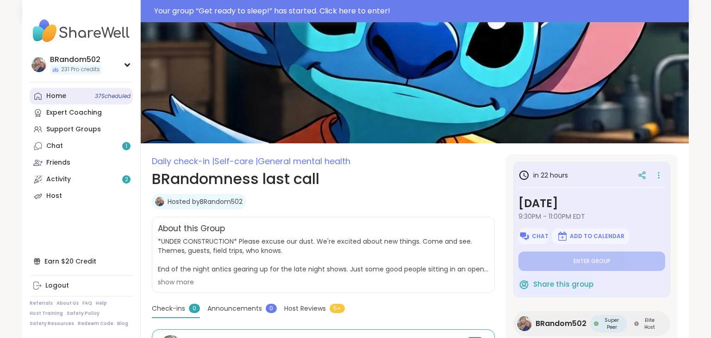
click at [55, 100] on div "Home 37 Scheduled" at bounding box center [56, 96] width 20 height 9
type textarea "*"
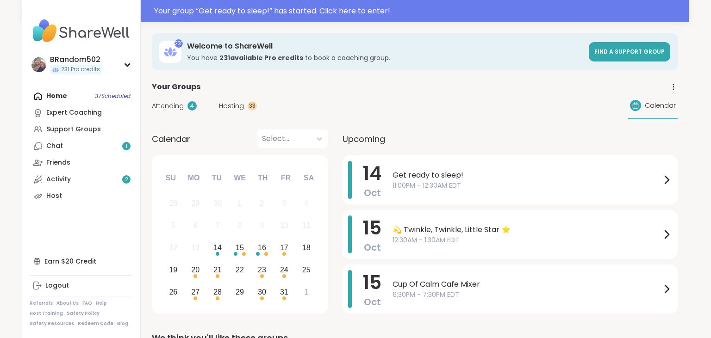
click at [235, 104] on span "Hosting" at bounding box center [231, 106] width 25 height 10
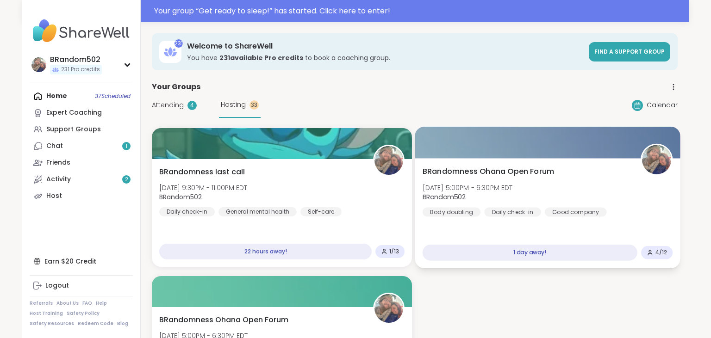
click at [481, 158] on div at bounding box center [547, 142] width 265 height 31
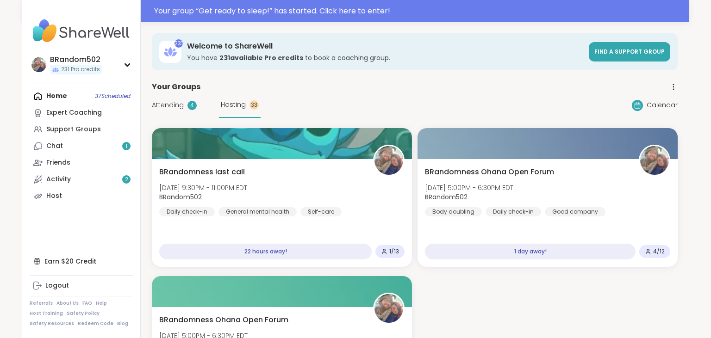
click at [437, 97] on div "Attending 4 Hosting 33 Calendar" at bounding box center [415, 105] width 526 height 25
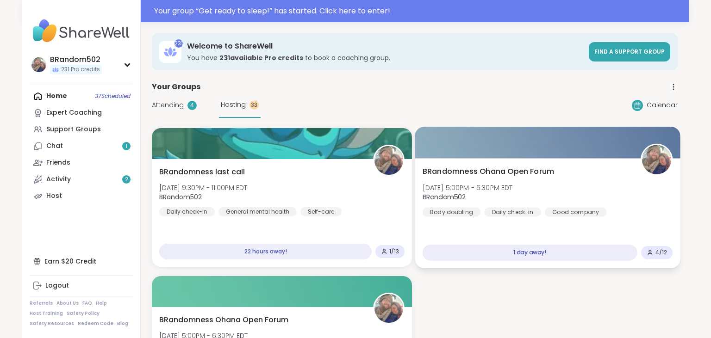
click at [481, 166] on div "BRandomness Ohana Open Forum Thu, Oct 16 | 5:00PM - 6:30PM EDT BRandom502 Body …" at bounding box center [547, 213] width 265 height 110
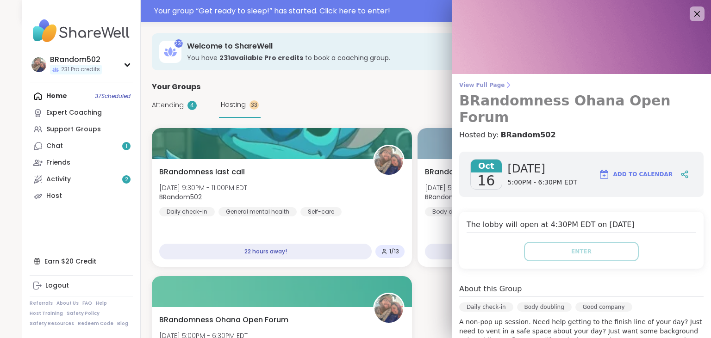
click at [487, 84] on span "View Full Page" at bounding box center [581, 84] width 244 height 7
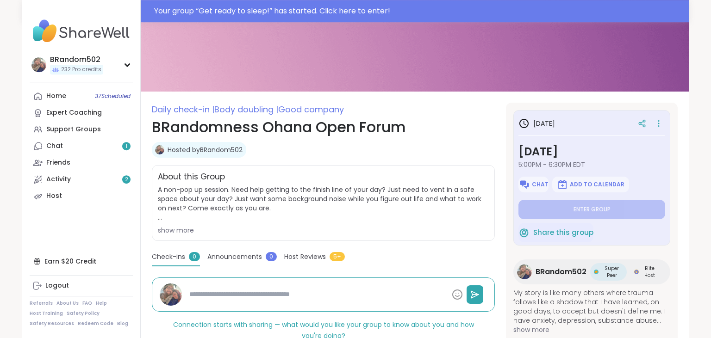
scroll to position [56, 0]
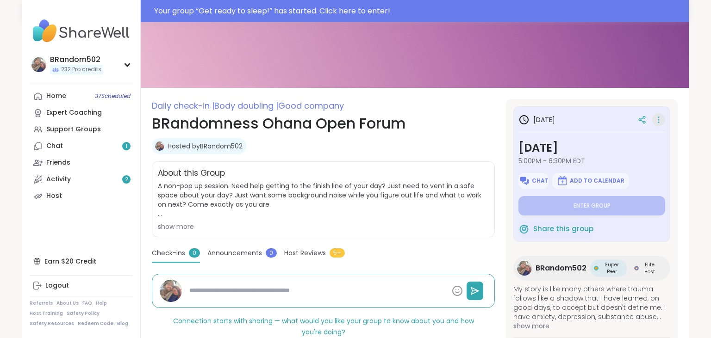
click at [661, 118] on icon at bounding box center [658, 119] width 9 height 13
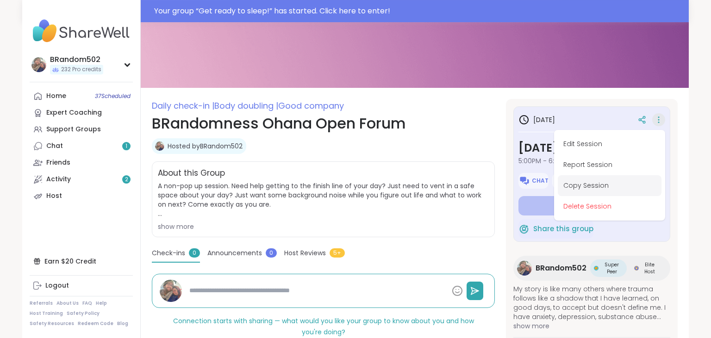
click at [605, 182] on button "Copy Session" at bounding box center [610, 185] width 104 height 21
type textarea "*"
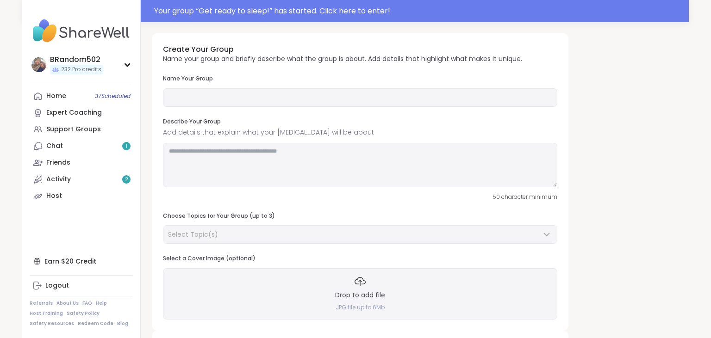
type input "**********"
type textarea "**********"
type input "**"
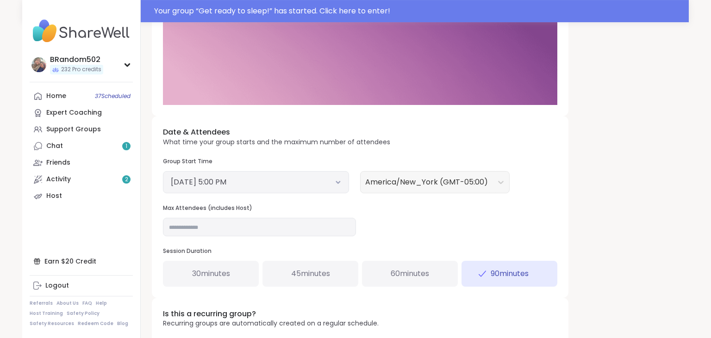
scroll to position [248, 0]
click at [336, 183] on button "October 16, 2025 5:00 PM" at bounding box center [256, 181] width 170 height 11
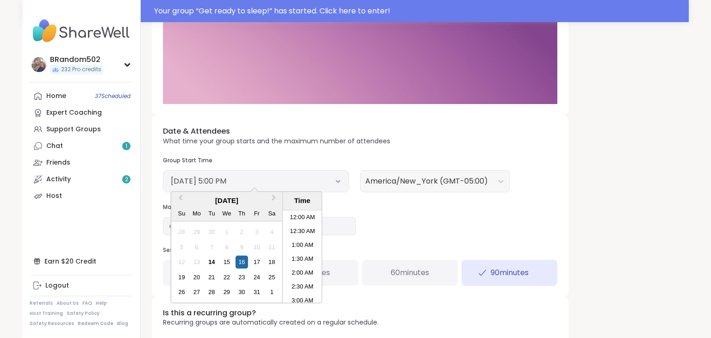
scroll to position [433, 0]
click at [226, 263] on div "15" at bounding box center [226, 262] width 12 height 12
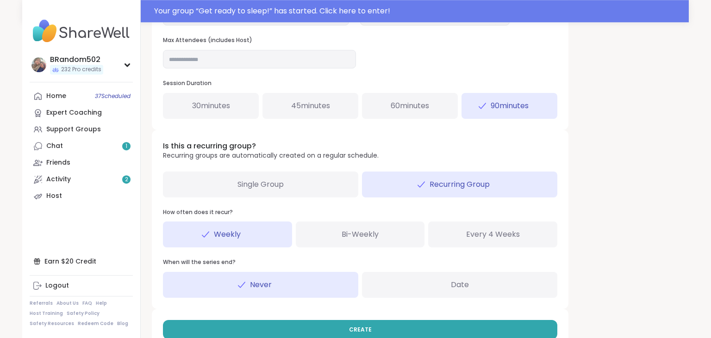
scroll to position [436, 0]
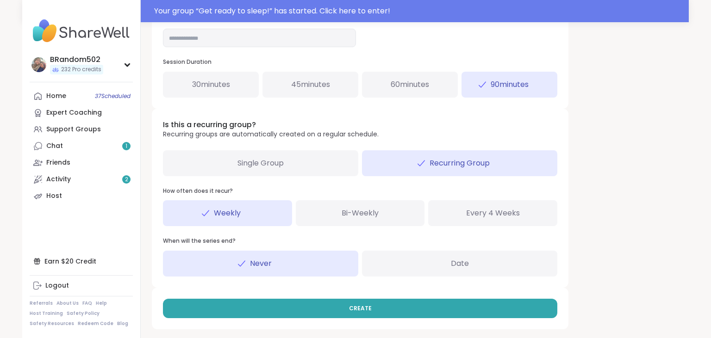
click at [270, 166] on span "Single Group" at bounding box center [260, 163] width 46 height 11
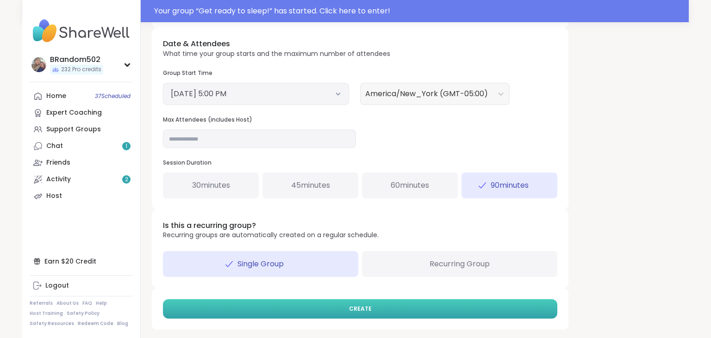
click at [389, 308] on button "CREATE" at bounding box center [360, 309] width 394 height 19
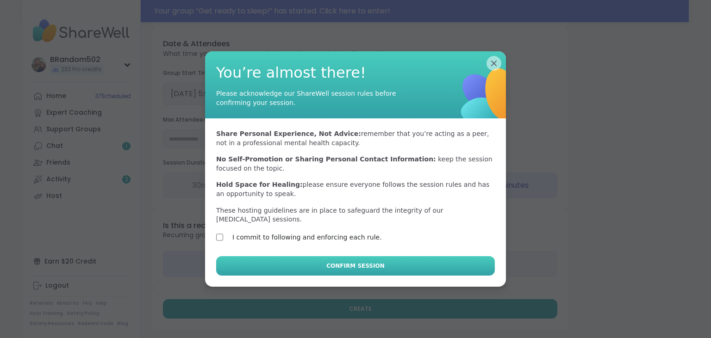
click at [267, 264] on button "Confirm Session" at bounding box center [355, 265] width 279 height 19
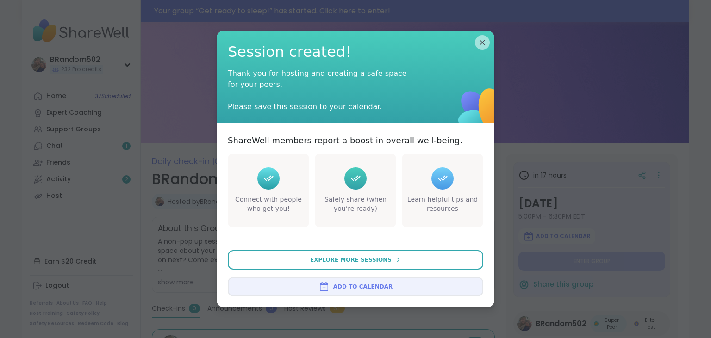
type textarea "*"
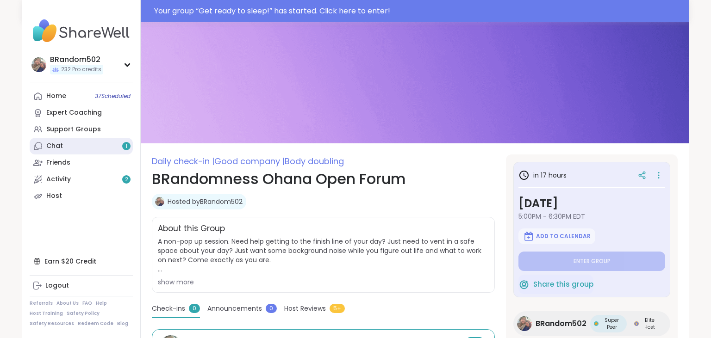
click at [92, 151] on link "Chat 1" at bounding box center [81, 146] width 103 height 17
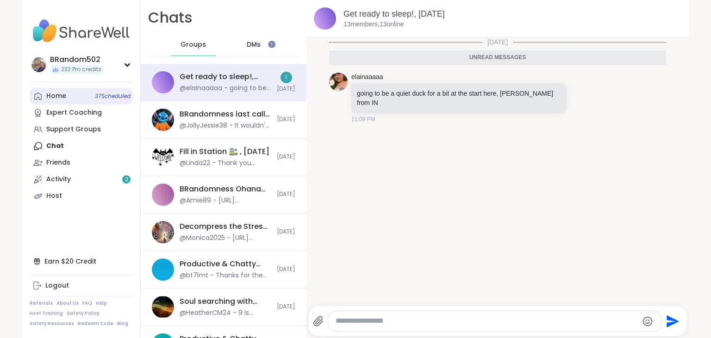
click at [73, 99] on link "Home 37 Scheduled" at bounding box center [81, 96] width 103 height 17
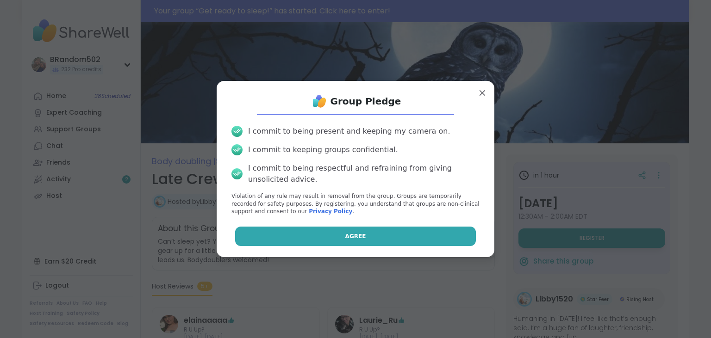
click at [399, 243] on button "Agree" at bounding box center [355, 236] width 241 height 19
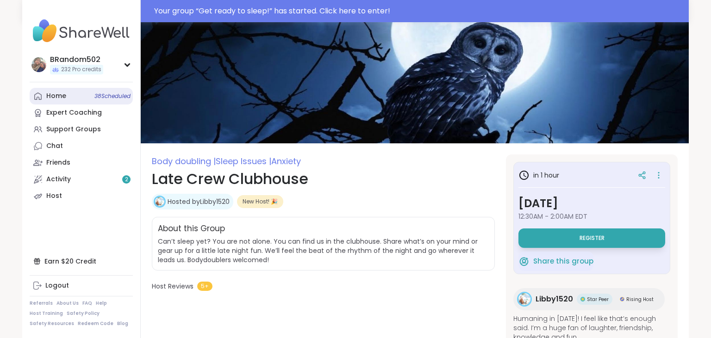
click at [94, 97] on span "38 Scheduled" at bounding box center [112, 96] width 36 height 7
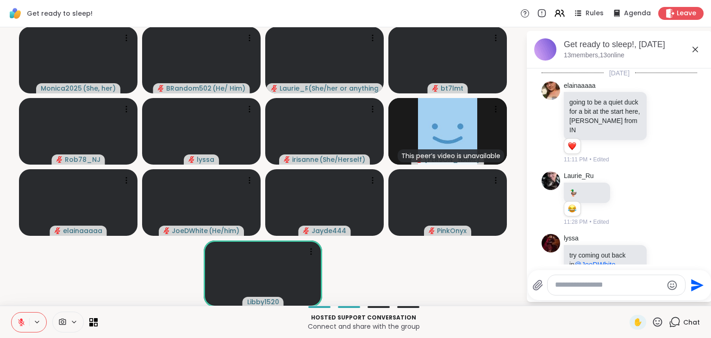
scroll to position [1248, 0]
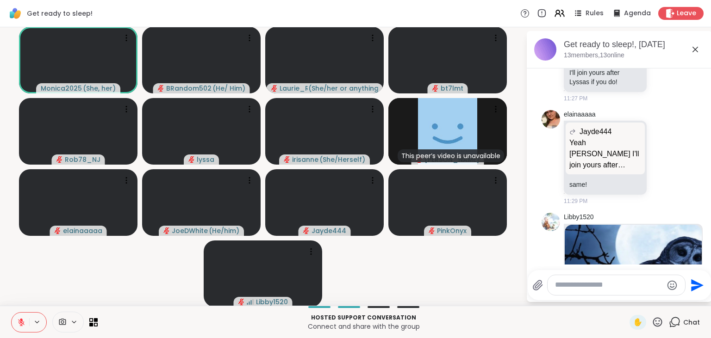
click at [22, 319] on icon at bounding box center [21, 323] width 8 height 8
click at [23, 318] on button at bounding box center [21, 322] width 18 height 19
click at [23, 316] on button at bounding box center [21, 322] width 18 height 19
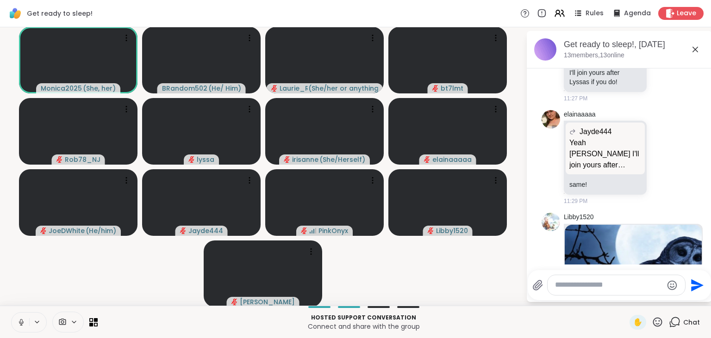
click at [24, 319] on icon at bounding box center [21, 323] width 8 height 8
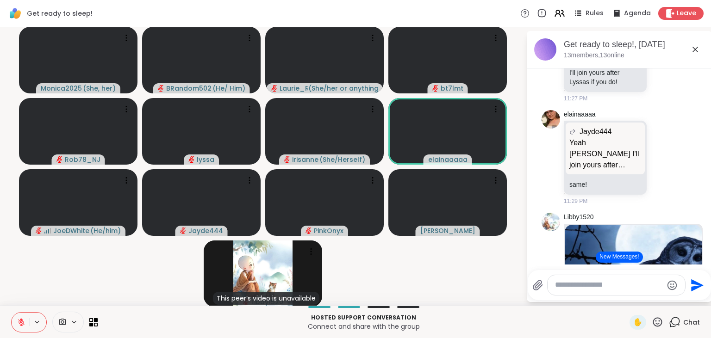
click at [660, 323] on icon at bounding box center [658, 323] width 12 height 12
click at [627, 297] on span "❤️" at bounding box center [630, 298] width 9 height 11
click at [559, 286] on textarea "Type your message" at bounding box center [609, 286] width 108 height 10
type textarea "***"
